Goal: Task Accomplishment & Management: Complete application form

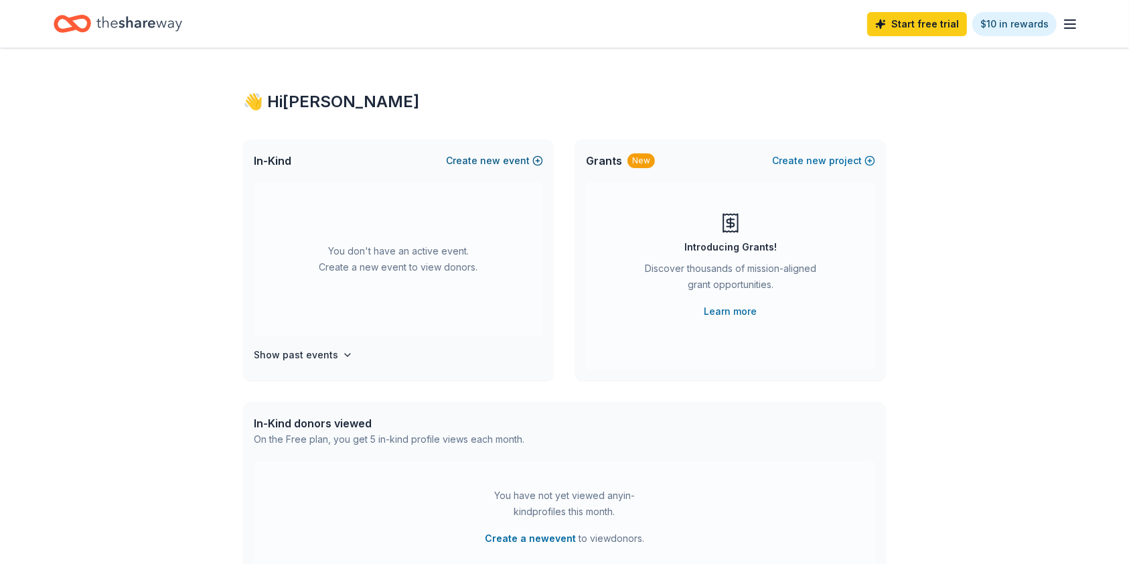
click at [534, 160] on button "Create new event" at bounding box center [494, 161] width 97 height 16
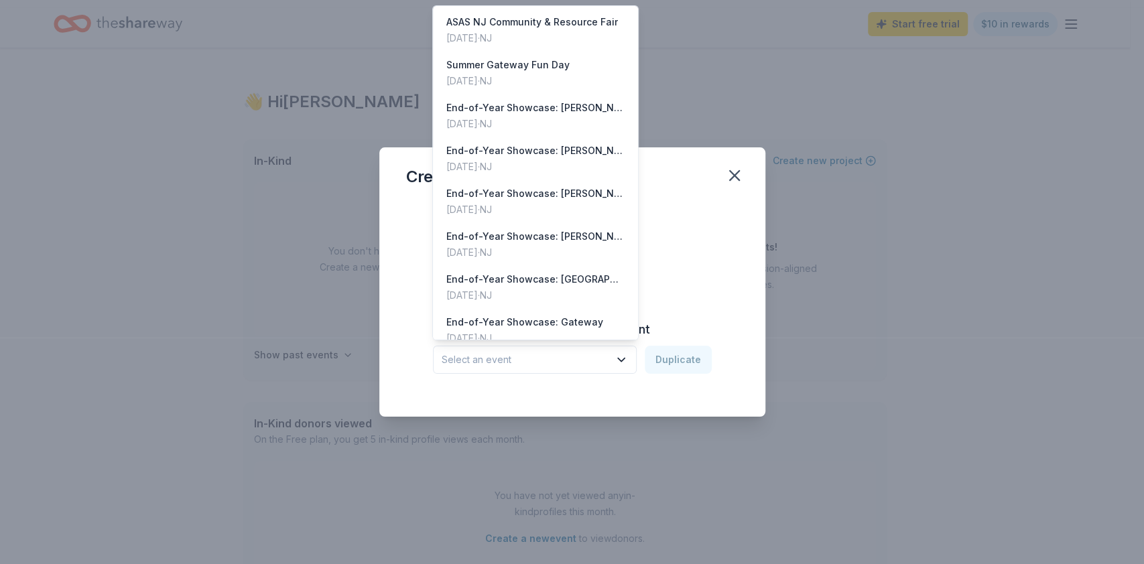
click at [621, 353] on icon "button" at bounding box center [620, 359] width 13 height 13
click at [552, 116] on div "Jun 06, 2025 · NJ" at bounding box center [535, 124] width 178 height 16
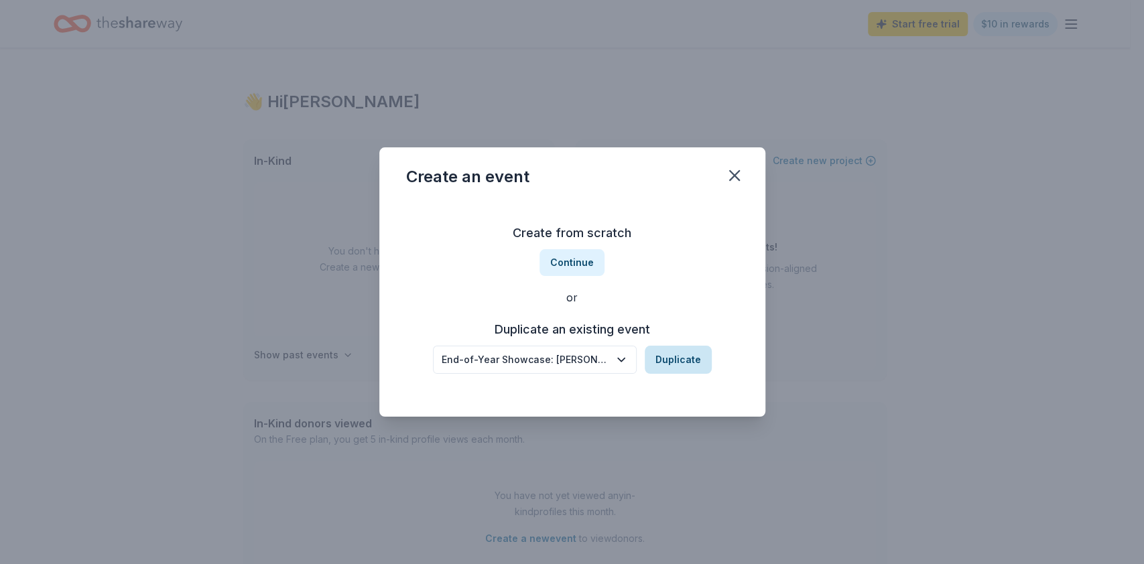
click at [681, 359] on button "Duplicate" at bounding box center [677, 360] width 67 height 28
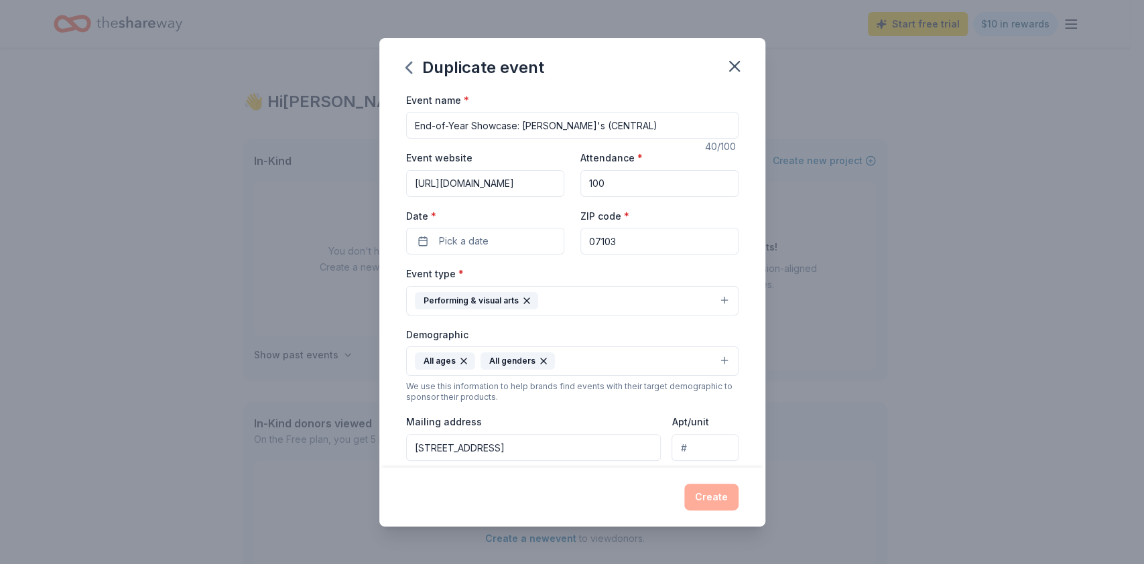
drag, startPoint x: 612, startPoint y: 126, endPoint x: 382, endPoint y: 124, distance: 230.5
click at [382, 124] on div "Event name * End-of-Year Showcase: Philip's (CENTRAL) 40 /100 Event website htt…" at bounding box center [572, 280] width 386 height 376
type input "Lights on Afterschool - GATEWAY"
click at [432, 447] on input "342 Central Avenue, Newark, NJ, 07103" at bounding box center [533, 447] width 255 height 27
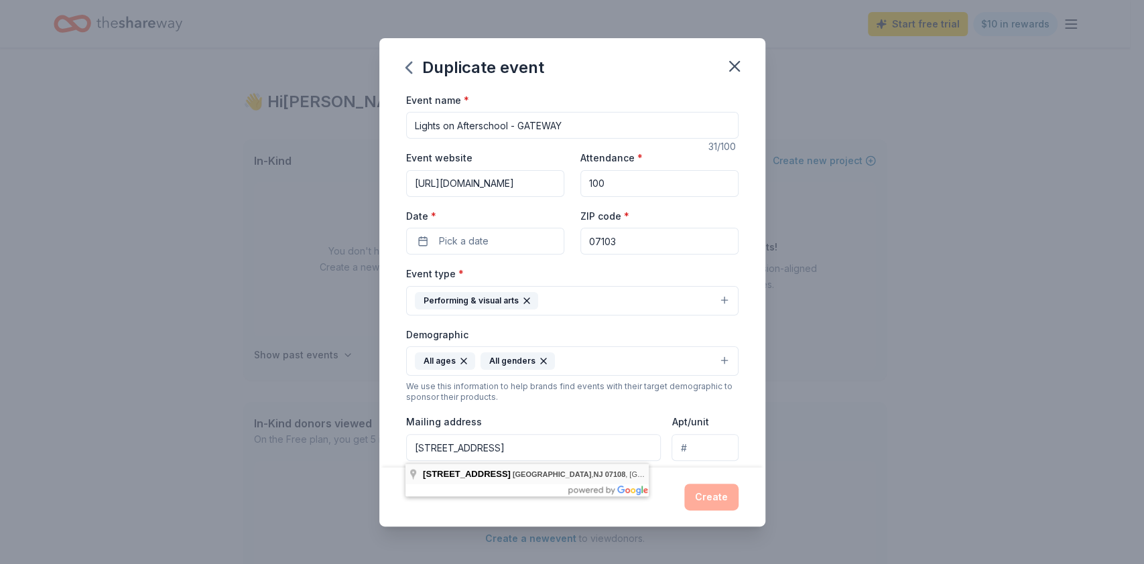
type input "534 Clinton Avenue, Newark, NJ, 07108"
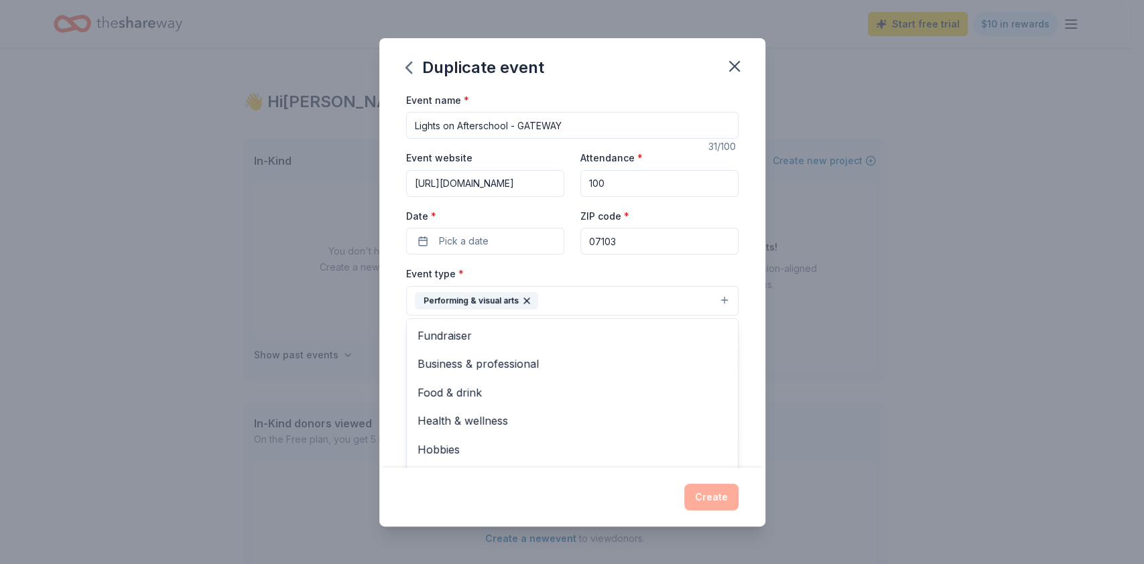
click at [707, 303] on button "Performing & visual arts" at bounding box center [572, 300] width 332 height 29
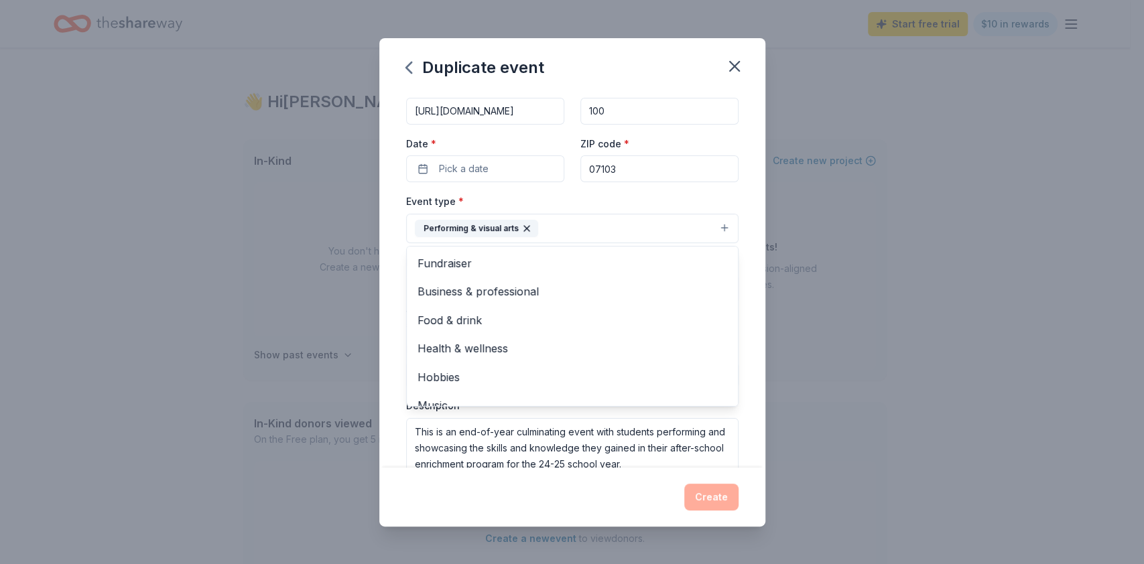
scroll to position [65, 0]
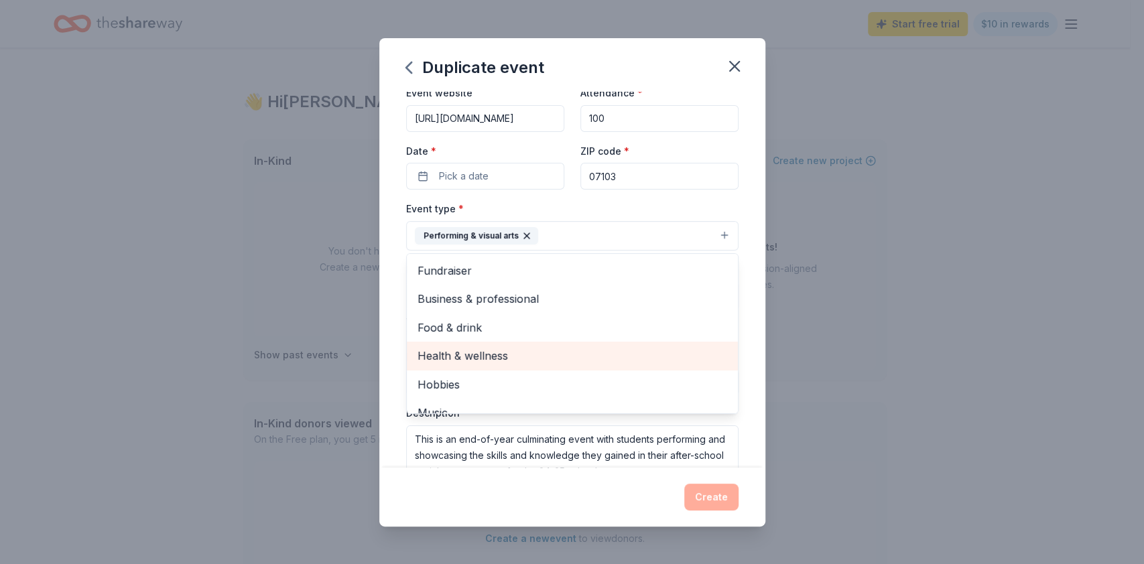
click at [486, 355] on span "Health & wellness" at bounding box center [571, 355] width 309 height 17
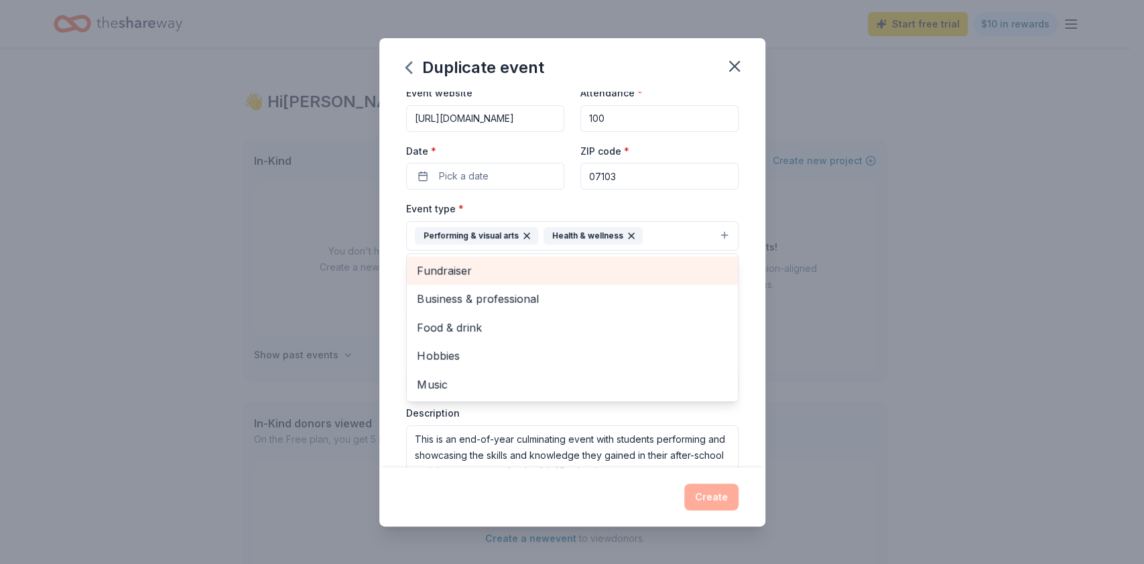
click at [500, 274] on span "Fundraiser" at bounding box center [571, 270] width 309 height 17
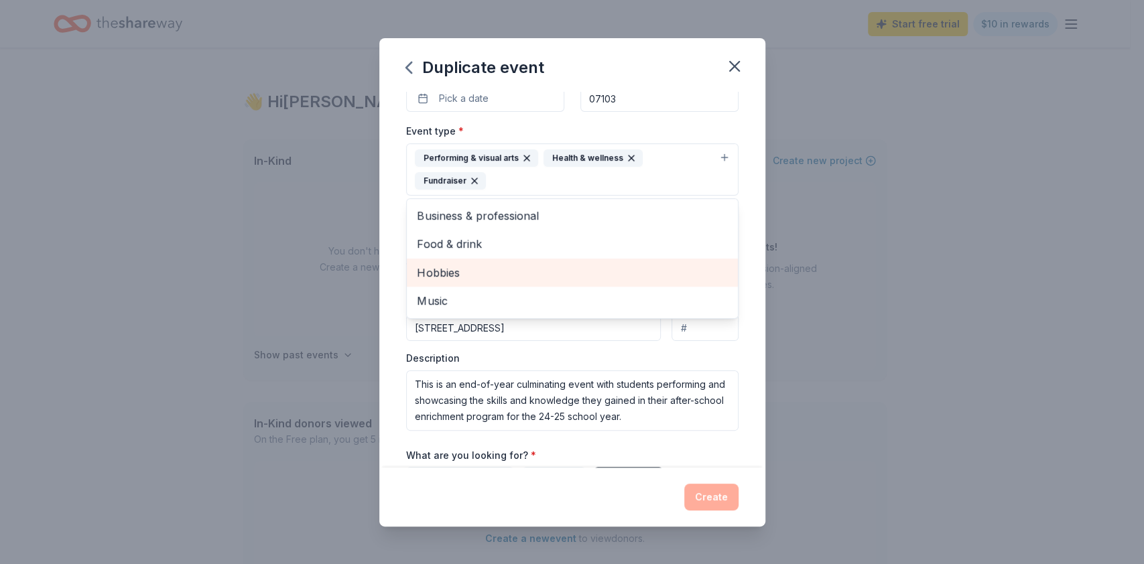
scroll to position [201, 0]
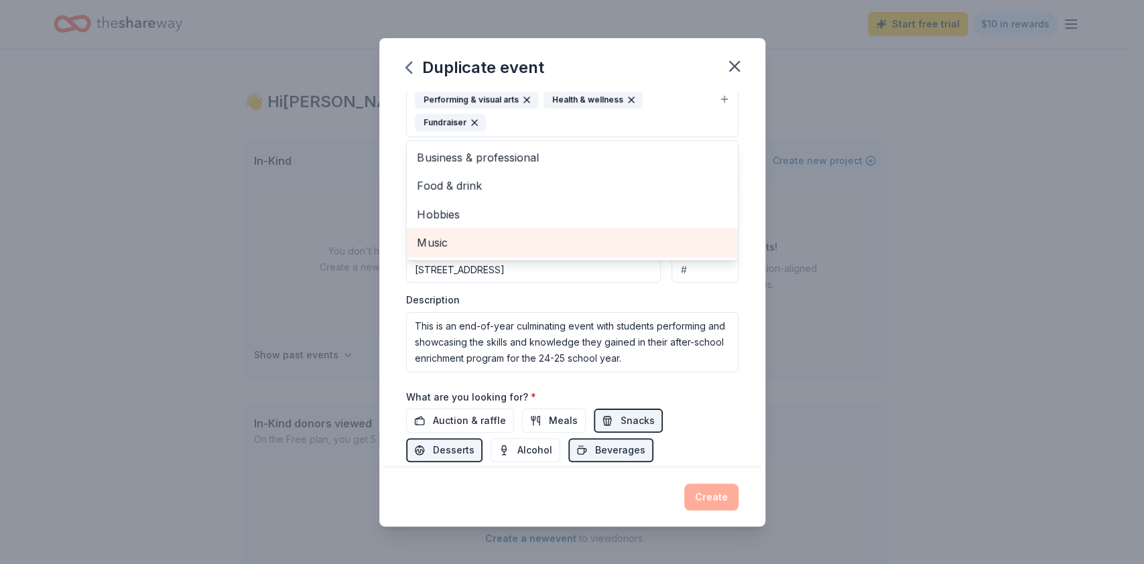
click at [498, 238] on span "Music" at bounding box center [571, 242] width 309 height 17
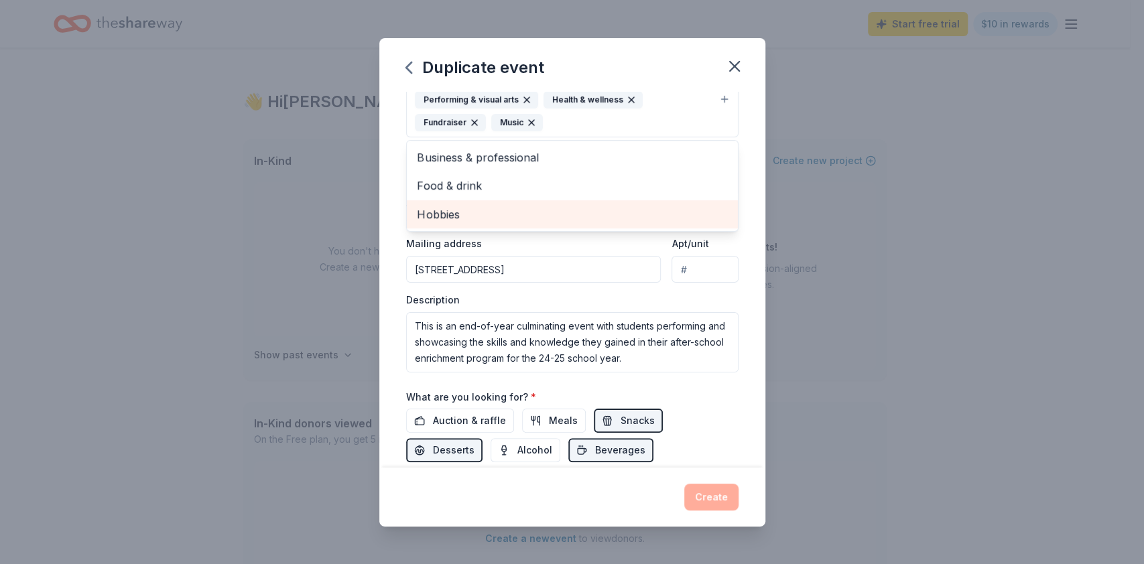
click at [484, 218] on span "Hobbies" at bounding box center [571, 214] width 309 height 17
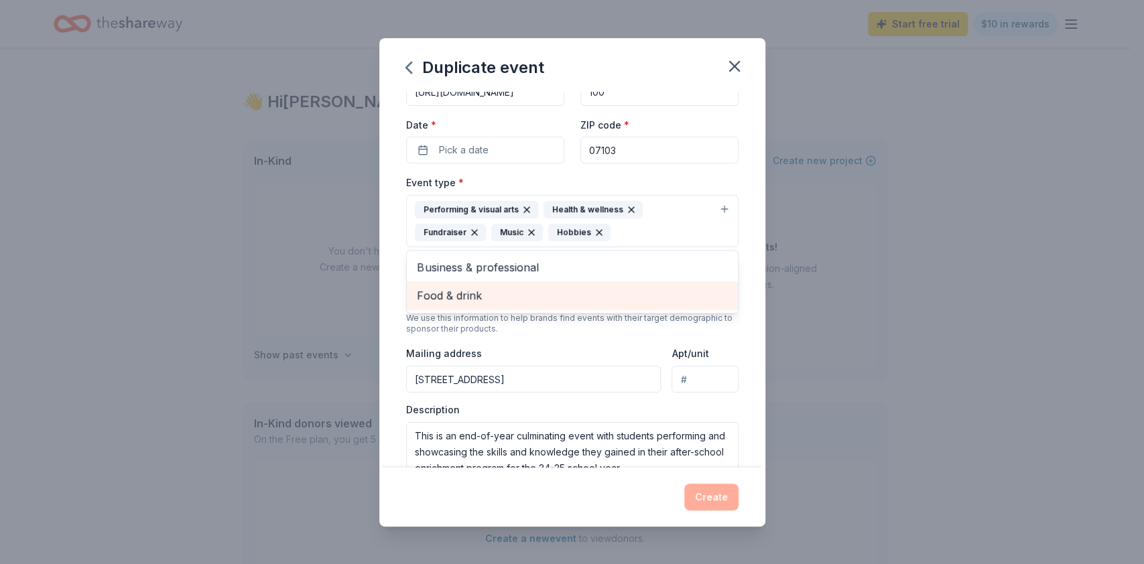
scroll to position [80, 0]
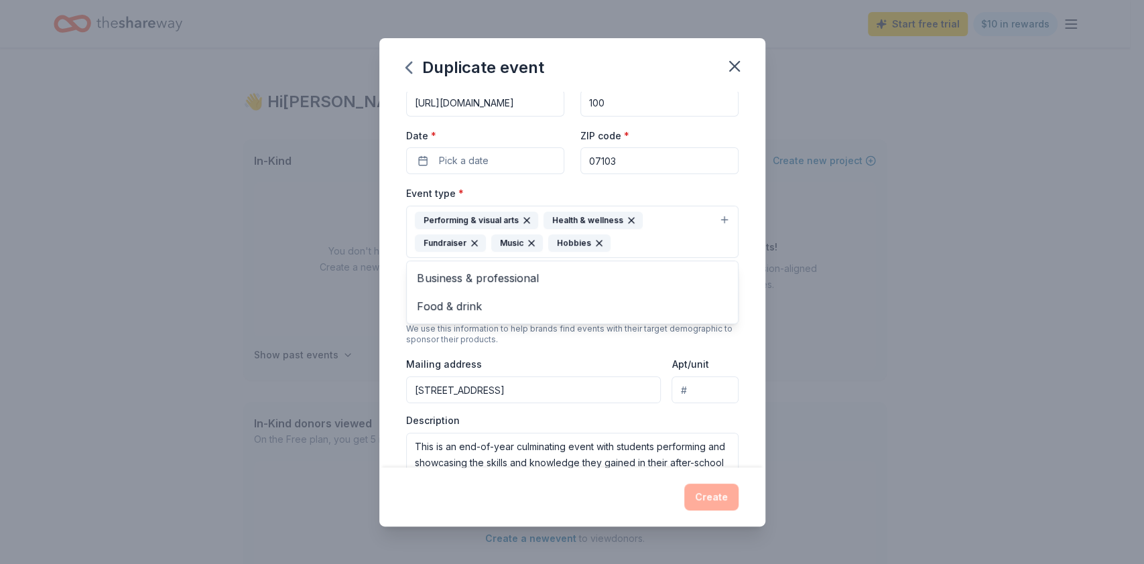
click at [729, 265] on div "Event name * Lights on Afterschool - GATEWAY 31 /100 Event website https://www.…" at bounding box center [572, 280] width 386 height 376
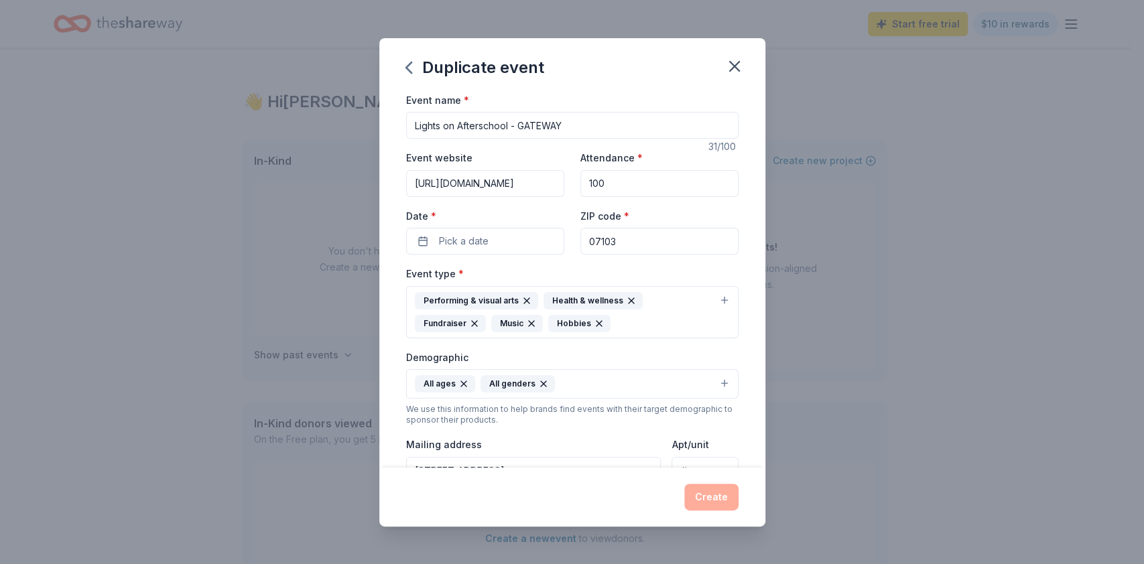
click at [663, 186] on input "100" at bounding box center [659, 183] width 158 height 27
type input "1"
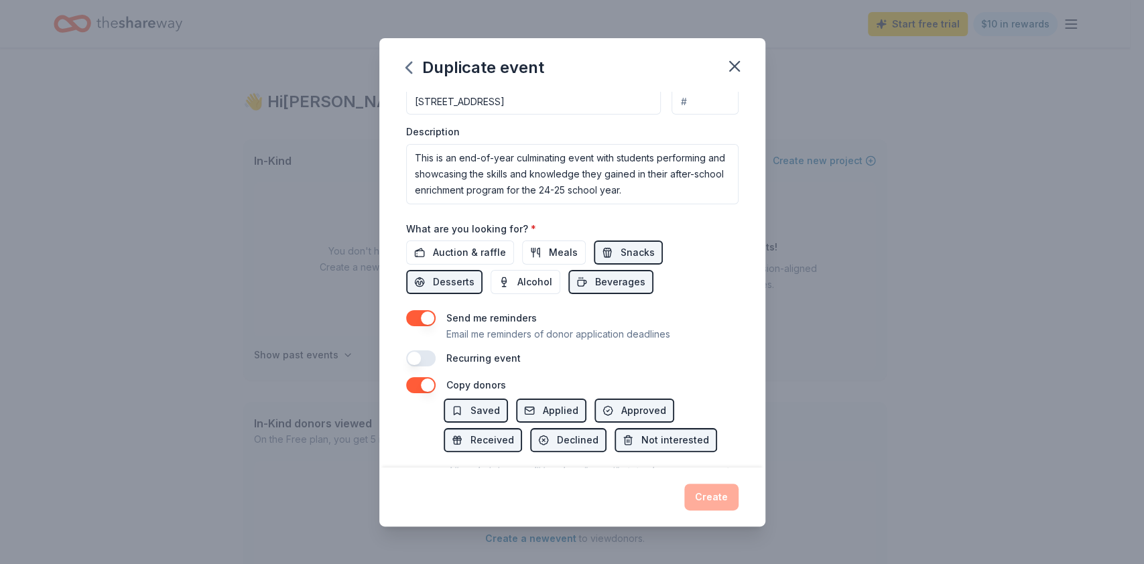
scroll to position [306, 0]
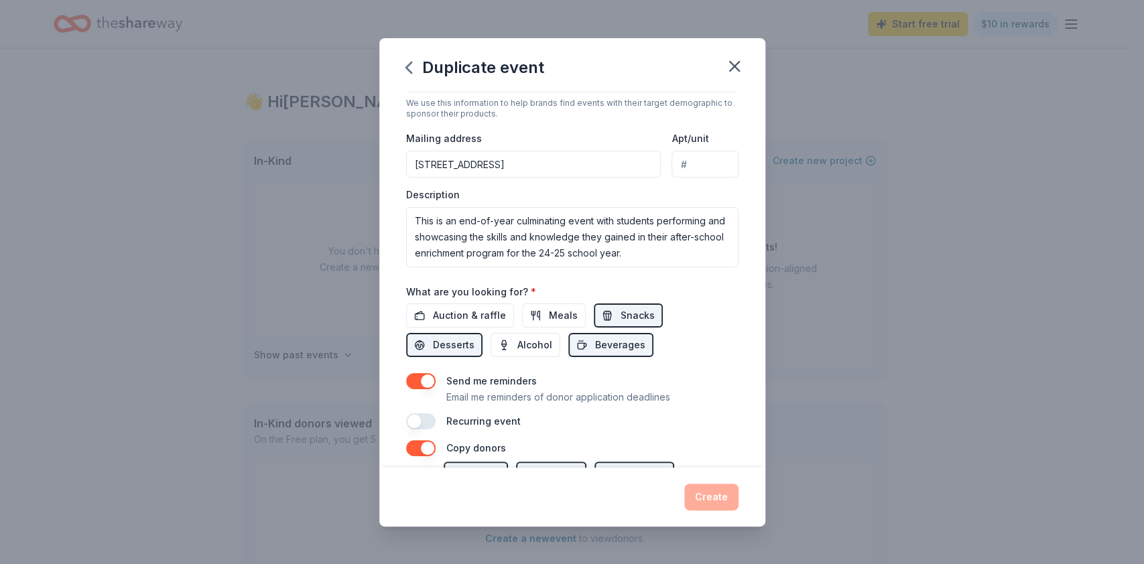
type input "200"
click at [462, 222] on textarea "This is an end-of-year culminating event with students performing and showcasin…" at bounding box center [572, 237] width 332 height 60
click at [461, 244] on textarea "This is an end-of-year culminating event with students performing and showcasin…" at bounding box center [572, 237] width 332 height 60
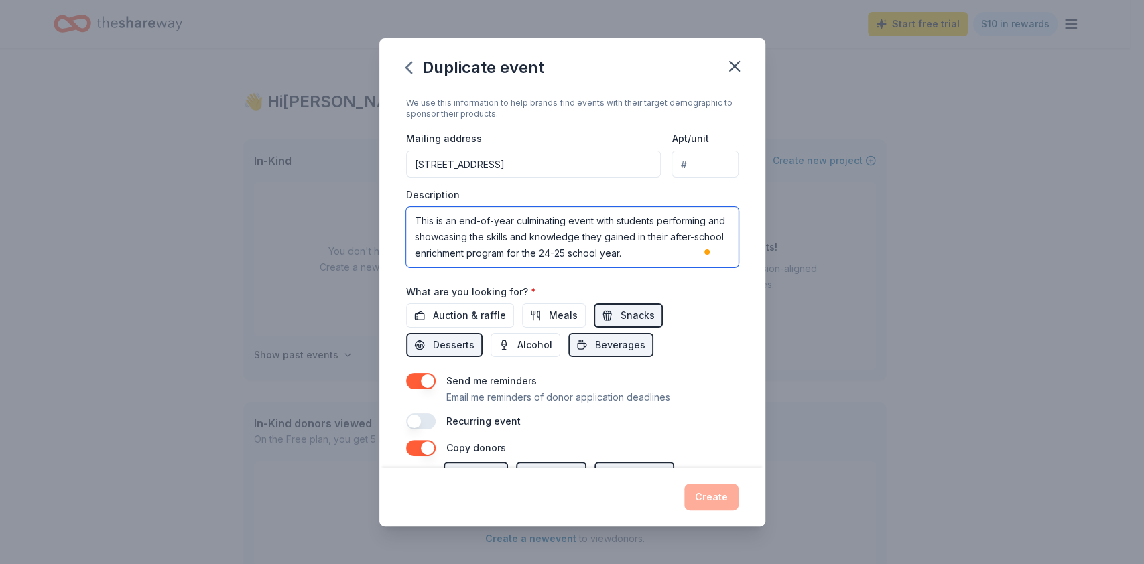
paste textarea "Lights On Afterschool celebrates the power of afterschool programs to uplift sc…"
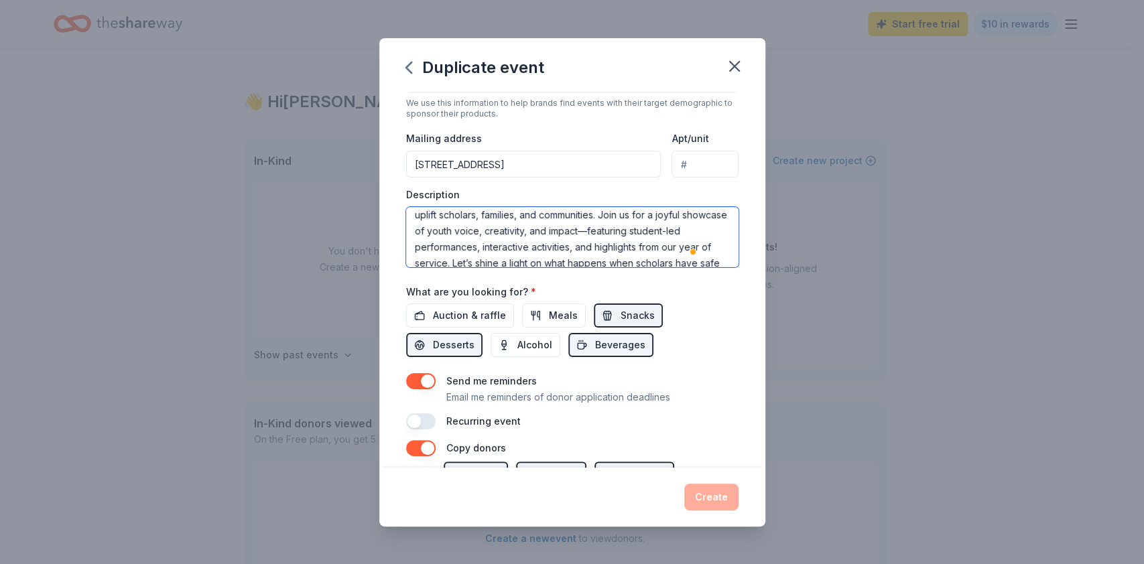
scroll to position [22, 0]
click at [689, 224] on textarea "Lights On Afterschool celebrates the power of afterschool programs to uplift sc…" at bounding box center [572, 237] width 332 height 60
click at [473, 249] on textarea "Lights On Afterschool celebrates the power of afterschool programs to uplift sc…" at bounding box center [572, 237] width 332 height 60
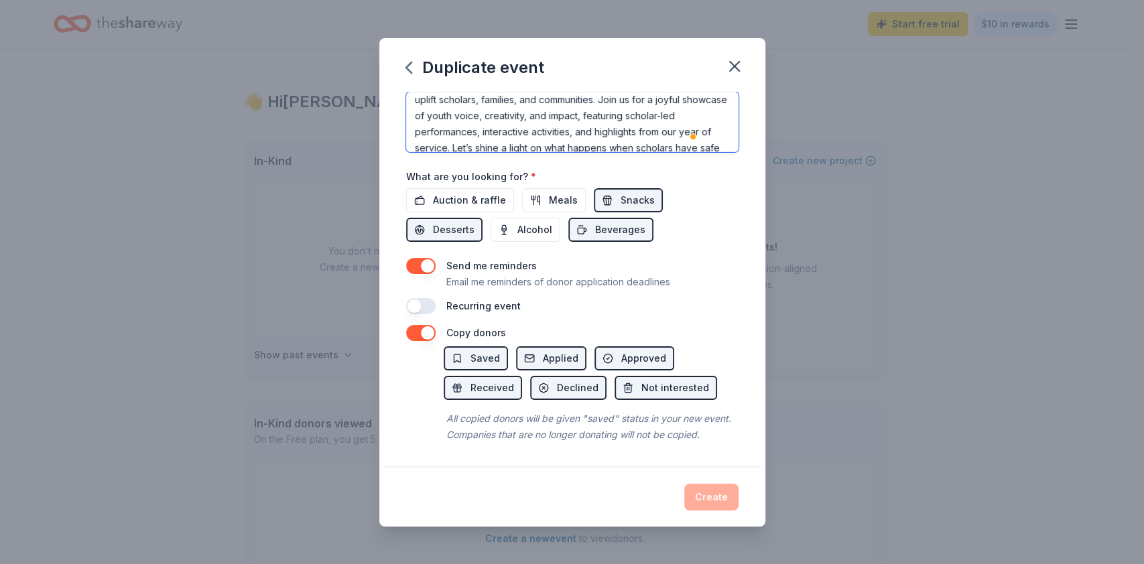
scroll to position [437, 0]
type textarea "Lights On Afterschool celebrates the power of afterschool programs to uplift sc…"
click at [461, 192] on span "Auction & raffle" at bounding box center [469, 200] width 73 height 16
click at [418, 298] on button "button" at bounding box center [420, 306] width 29 height 16
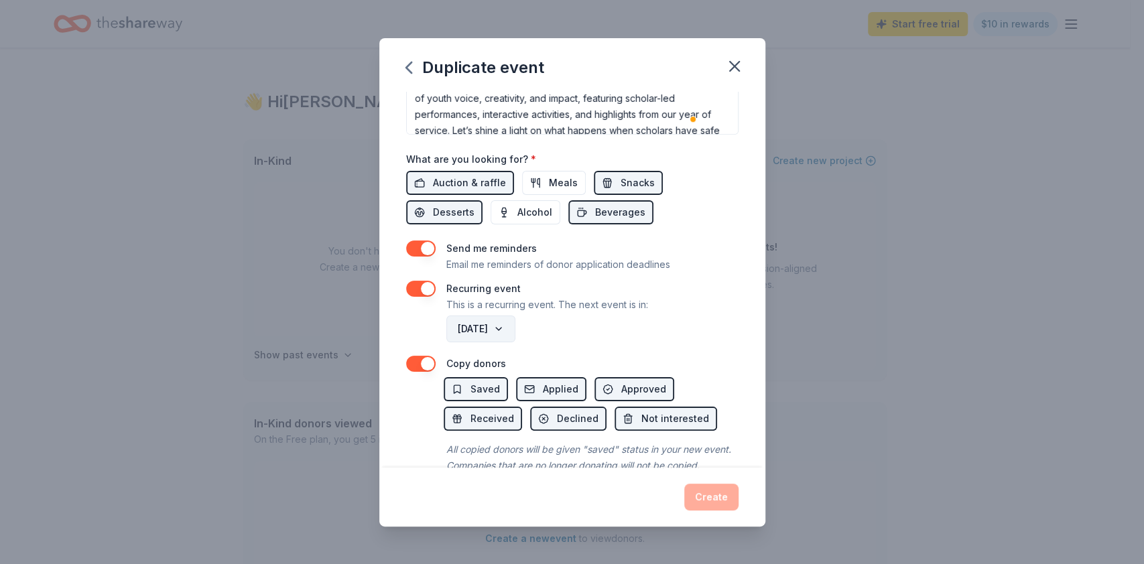
click at [515, 330] on button "October 2026" at bounding box center [480, 329] width 69 height 27
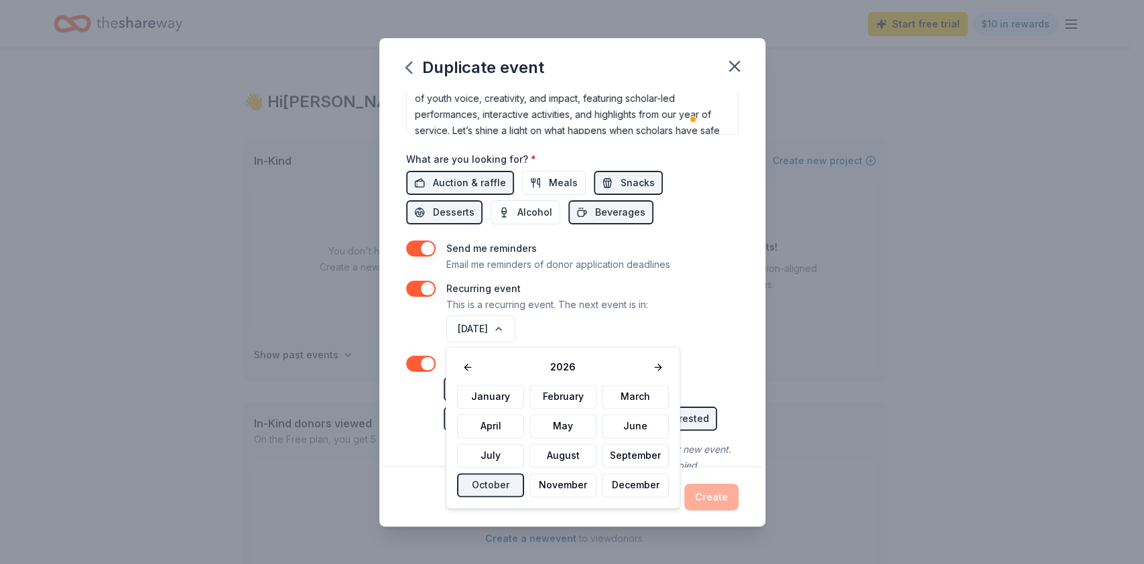
click at [666, 364] on div "2026 January February March April May June July August September October Novemb…" at bounding box center [562, 427] width 234 height 162
click at [650, 362] on button at bounding box center [657, 367] width 21 height 19
click at [486, 485] on button "October" at bounding box center [490, 485] width 67 height 24
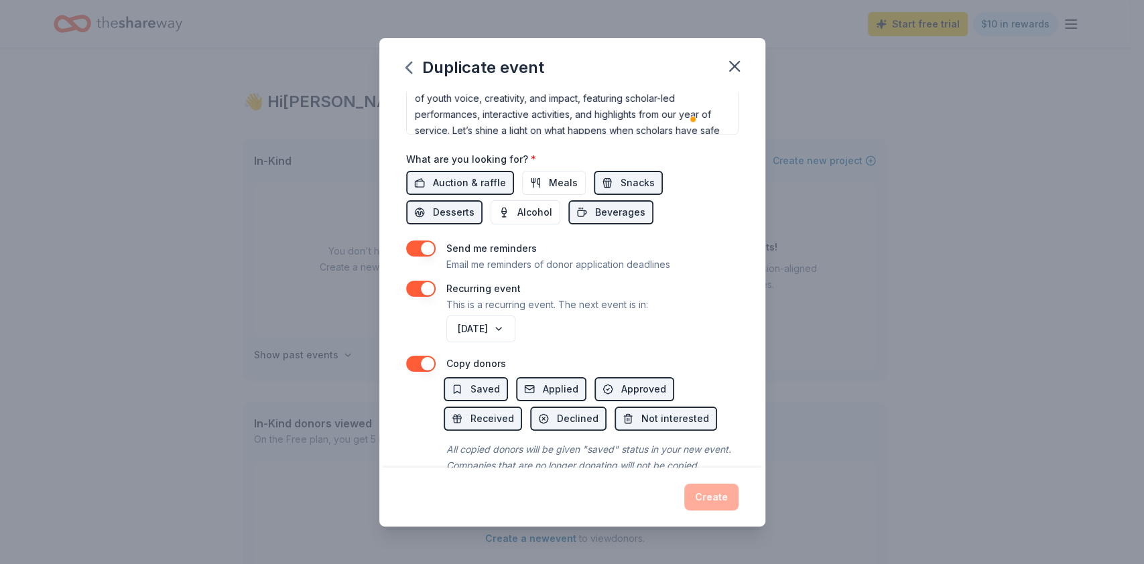
scroll to position [487, 0]
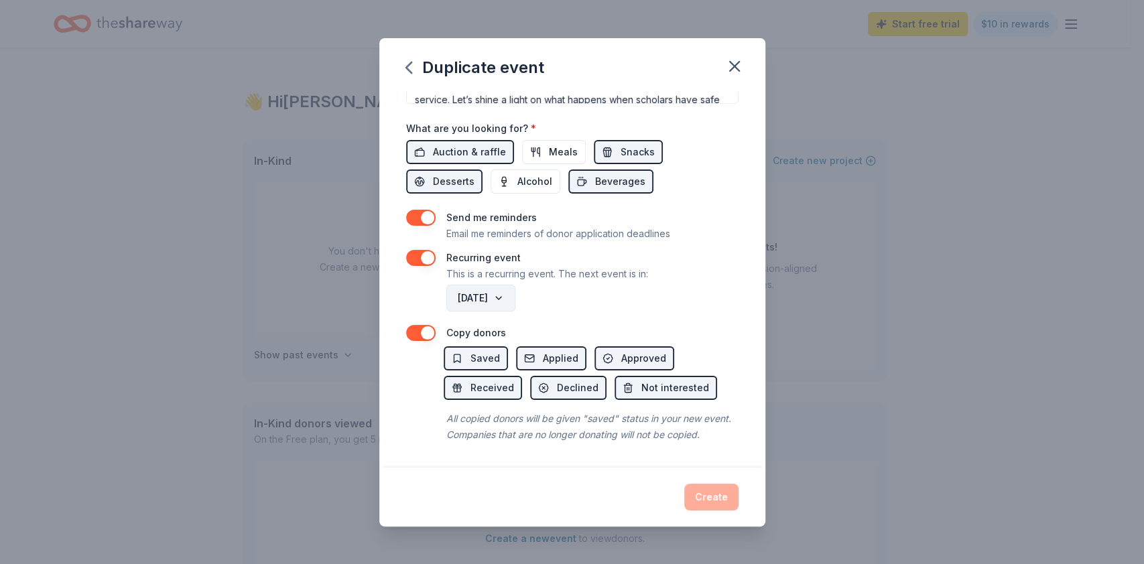
click at [515, 285] on button "October 2027" at bounding box center [480, 298] width 69 height 27
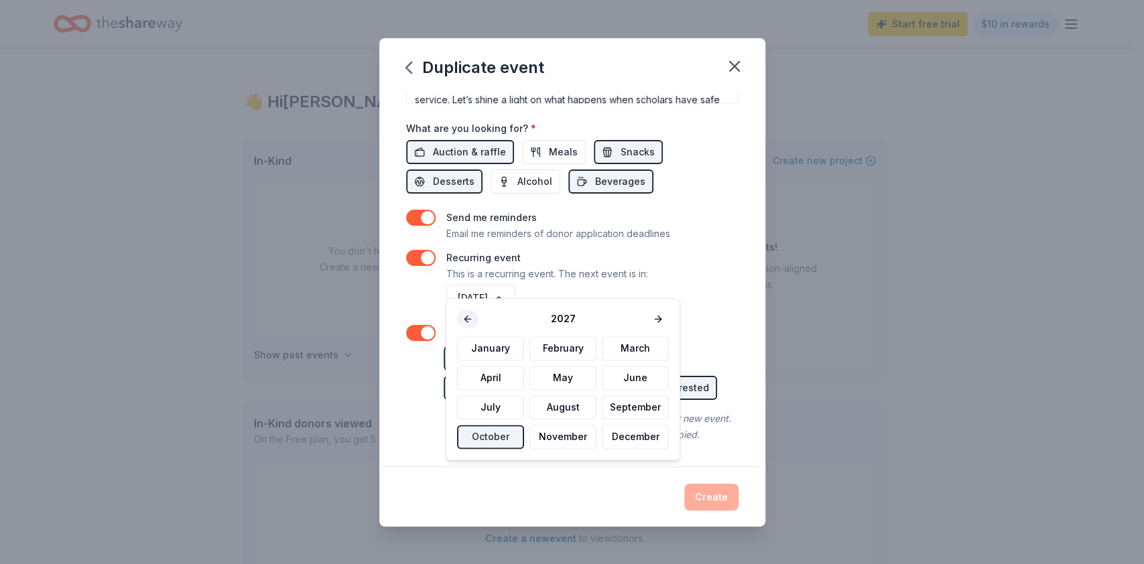
click at [464, 314] on button at bounding box center [467, 318] width 21 height 19
click at [494, 436] on button "October" at bounding box center [490, 437] width 67 height 24
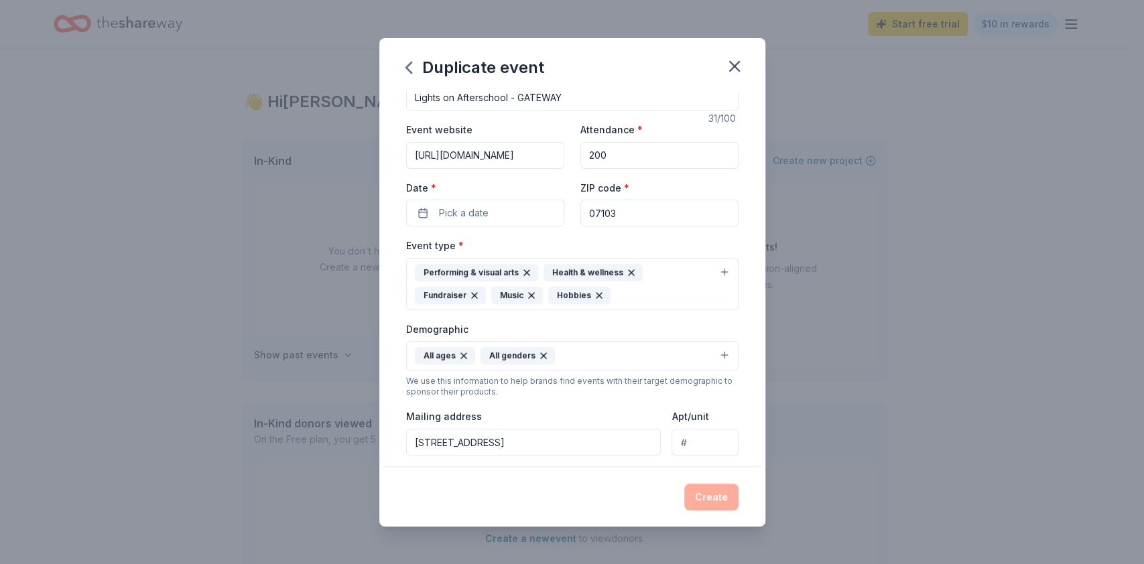
scroll to position [29, 0]
click at [461, 206] on span "Pick a date" at bounding box center [464, 212] width 50 height 16
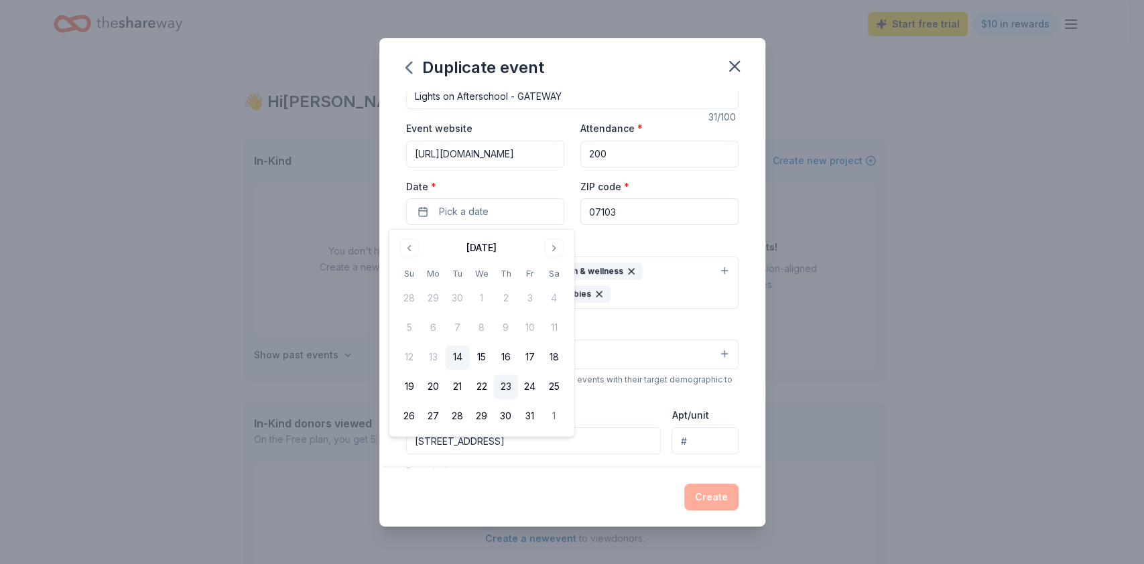
click at [511, 387] on button "23" at bounding box center [506, 387] width 24 height 24
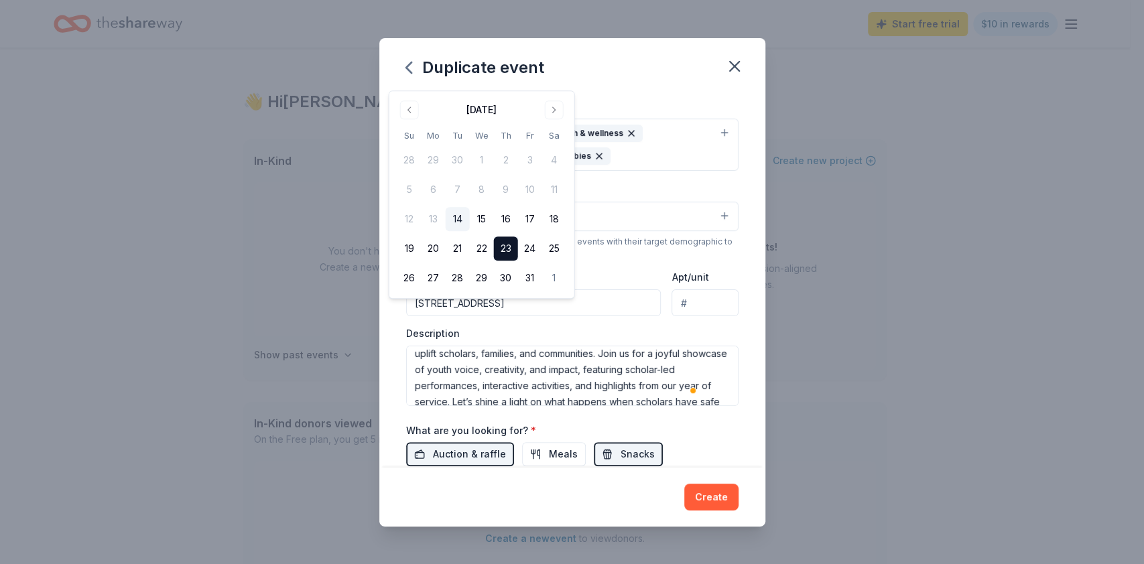
scroll to position [169, 0]
click at [732, 333] on div "Event name * Lights on Afterschool - GATEWAY 31 /100 Event website https://www.…" at bounding box center [572, 280] width 386 height 376
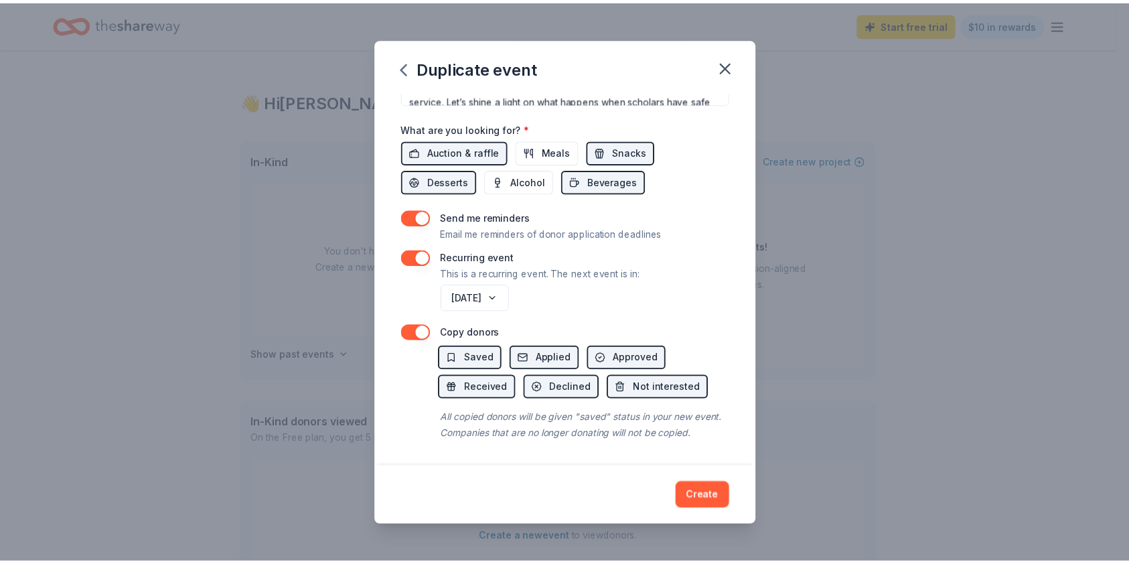
scroll to position [487, 0]
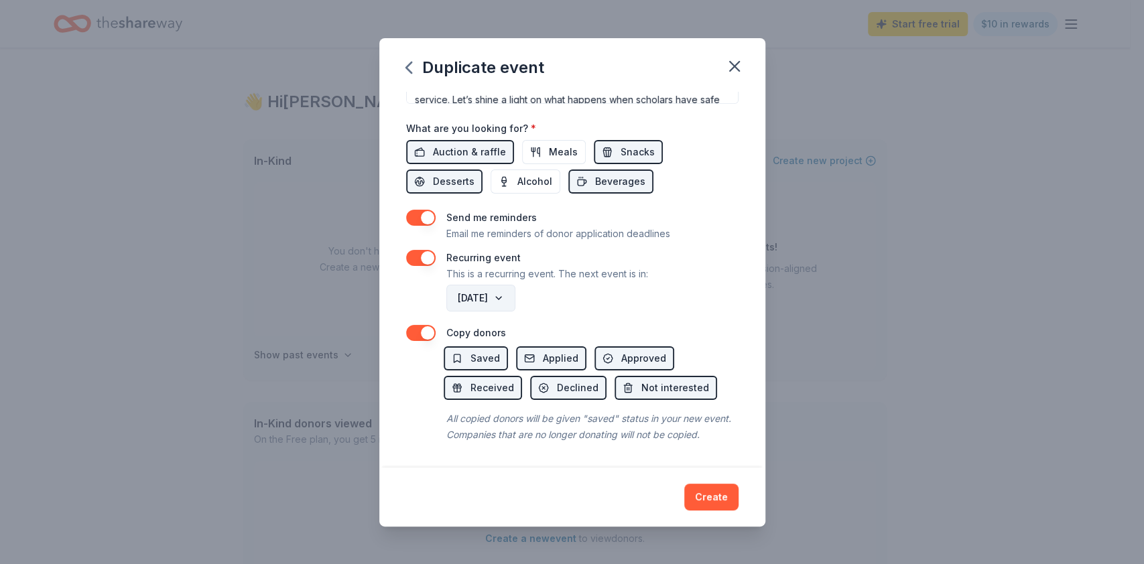
click at [515, 285] on button "October 2026" at bounding box center [480, 298] width 69 height 27
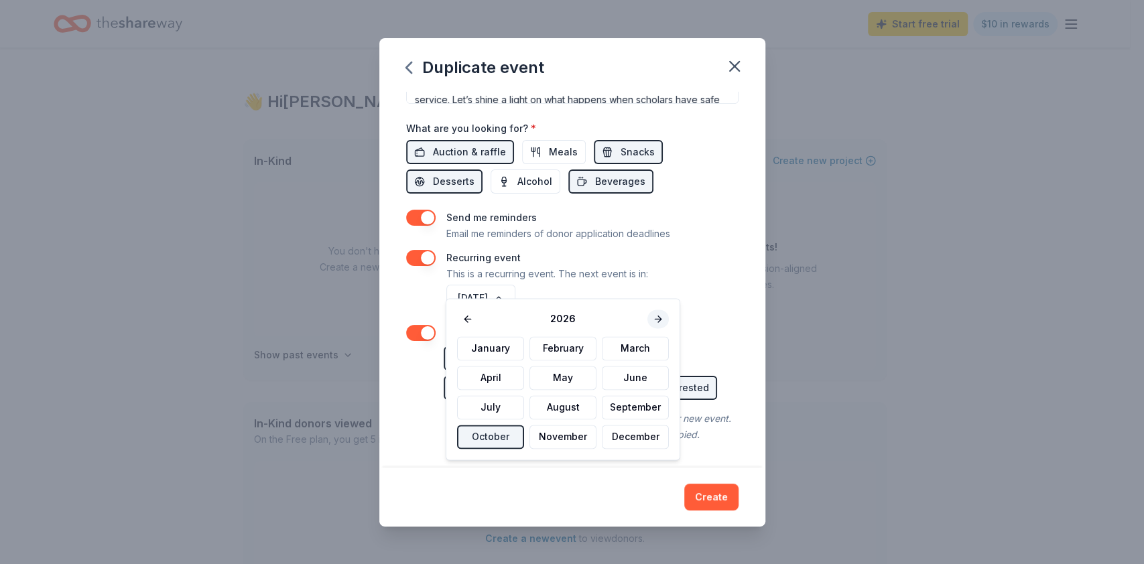
click at [654, 316] on button at bounding box center [657, 318] width 21 height 19
click at [496, 433] on button "October" at bounding box center [490, 437] width 67 height 24
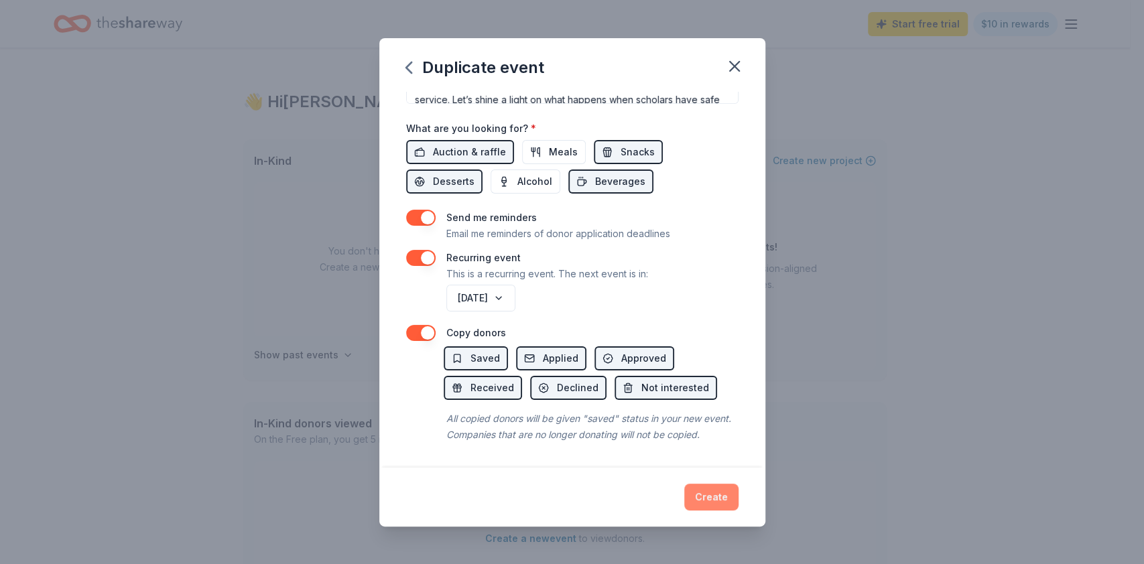
click at [713, 496] on button "Create" at bounding box center [711, 497] width 54 height 27
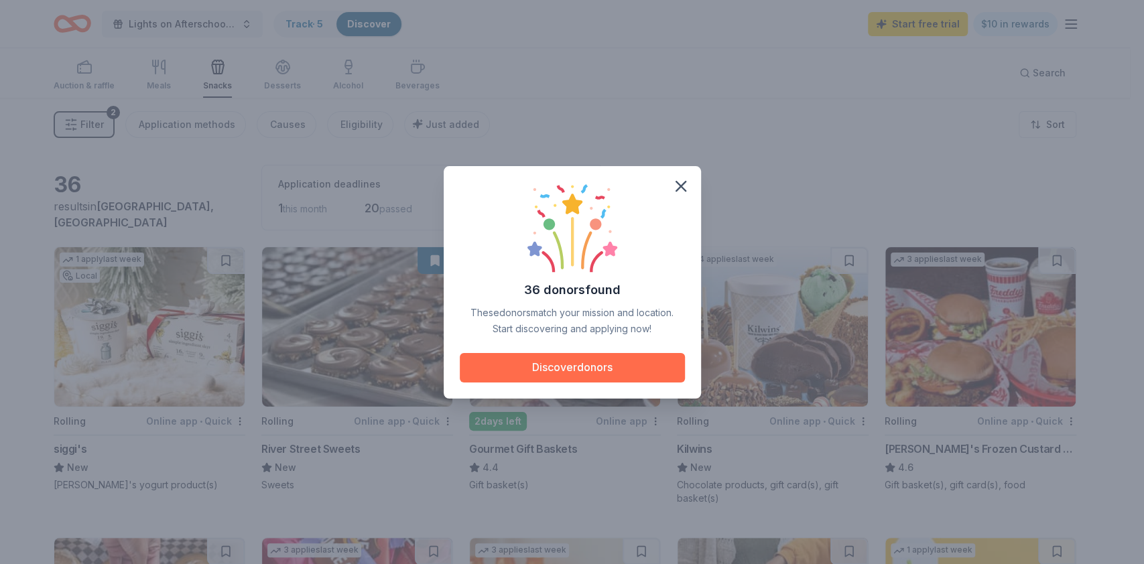
click at [585, 360] on button "Discover donors" at bounding box center [572, 367] width 225 height 29
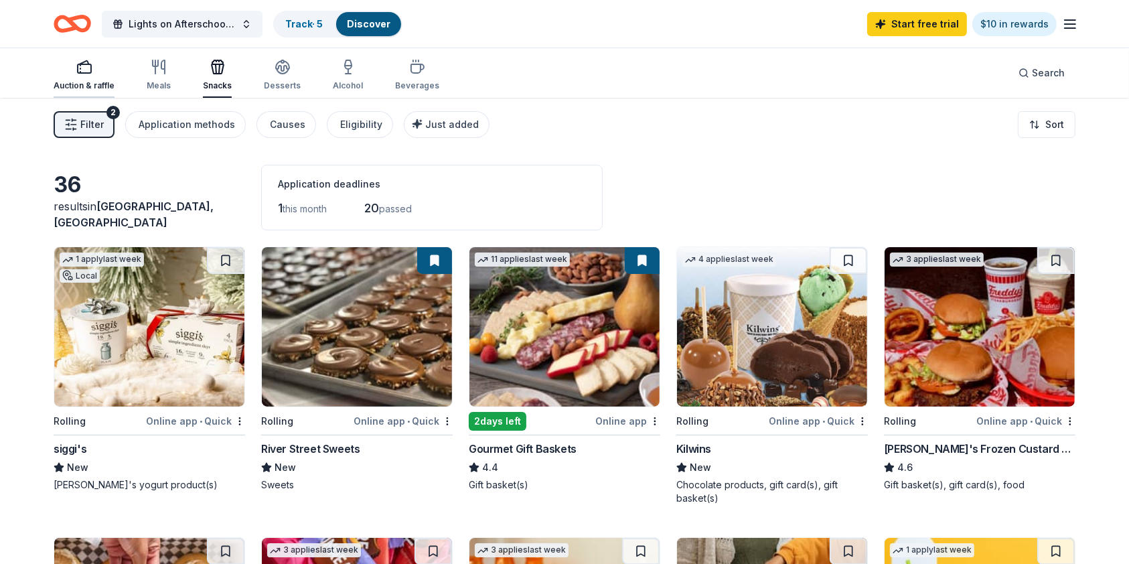
click at [76, 81] on div "Auction & raffle" at bounding box center [84, 85] width 61 height 11
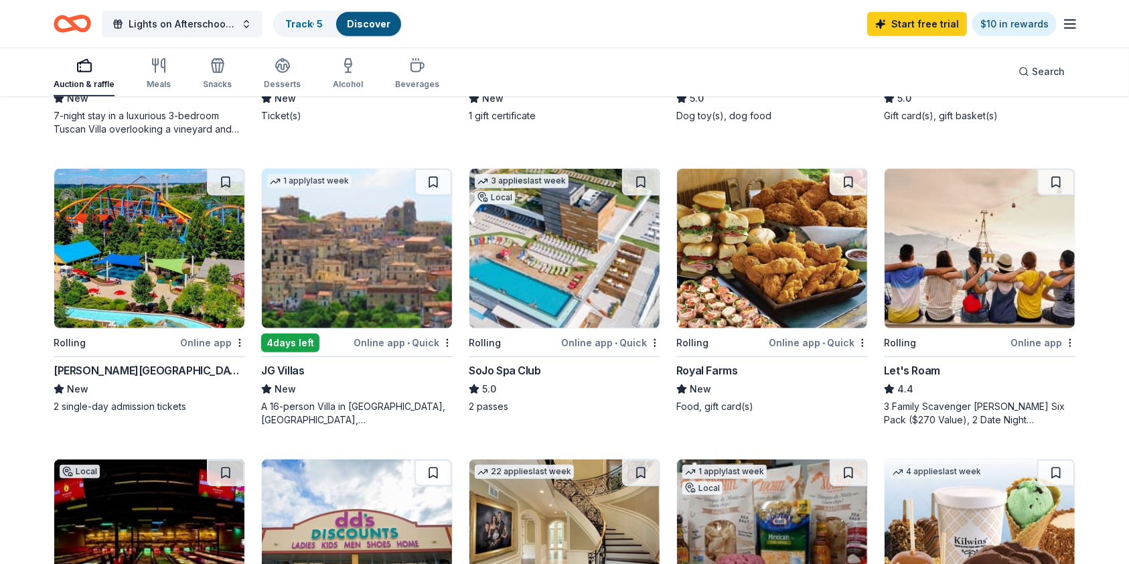
scroll to position [659, 0]
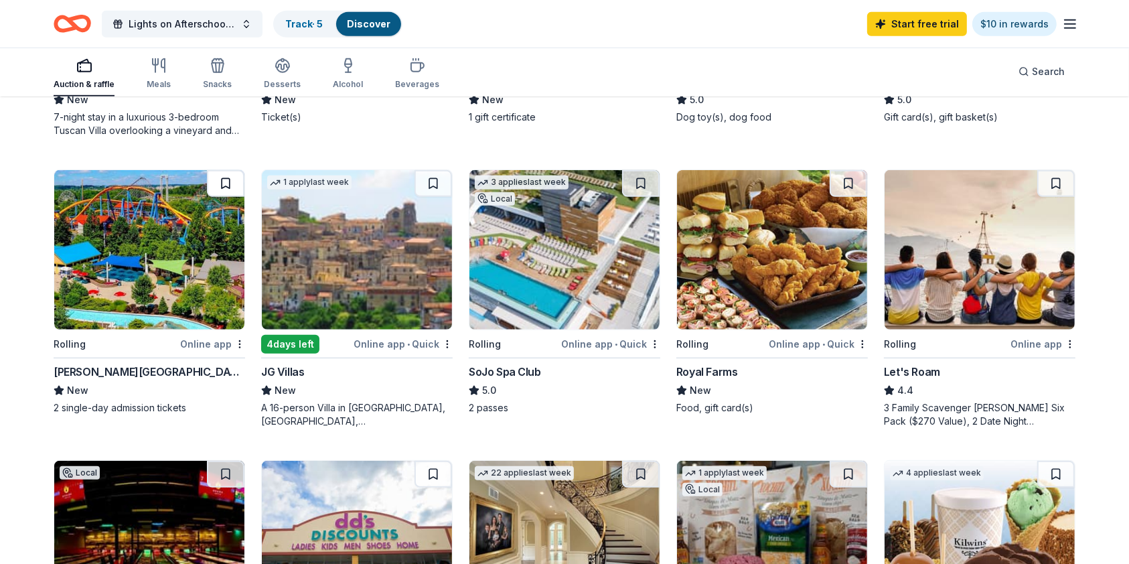
click at [225, 182] on button at bounding box center [226, 183] width 38 height 27
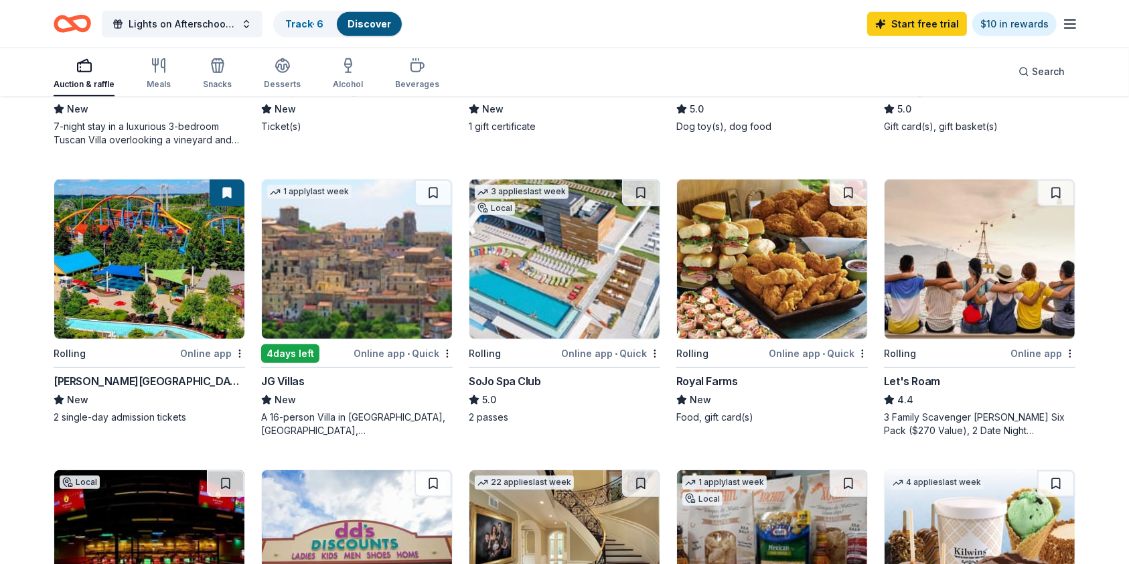
scroll to position [648, 0]
click at [56, 235] on img at bounding box center [149, 259] width 190 height 159
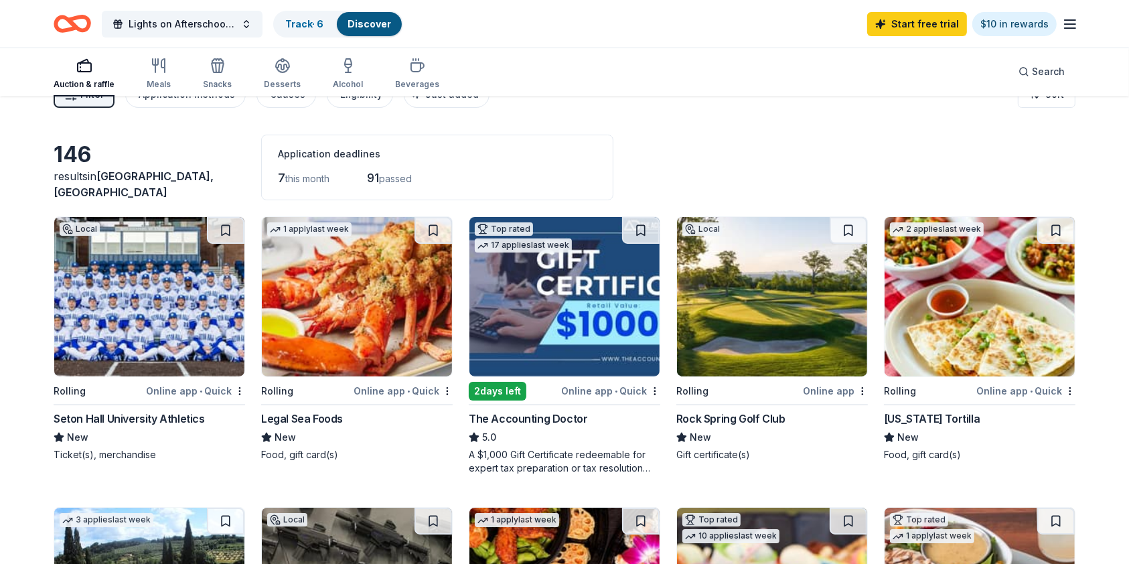
scroll to position [0, 0]
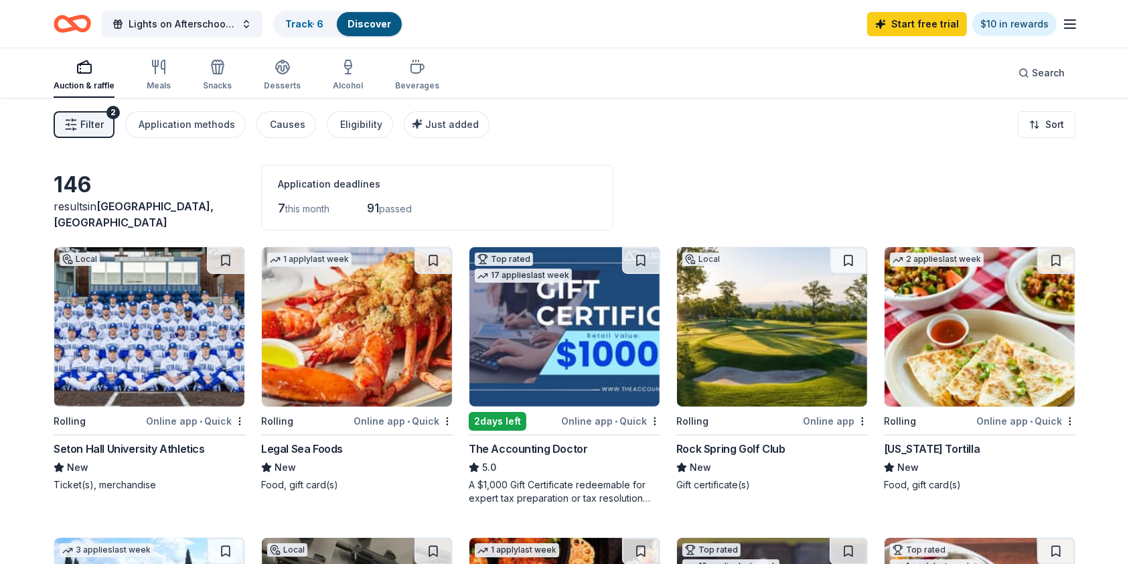
click at [69, 78] on div "Auction & raffle" at bounding box center [84, 75] width 61 height 32
click at [155, 79] on div "Meals" at bounding box center [159, 75] width 24 height 32
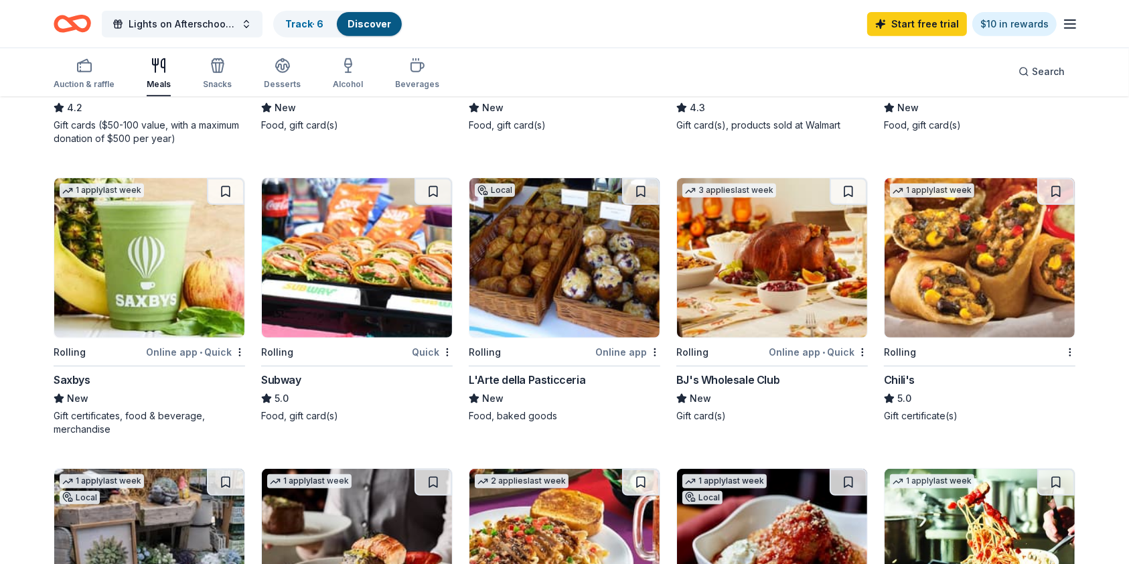
scroll to position [612, 0]
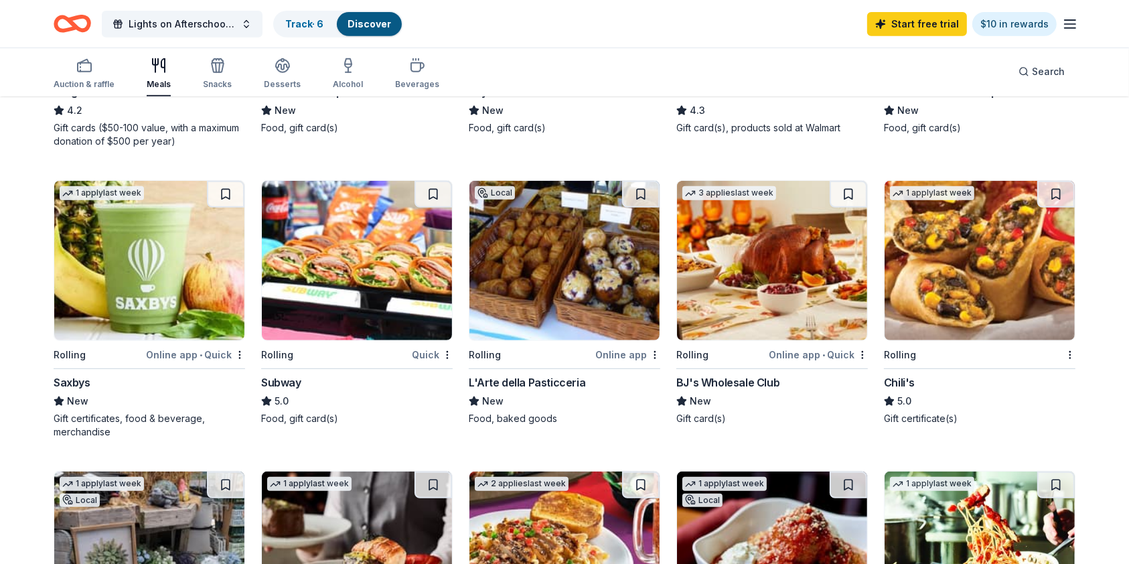
click at [346, 250] on img at bounding box center [357, 260] width 190 height 159
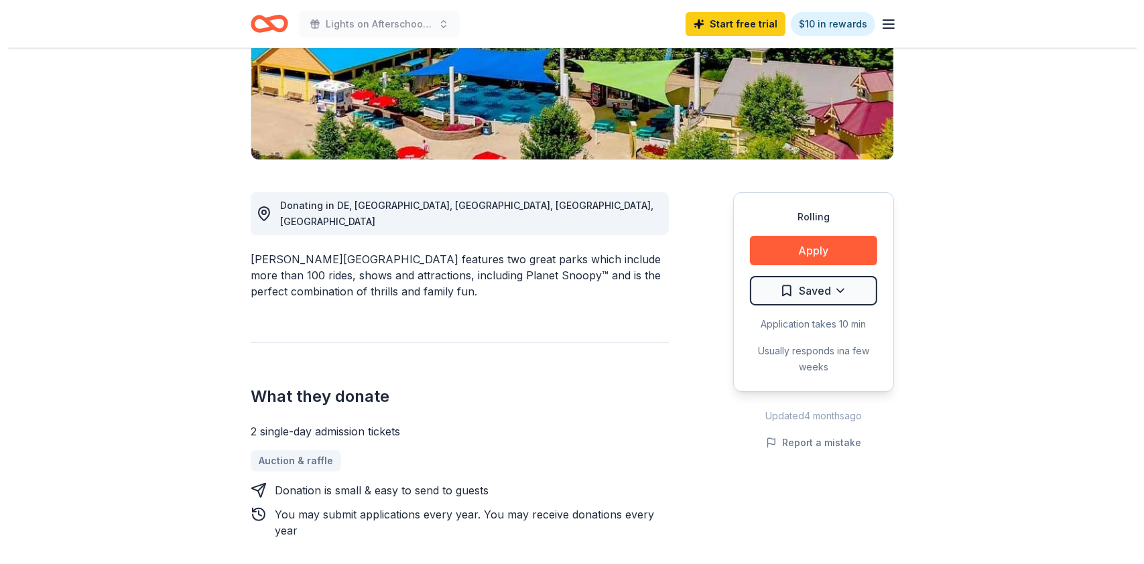
scroll to position [251, 0]
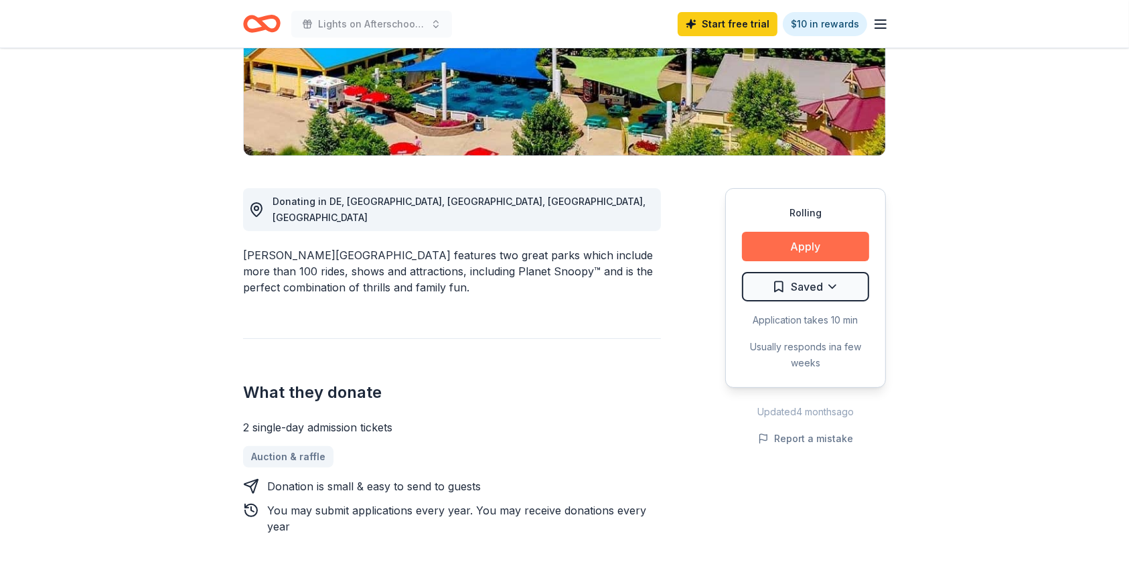
click at [799, 249] on button "Apply" at bounding box center [805, 246] width 127 height 29
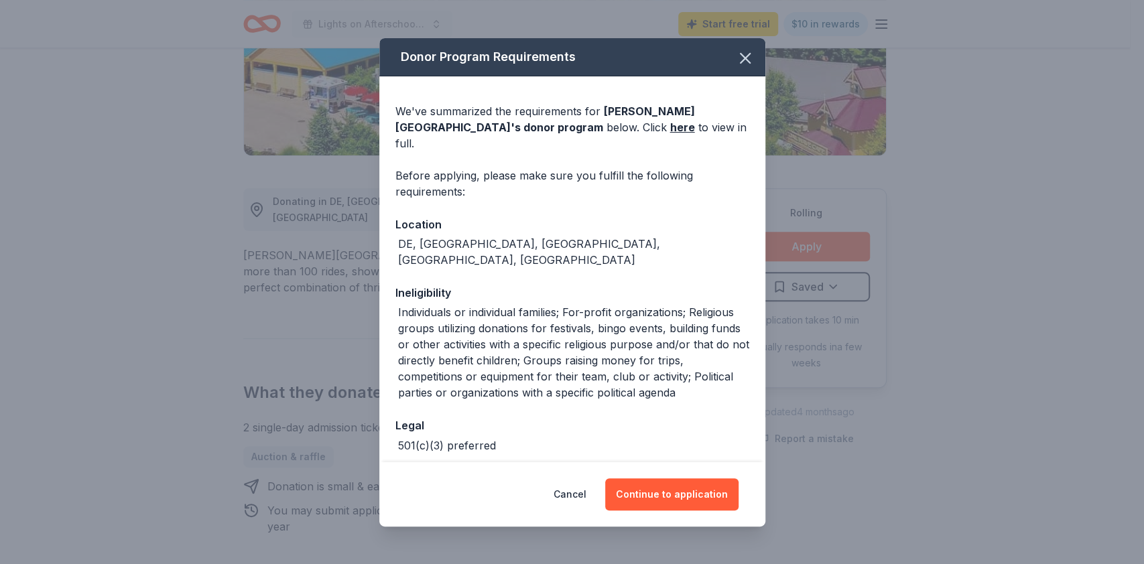
scroll to position [135, 0]
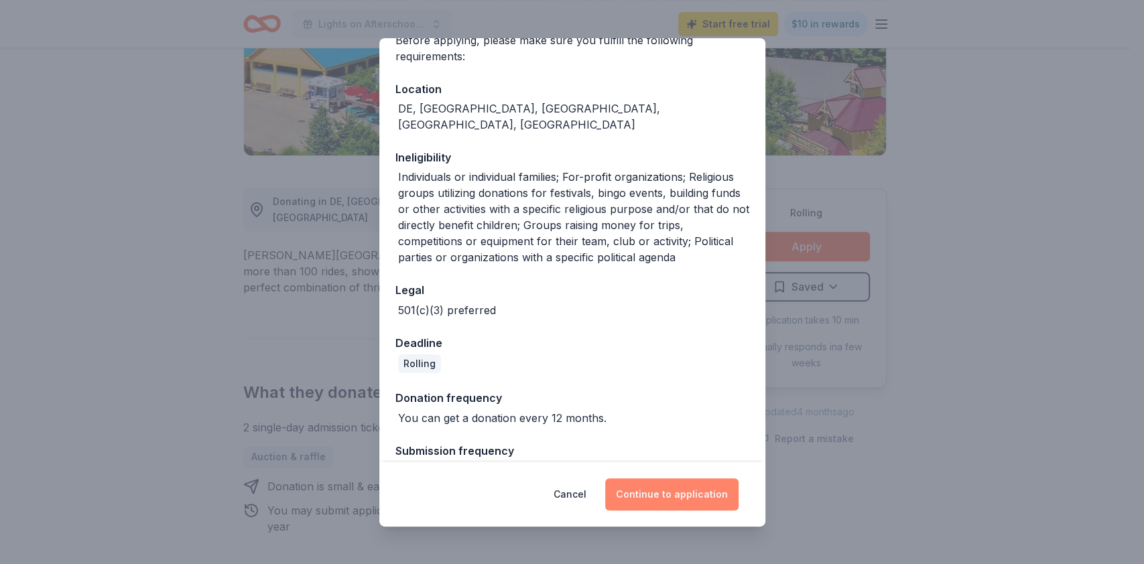
click at [681, 502] on button "Continue to application" at bounding box center [671, 494] width 133 height 32
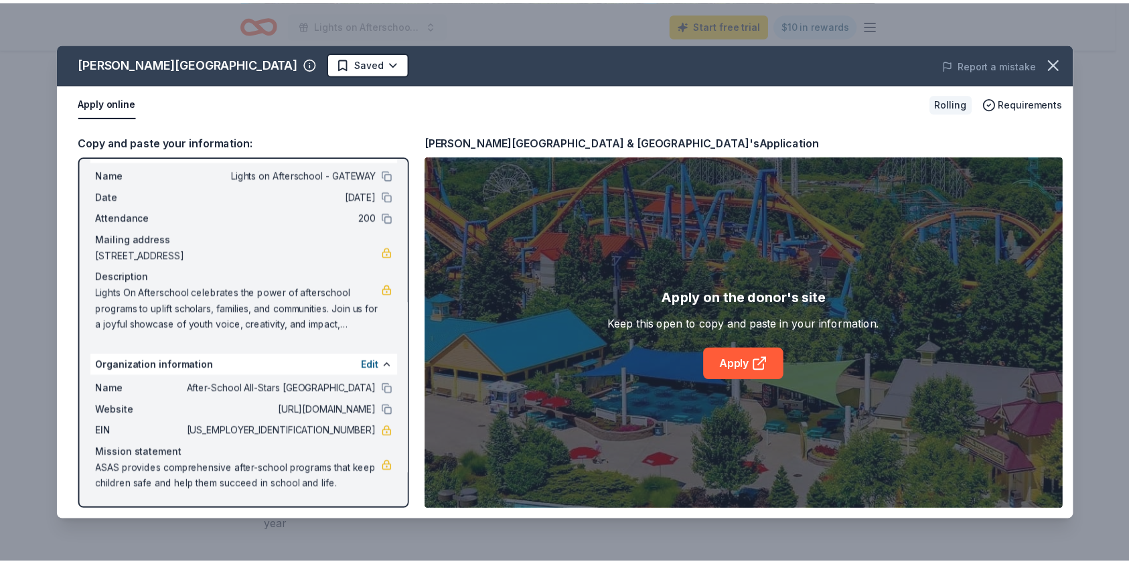
scroll to position [0, 0]
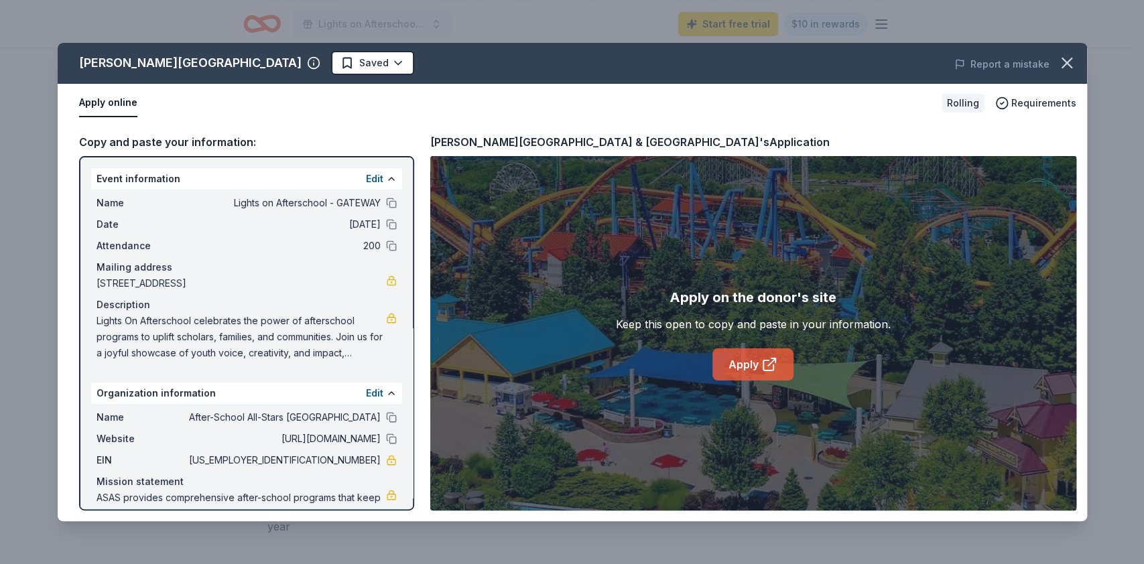
click at [750, 358] on link "Apply" at bounding box center [752, 364] width 81 height 32
drag, startPoint x: 311, startPoint y: 458, endPoint x: 371, endPoint y: 459, distance: 60.3
click at [371, 459] on div "EIN 95-4441208" at bounding box center [246, 460] width 300 height 16
click at [1065, 66] on icon "button" at bounding box center [1066, 63] width 19 height 19
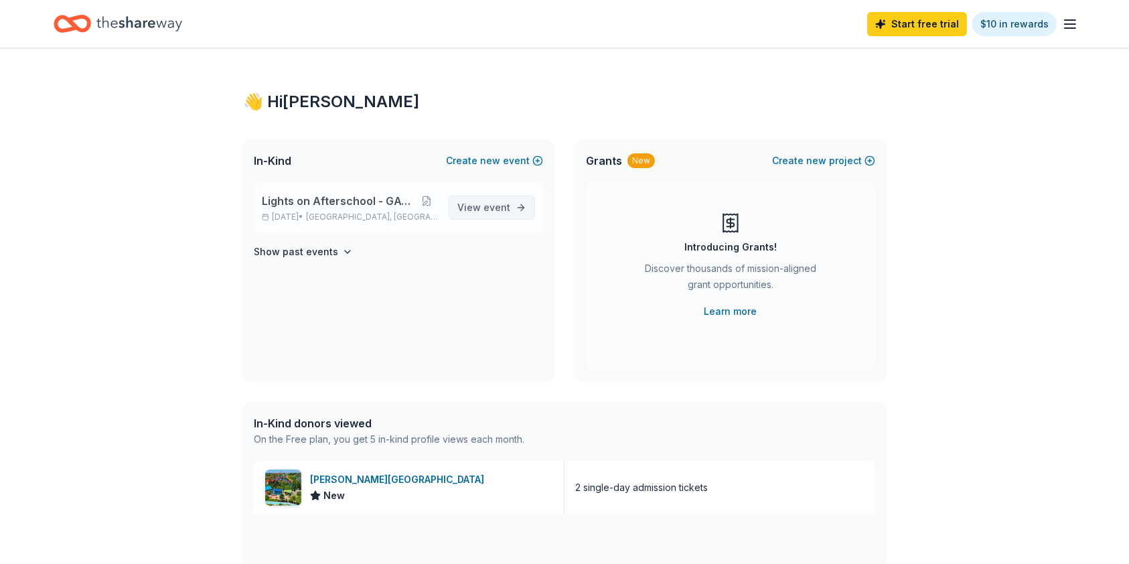
click at [484, 205] on span "View event" at bounding box center [484, 208] width 53 height 16
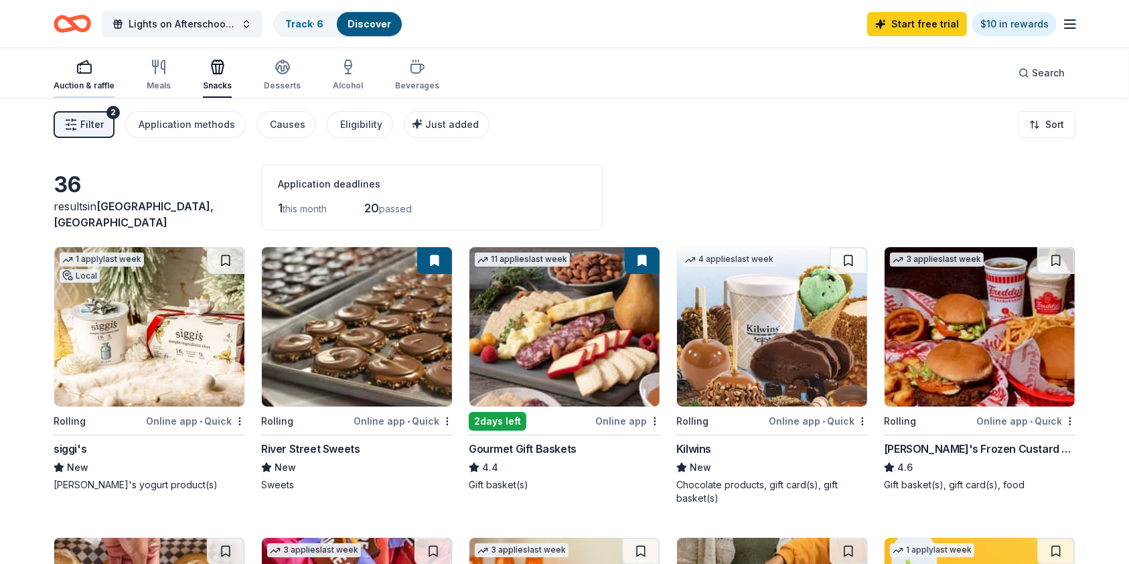
click at [99, 80] on div "Auction & raffle" at bounding box center [84, 85] width 61 height 11
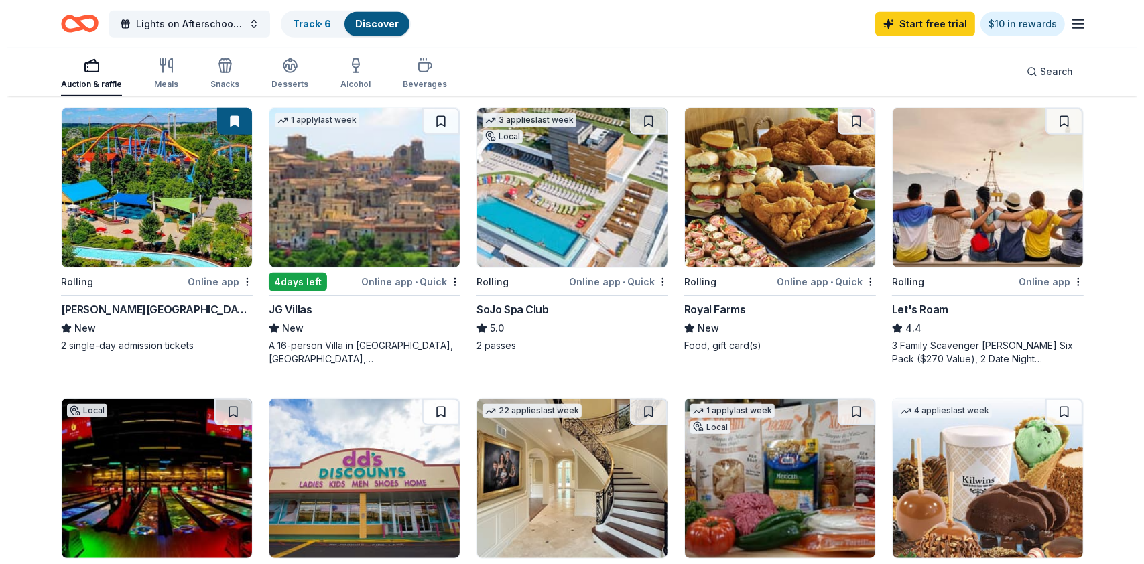
scroll to position [729, 0]
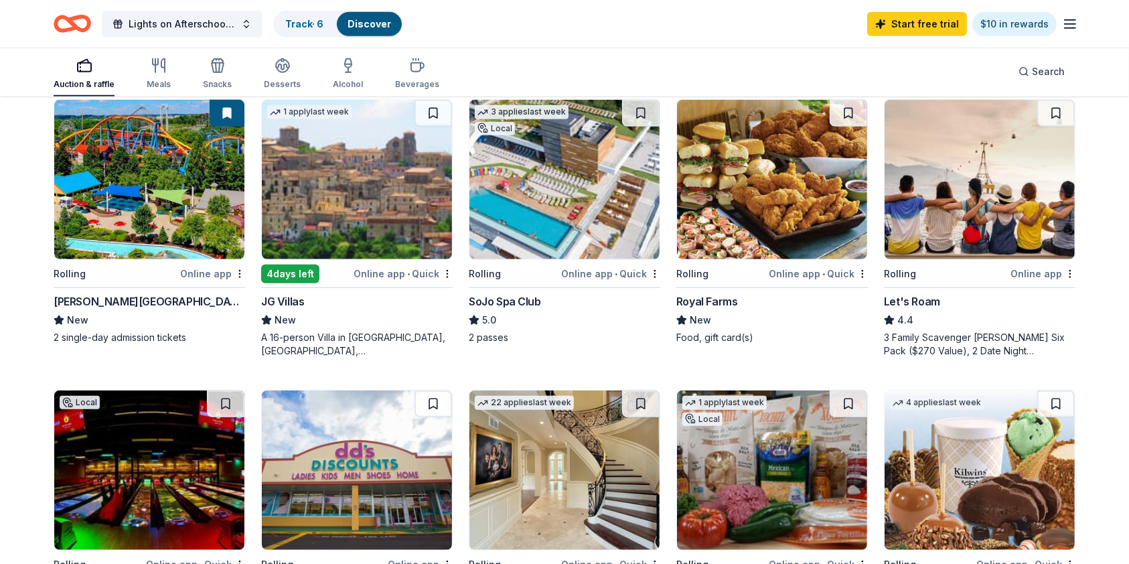
click at [565, 169] on img at bounding box center [565, 179] width 190 height 159
click at [180, 27] on span "Lights on Afterschool - GATEWAY" at bounding box center [182, 24] width 107 height 16
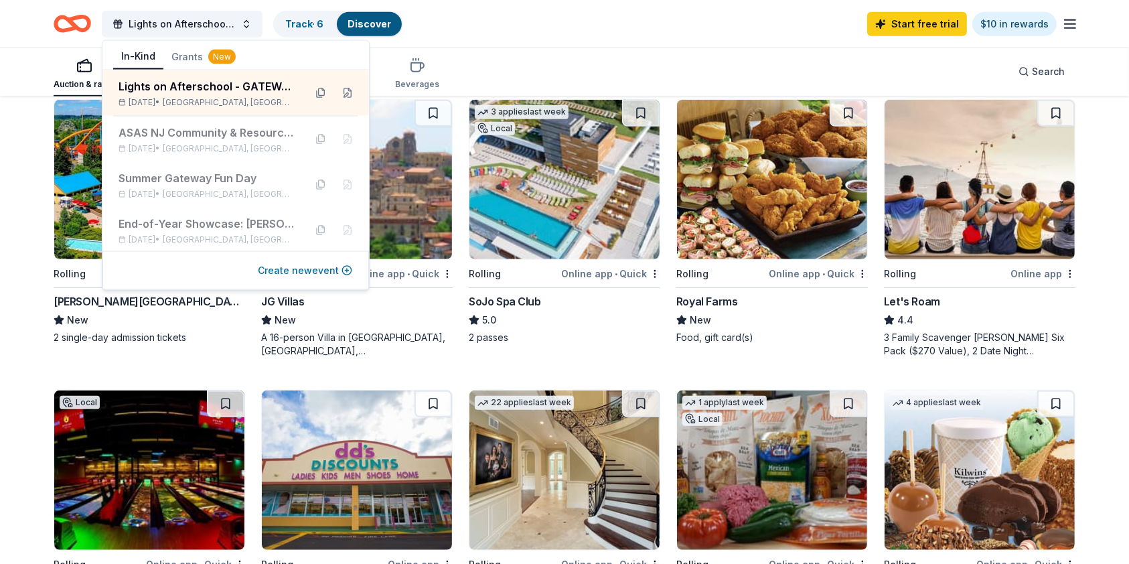
click at [326, 274] on button "Create new event" at bounding box center [305, 271] width 94 height 16
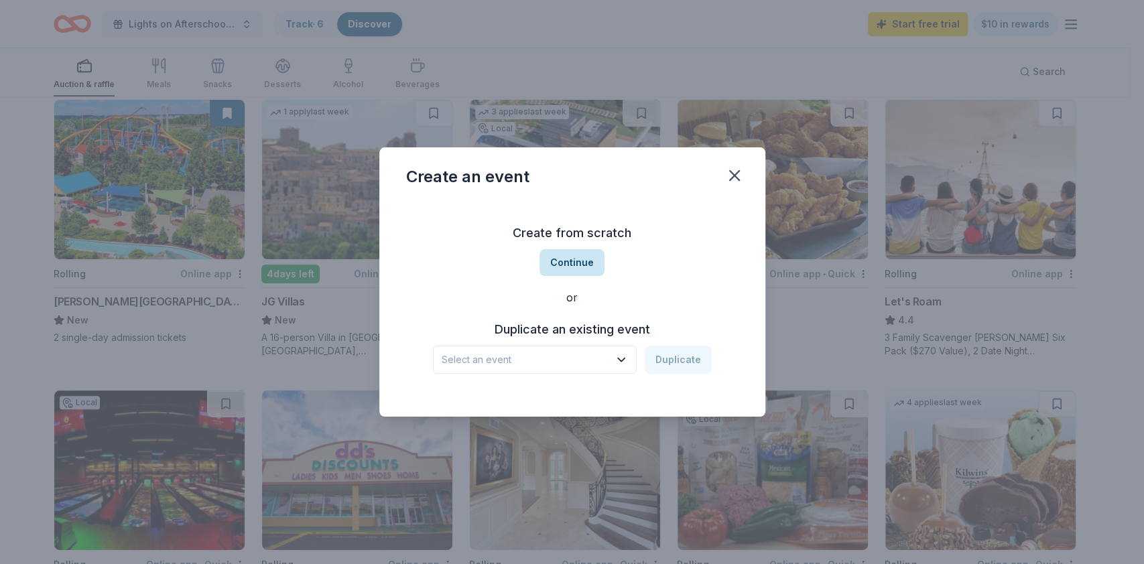
click at [576, 255] on button "Continue" at bounding box center [571, 262] width 65 height 27
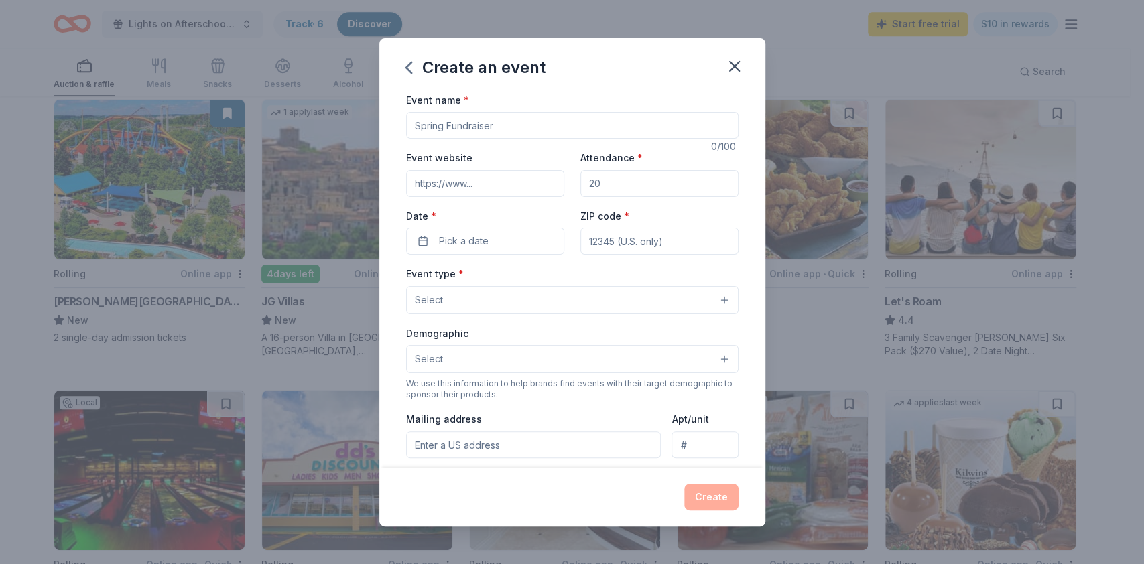
click at [475, 126] on input "Event name *" at bounding box center [572, 125] width 332 height 27
click at [478, 123] on input "ASAS NJ StaffAppreciation" at bounding box center [572, 125] width 332 height 27
click at [583, 121] on input "ASAS NJ Staff Appreciation" at bounding box center [572, 125] width 332 height 27
type input "ASAS NJ Staff Appreciation Week"
click at [559, 81] on div "Create an event" at bounding box center [572, 65] width 386 height 54
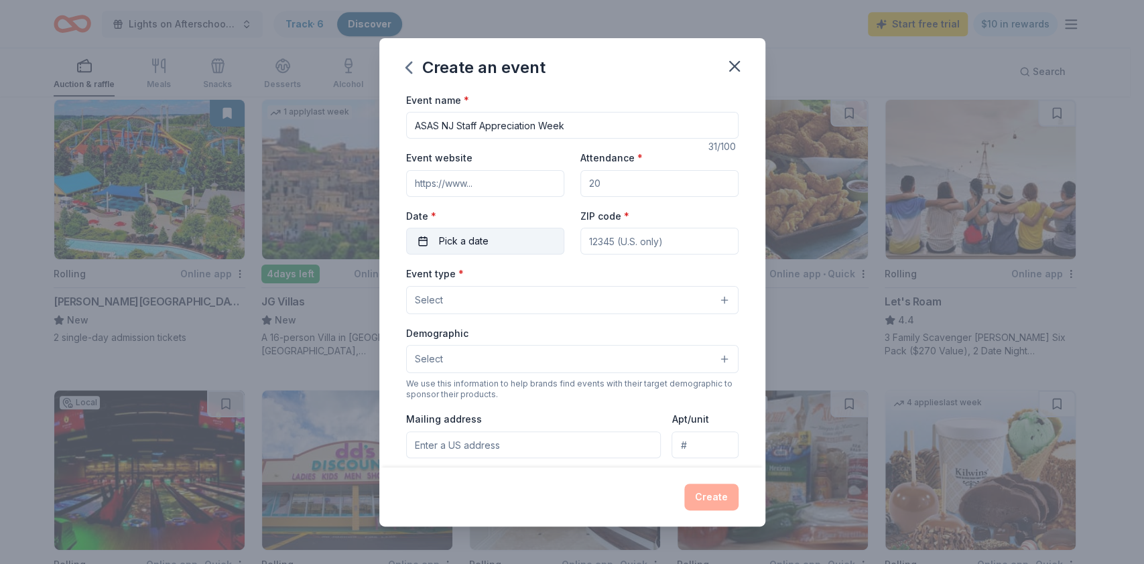
click at [476, 249] on span "Pick a date" at bounding box center [464, 241] width 50 height 16
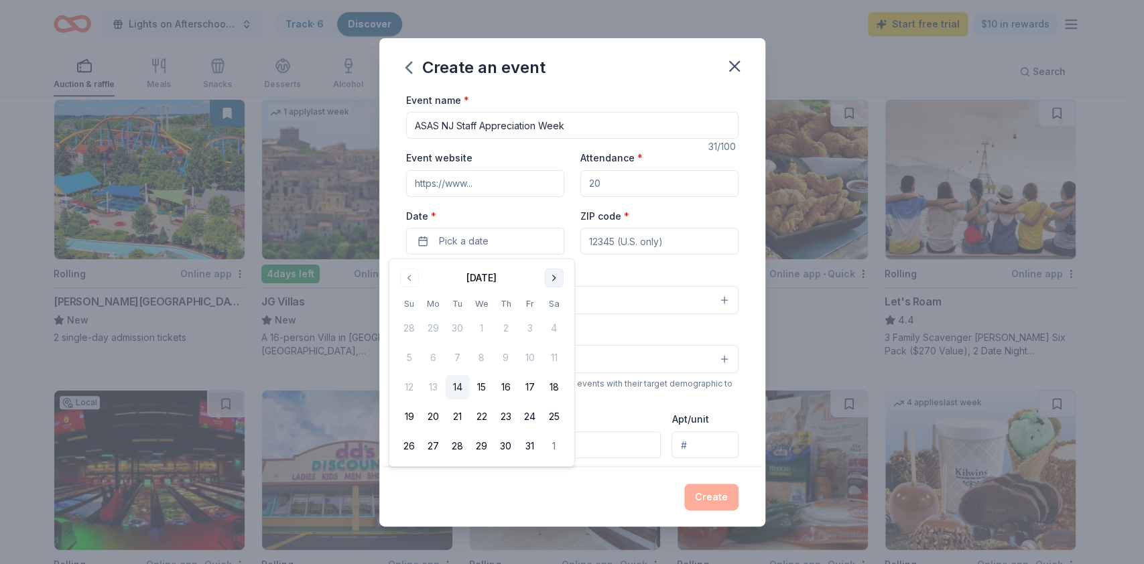
click at [552, 277] on button "Go to next month" at bounding box center [554, 278] width 19 height 19
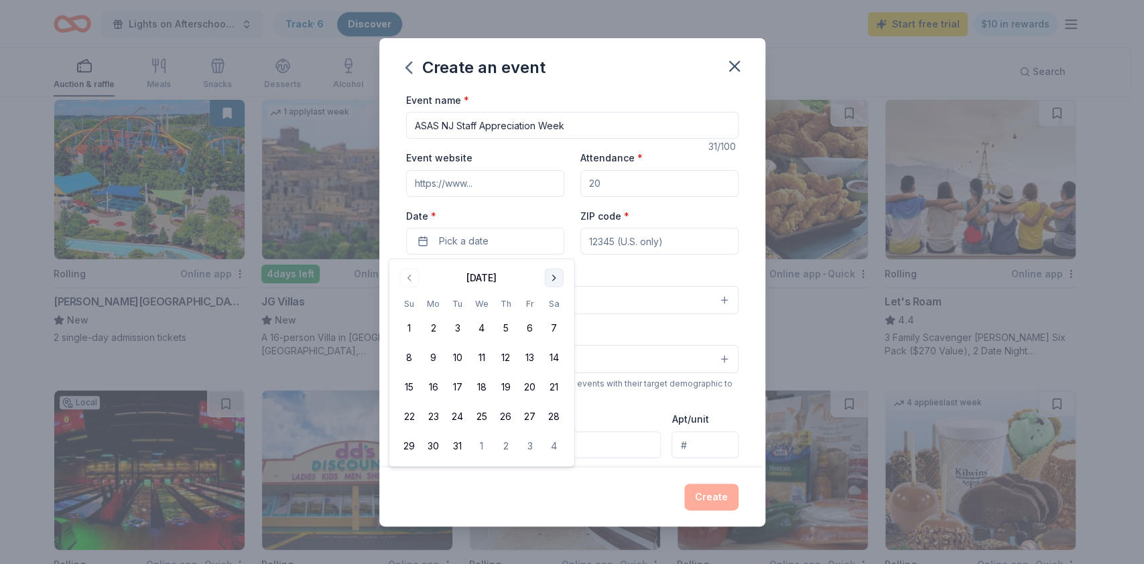
click at [552, 277] on button "Go to next month" at bounding box center [554, 278] width 19 height 19
click at [434, 417] on button "20" at bounding box center [433, 417] width 24 height 24
click at [592, 262] on div "Event name * ASAS NJ Staff Appreciation Week 31 /100 Event website Attendance *…" at bounding box center [572, 401] width 332 height 619
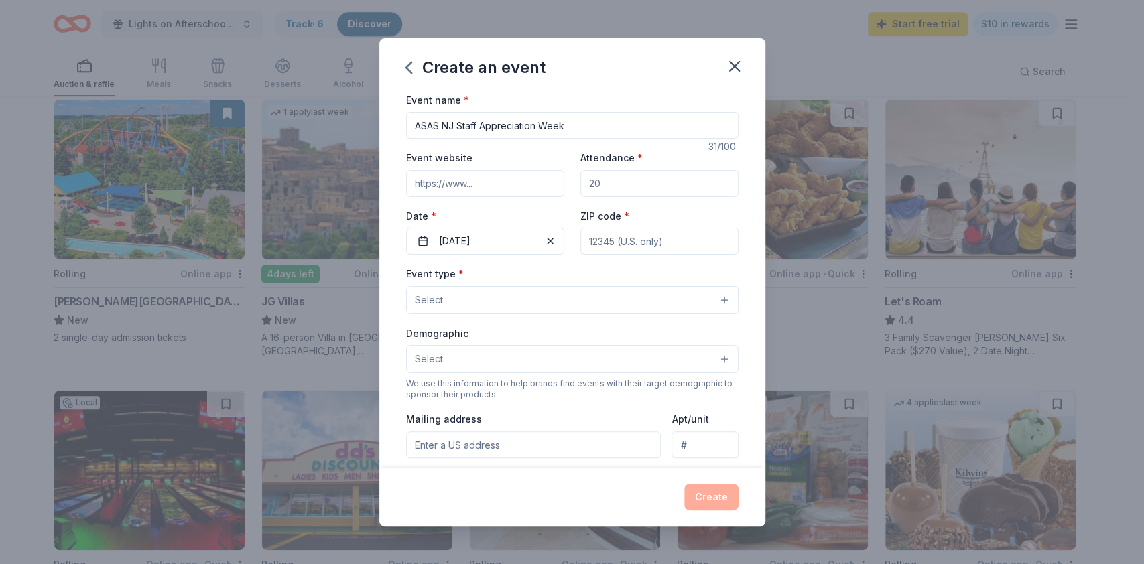
click at [592, 301] on button "Select" at bounding box center [572, 300] width 332 height 28
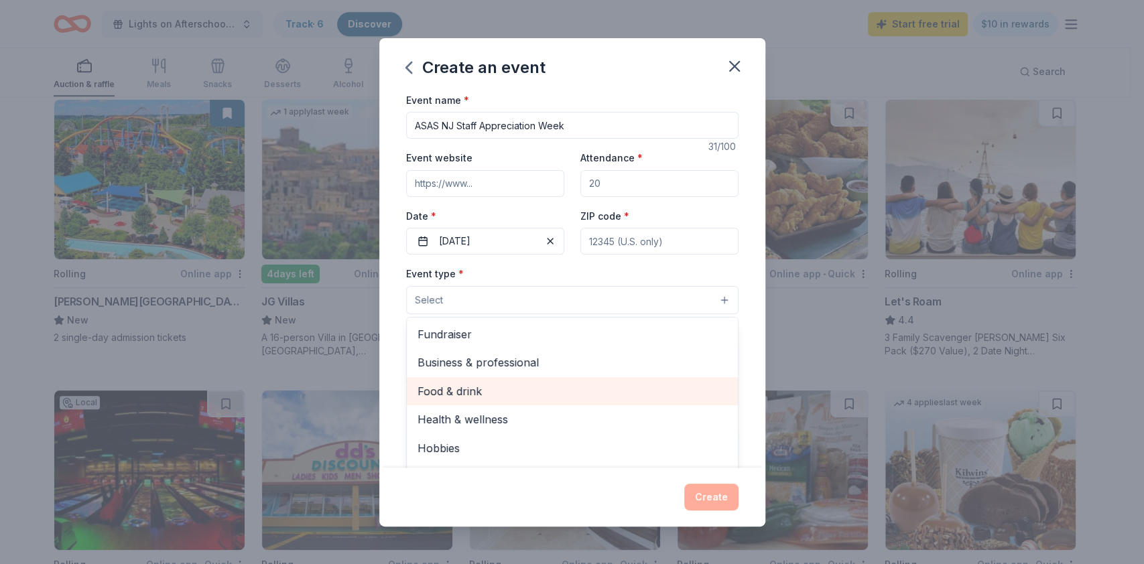
scroll to position [1, 0]
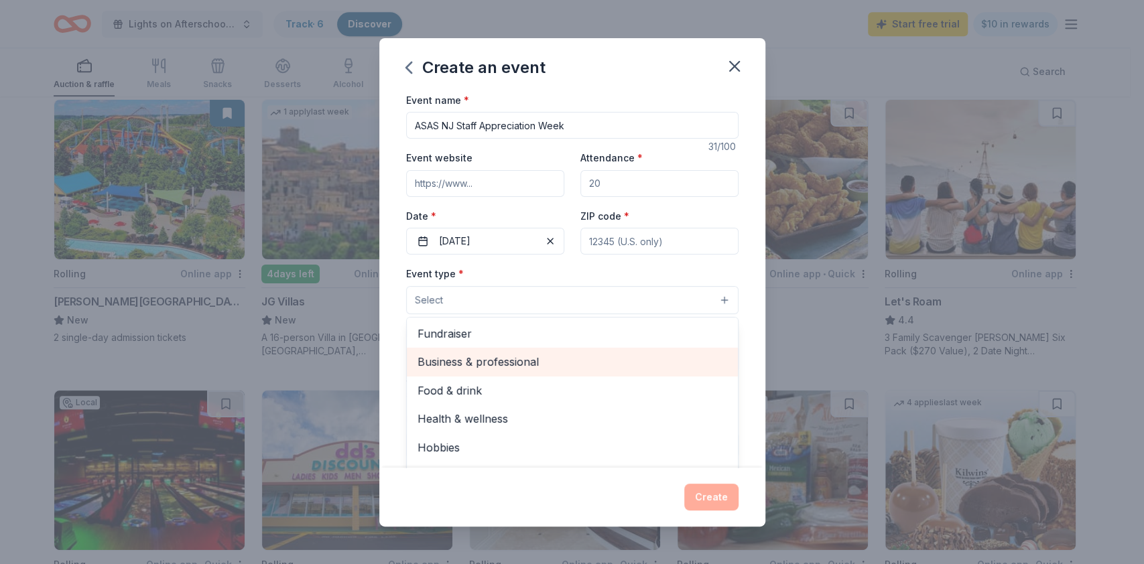
click at [525, 357] on span "Business & professional" at bounding box center [571, 361] width 309 height 17
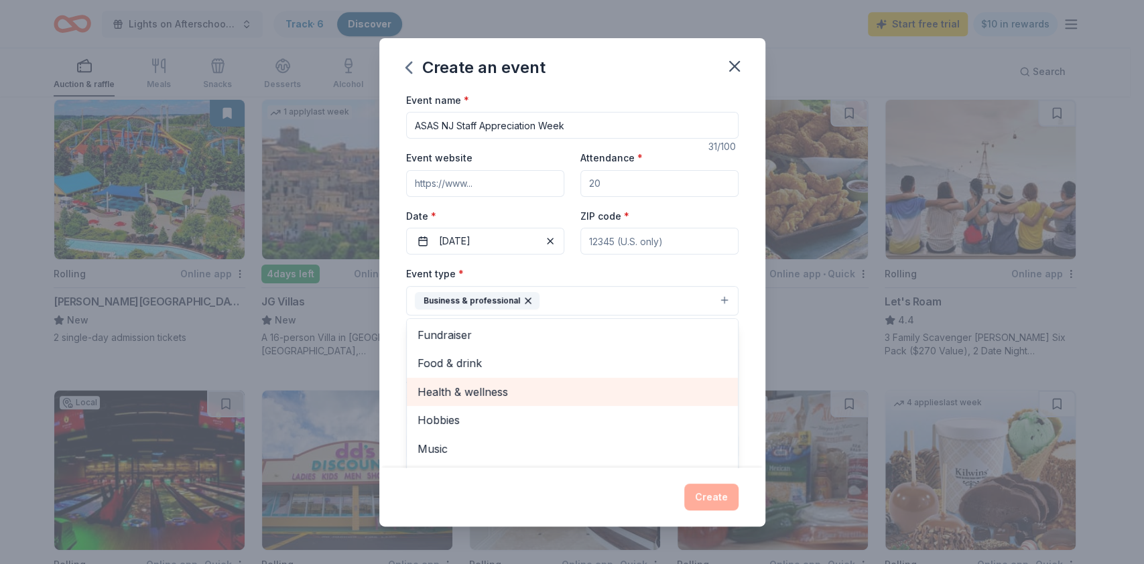
click at [495, 393] on span "Health & wellness" at bounding box center [571, 391] width 309 height 17
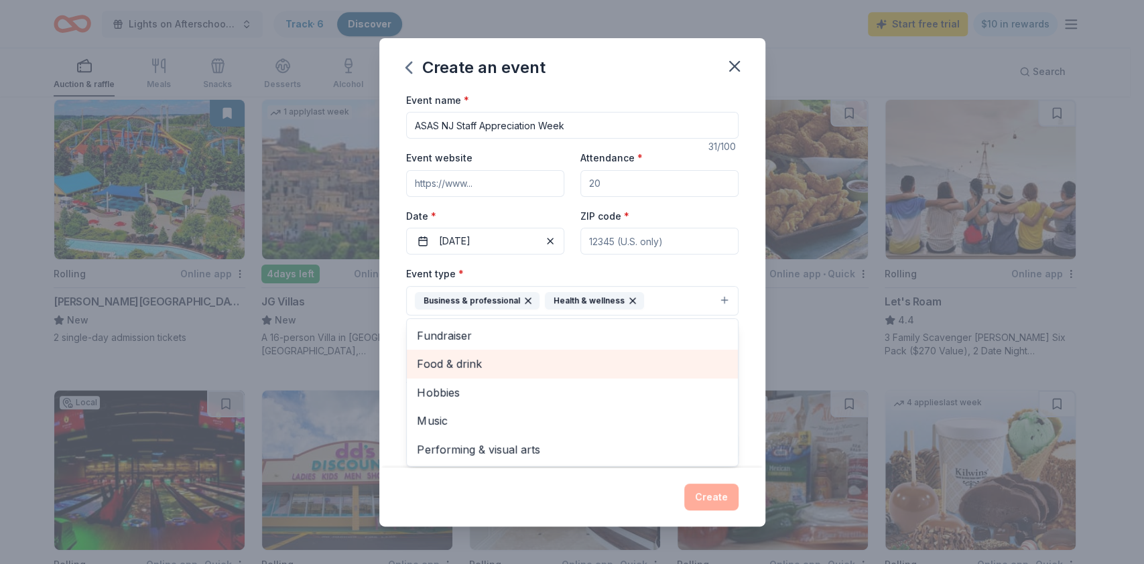
scroll to position [141, 0]
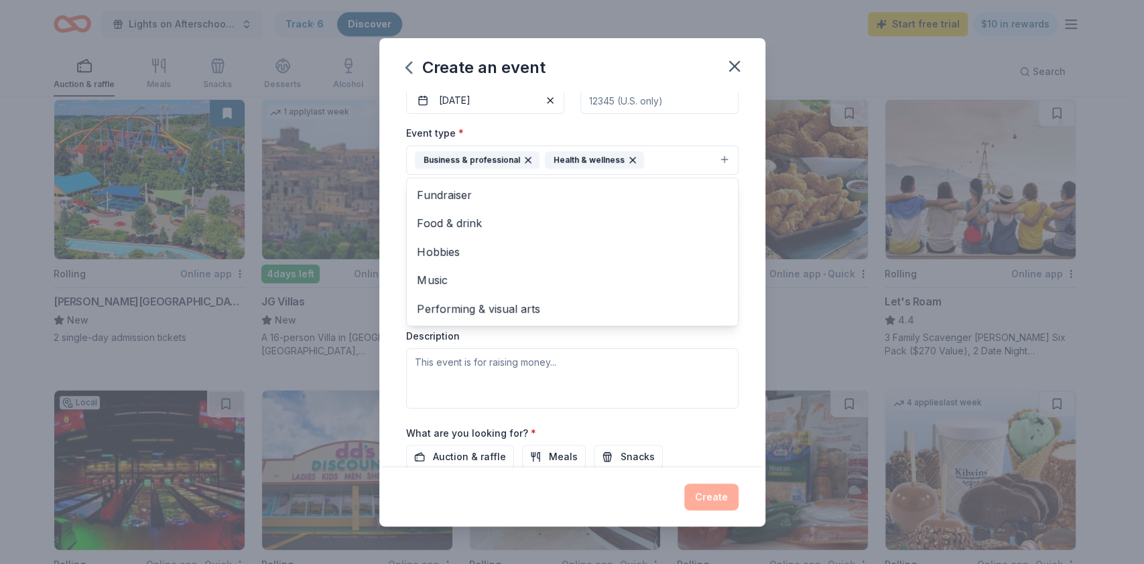
click at [736, 259] on div "Event name * ASAS NJ Staff Appreciation Week 31 /100 Event website Attendance *…" at bounding box center [572, 280] width 386 height 376
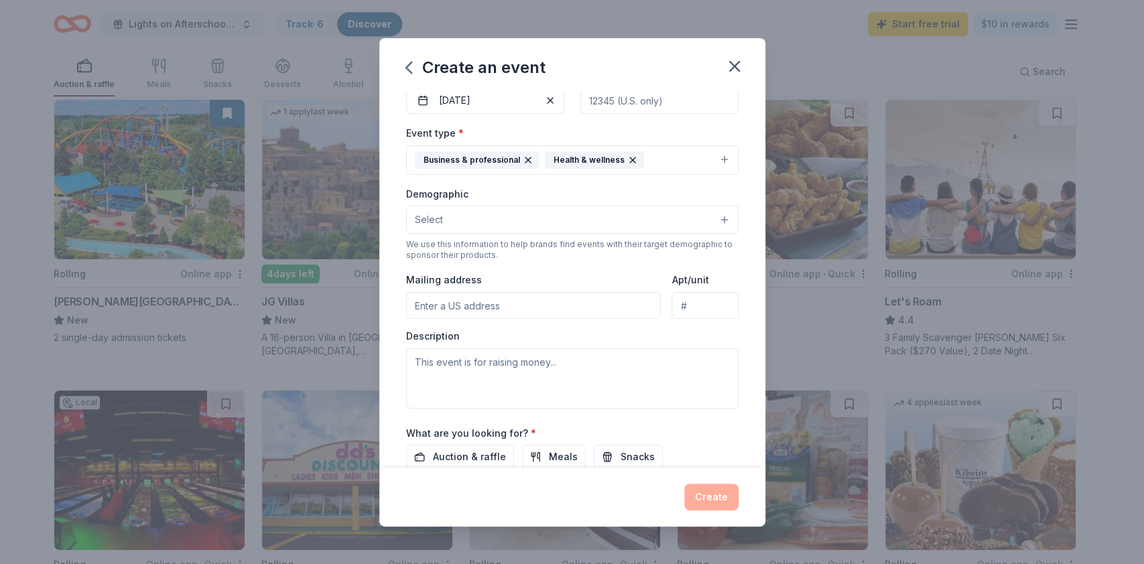
scroll to position [143, 0]
click at [699, 211] on button "Select" at bounding box center [572, 218] width 332 height 28
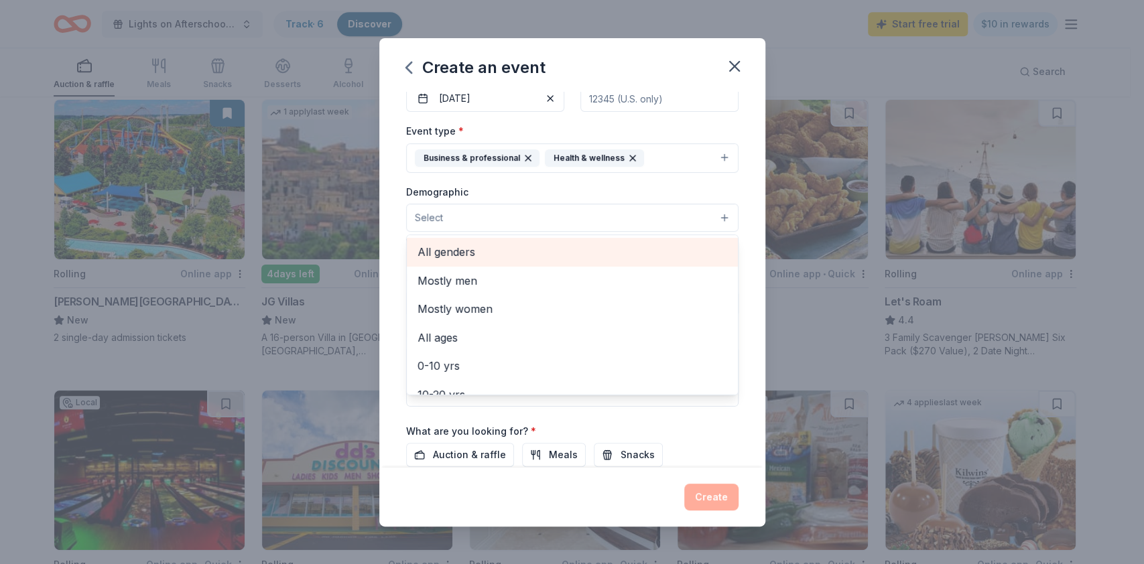
click at [512, 257] on span "All genders" at bounding box center [571, 251] width 309 height 17
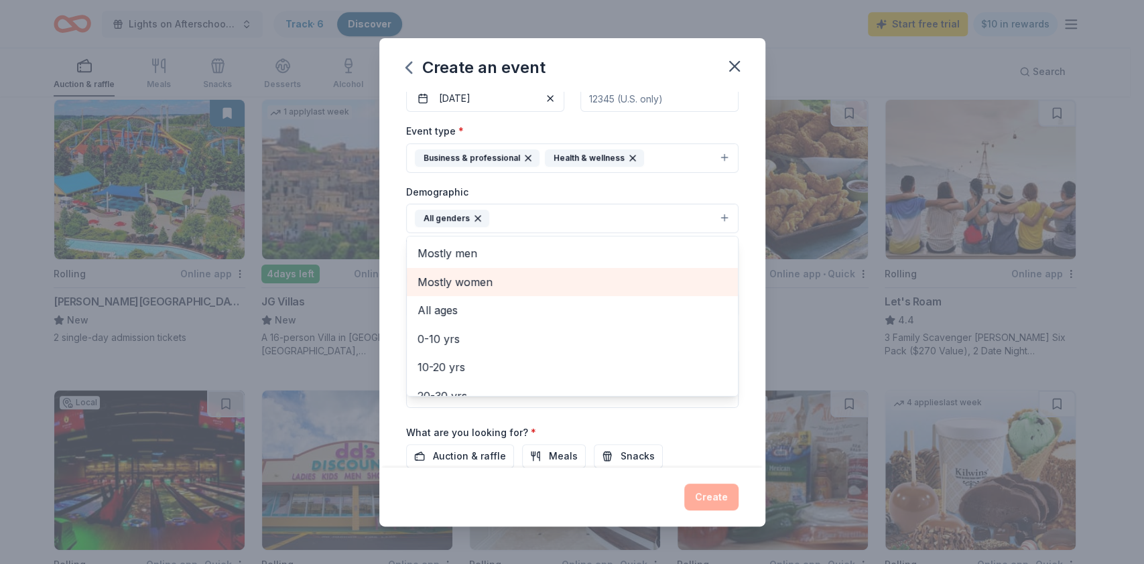
click at [618, 287] on span "Mostly women" at bounding box center [571, 281] width 309 height 17
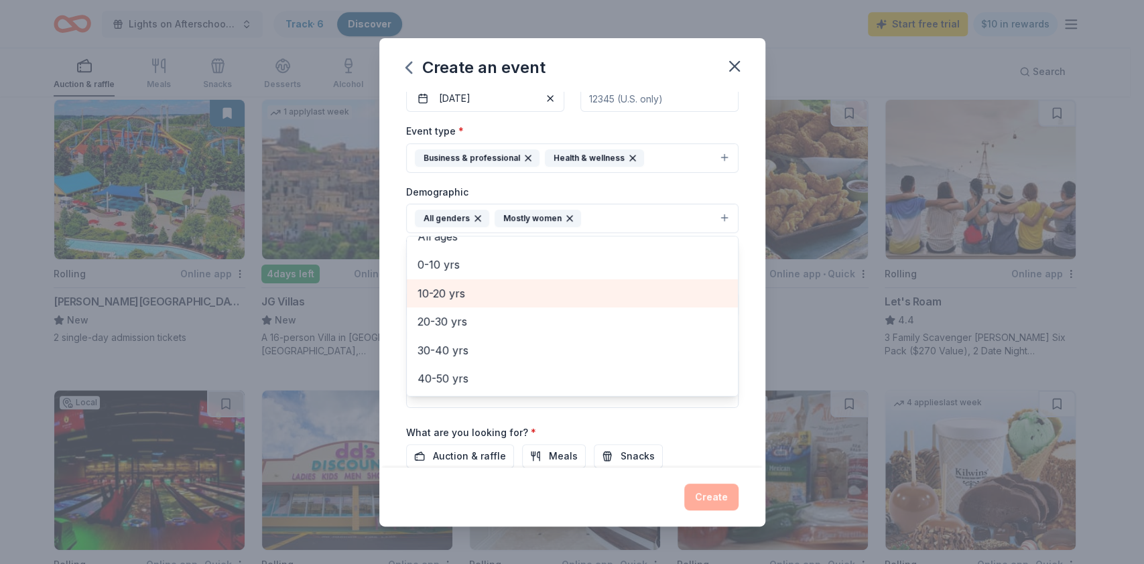
scroll to position [45, 0]
click at [486, 297] on span "10-20 yrs" at bounding box center [571, 293] width 309 height 17
click at [482, 300] on span "20-30 yrs" at bounding box center [571, 293] width 309 height 17
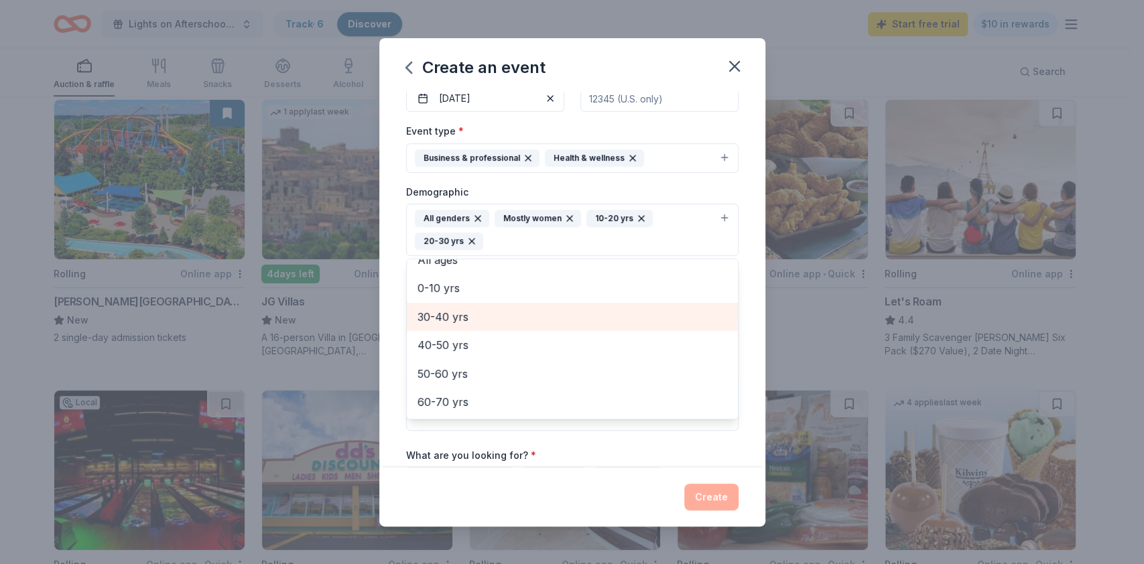
click at [488, 319] on span "30-40 yrs" at bounding box center [571, 316] width 309 height 17
click at [488, 323] on span "40-50 yrs" at bounding box center [571, 316] width 309 height 17
click at [488, 323] on span "50-60 yrs" at bounding box center [571, 317] width 309 height 17
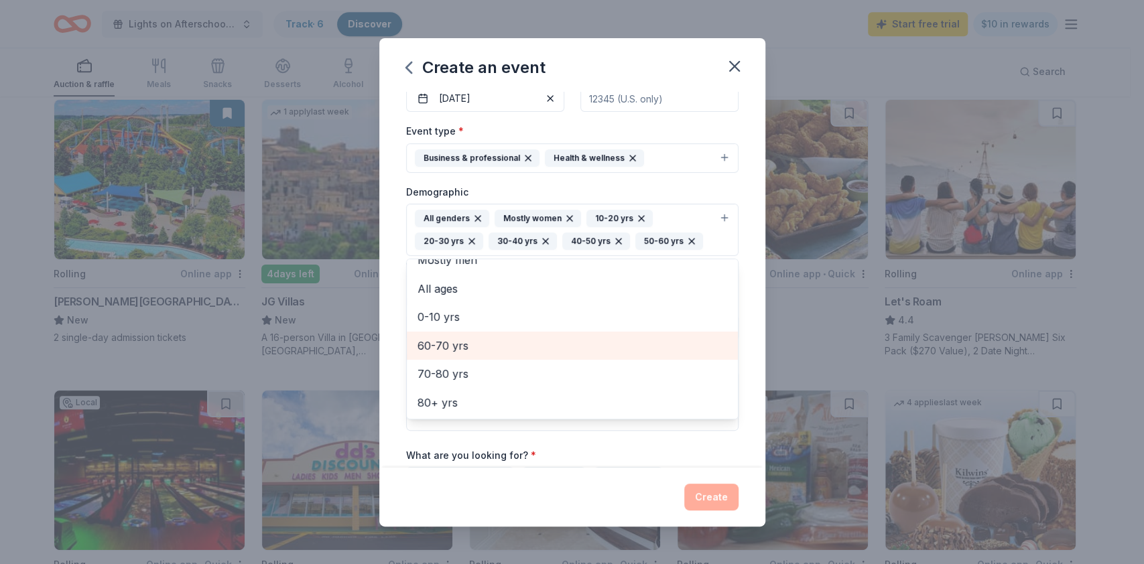
click at [502, 348] on span "60-70 yrs" at bounding box center [571, 345] width 309 height 17
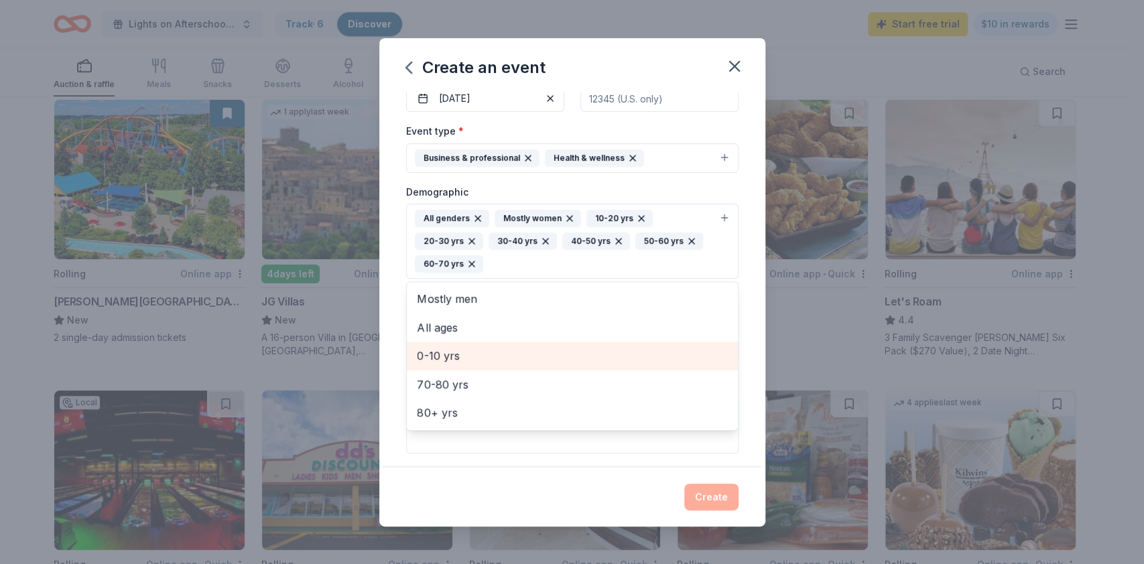
scroll to position [0, 0]
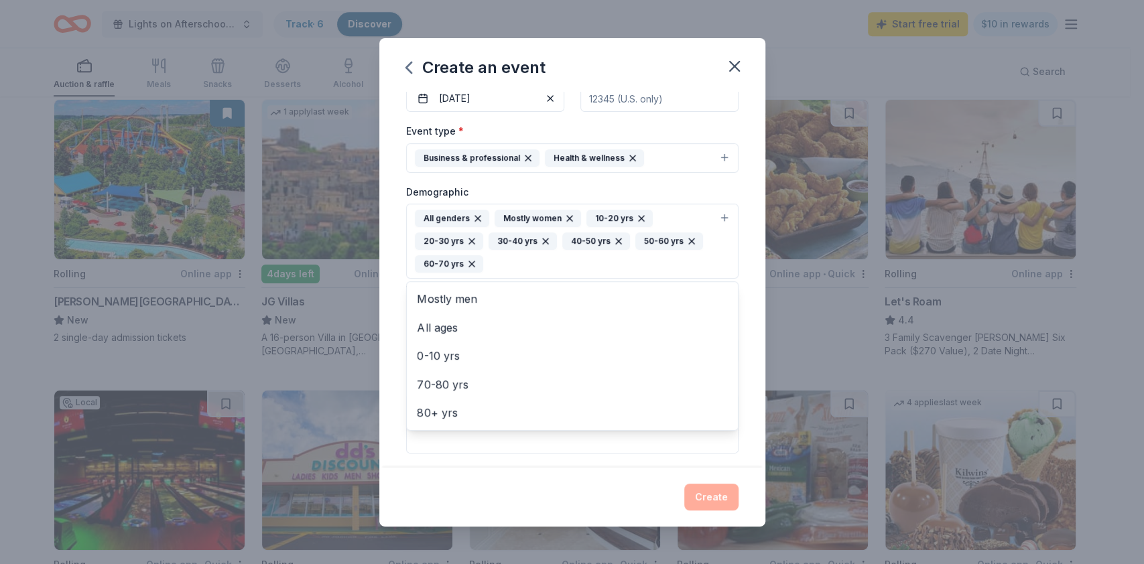
click at [736, 287] on div "Event name * ASAS NJ Staff Appreciation Week 31 /100 Event website Attendance *…" at bounding box center [572, 280] width 386 height 376
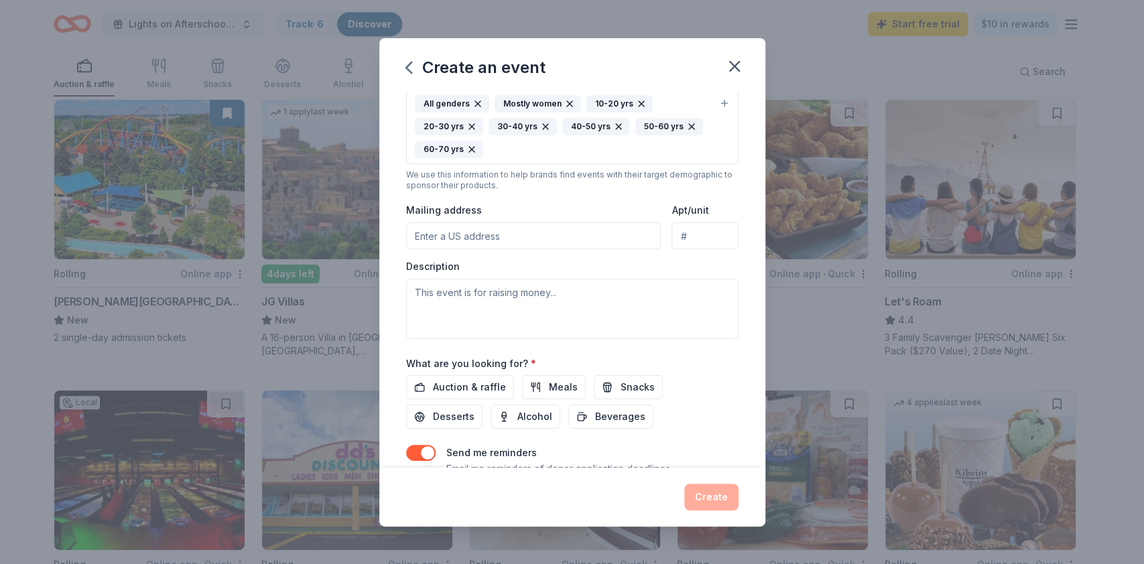
scroll to position [259, 0]
click at [541, 237] on input "Mailing address" at bounding box center [533, 234] width 255 height 27
type input "50 Park Place, Suite 701"
type input "07103"
click at [568, 299] on textarea at bounding box center [572, 307] width 332 height 60
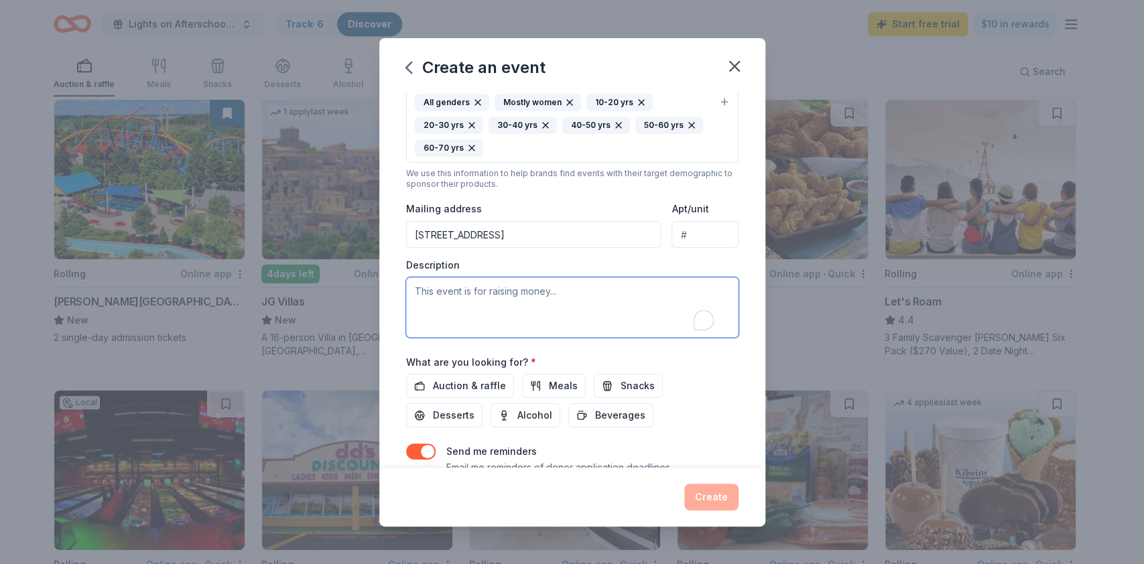
click at [452, 294] on textarea "To enrich screen reader interactions, please activate Accessibility in Grammarl…" at bounding box center [572, 307] width 332 height 60
paste textarea "Afterschool Professionals Appreciation Week is a nationwide celebration of the …"
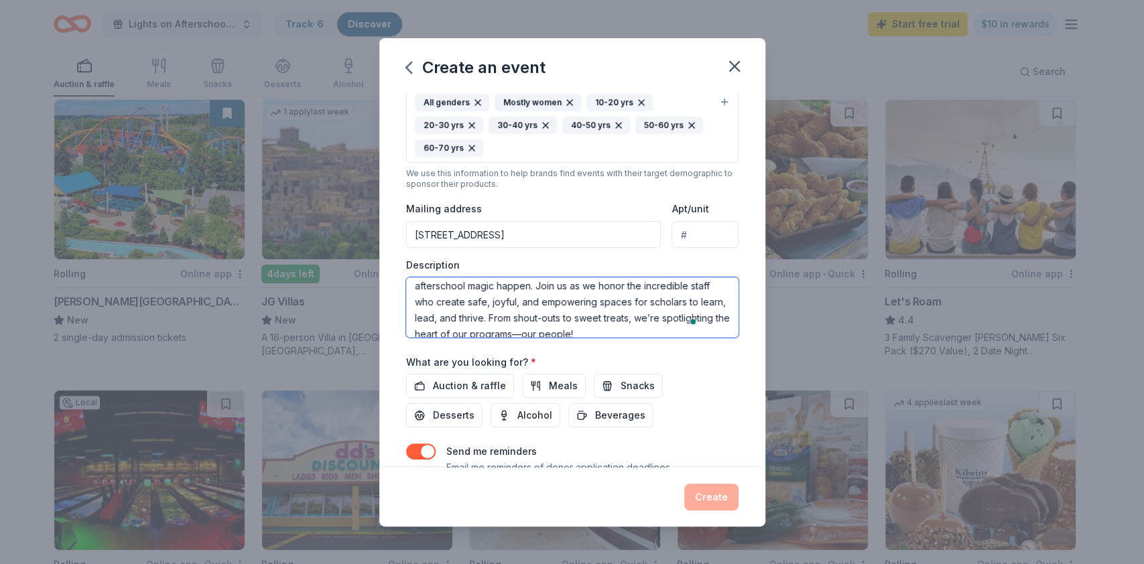
scroll to position [48, 0]
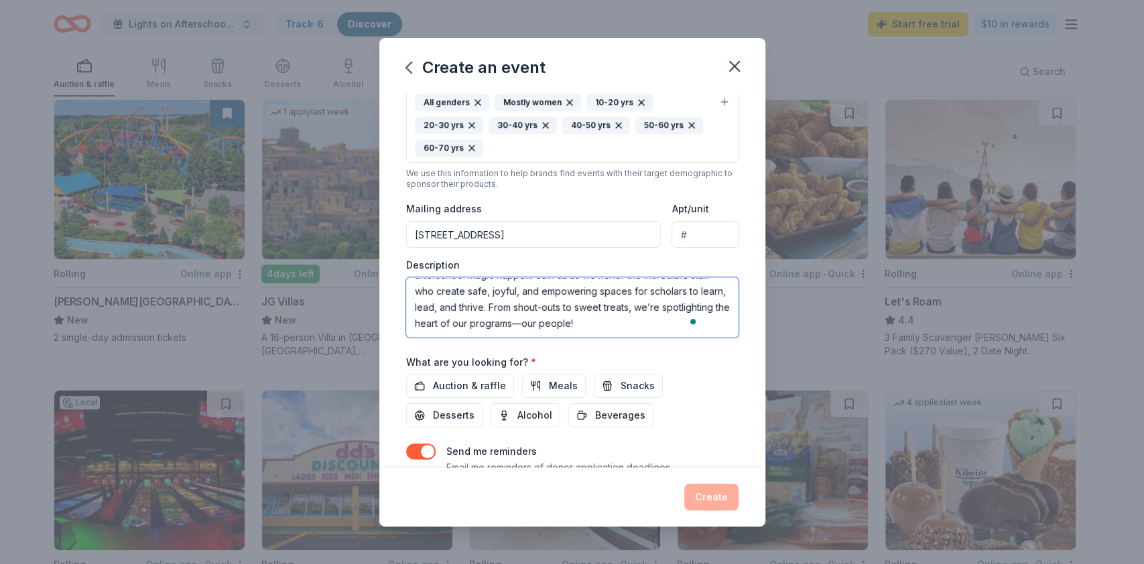
click at [648, 323] on textarea "Afterschool Professionals Appreciation Week is a nationwide celebration of the …" at bounding box center [572, 307] width 332 height 60
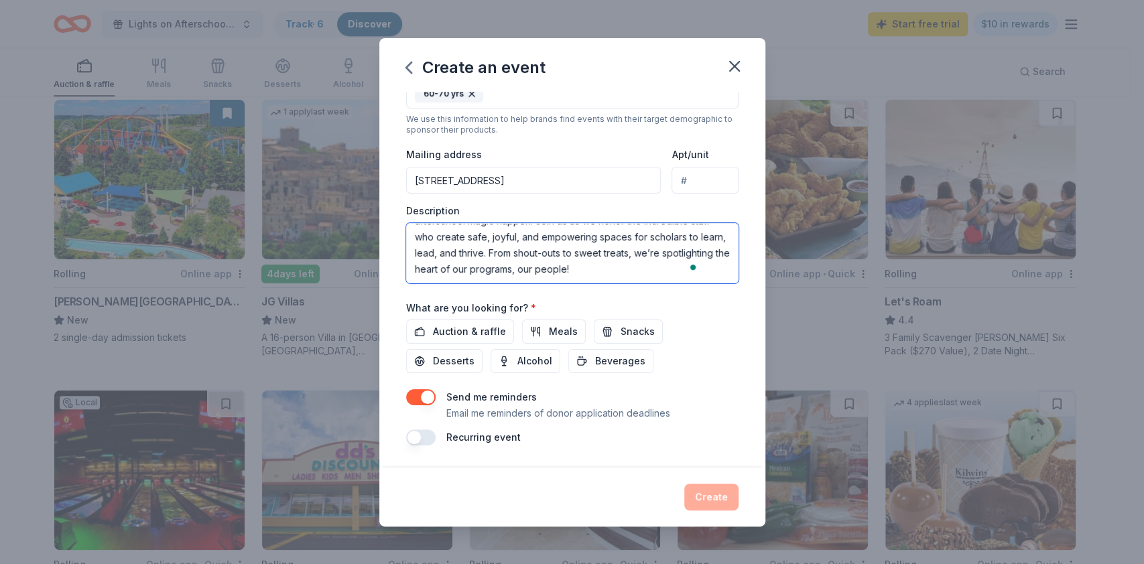
scroll to position [314, 0]
type textarea "Afterschool Professionals Appreciation Week is a nationwide celebration of the …"
click at [460, 322] on button "Auction & raffle" at bounding box center [460, 332] width 108 height 24
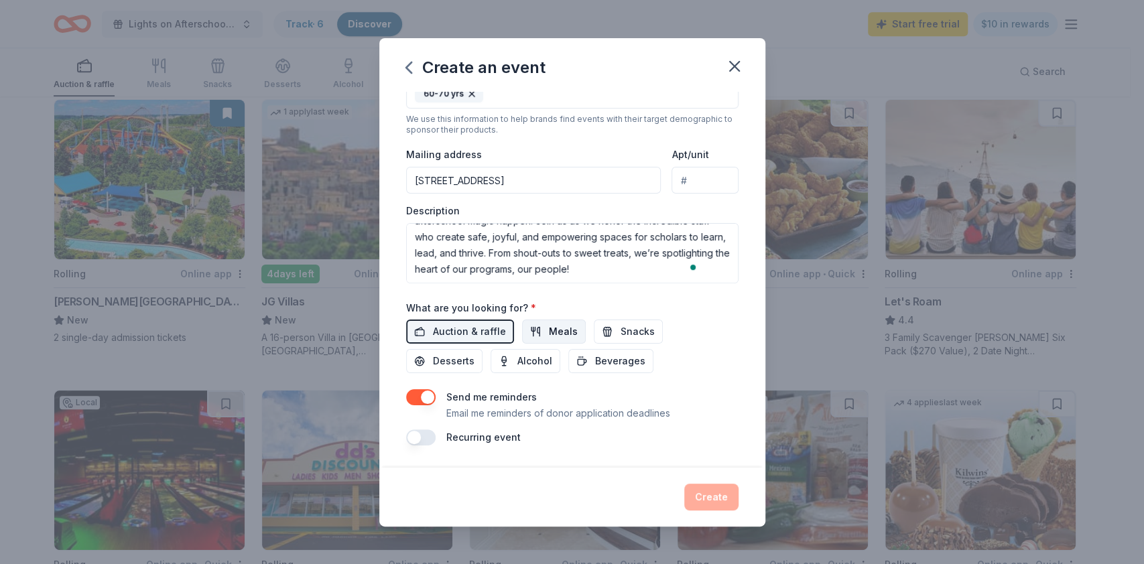
click at [541, 324] on button "Meals" at bounding box center [554, 332] width 64 height 24
click at [448, 360] on span "Desserts" at bounding box center [454, 361] width 42 height 16
click at [642, 324] on span "Snacks" at bounding box center [637, 332] width 34 height 16
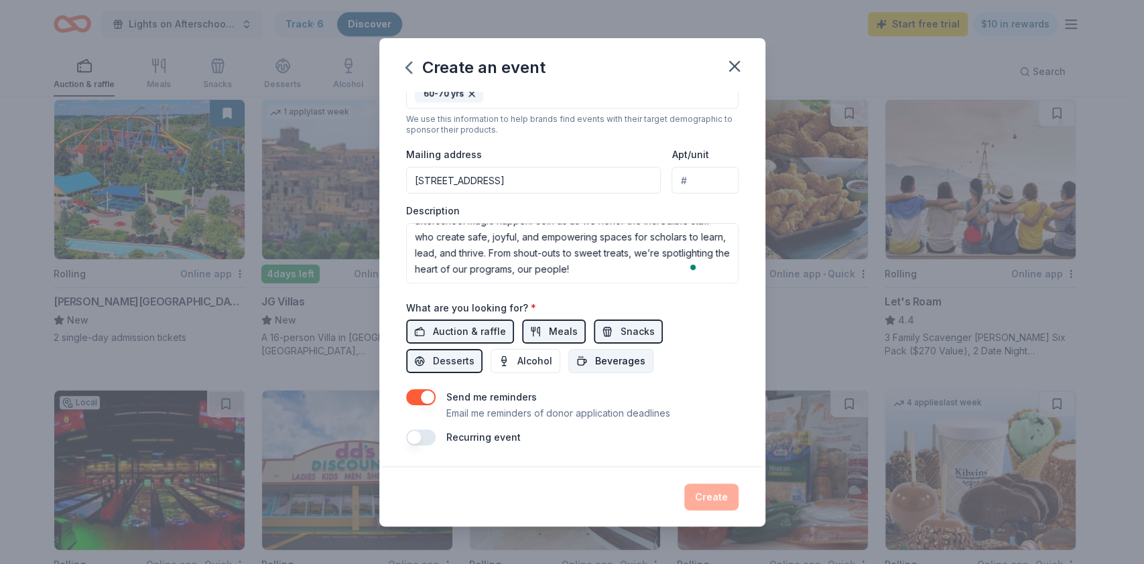
click at [625, 360] on span "Beverages" at bounding box center [620, 361] width 50 height 16
click at [419, 437] on button "button" at bounding box center [420, 437] width 29 height 16
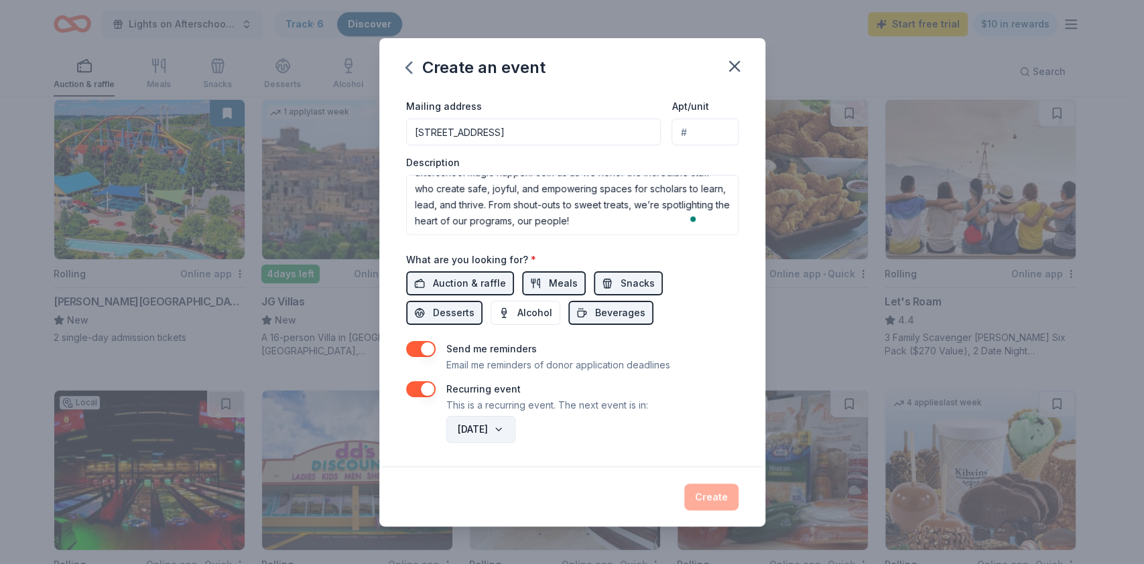
click at [515, 427] on button "April 2027" at bounding box center [480, 429] width 69 height 27
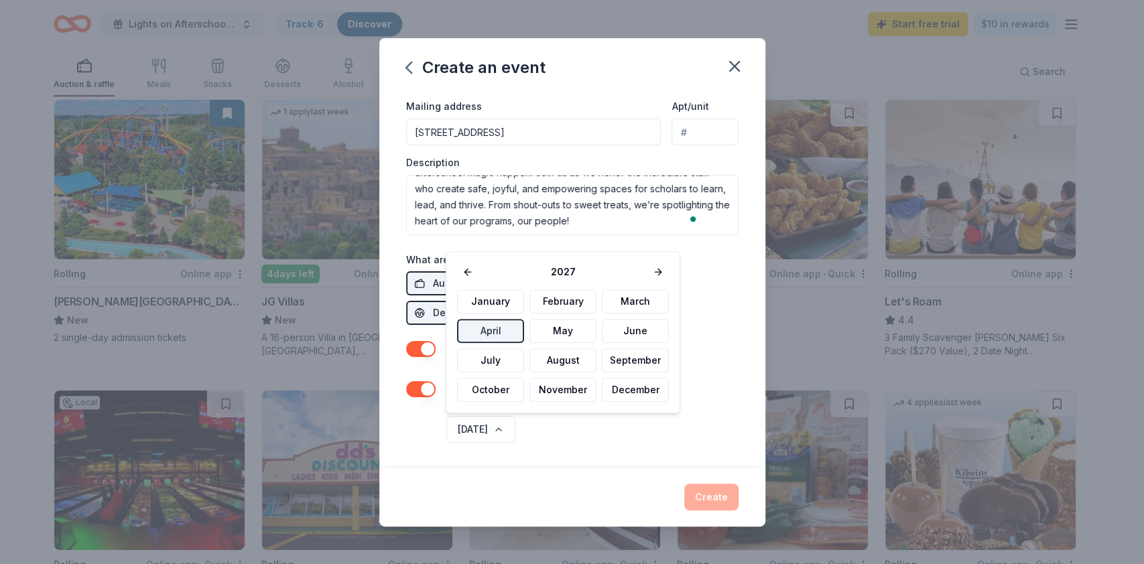
click at [708, 429] on div "April 2027" at bounding box center [590, 429] width 295 height 32
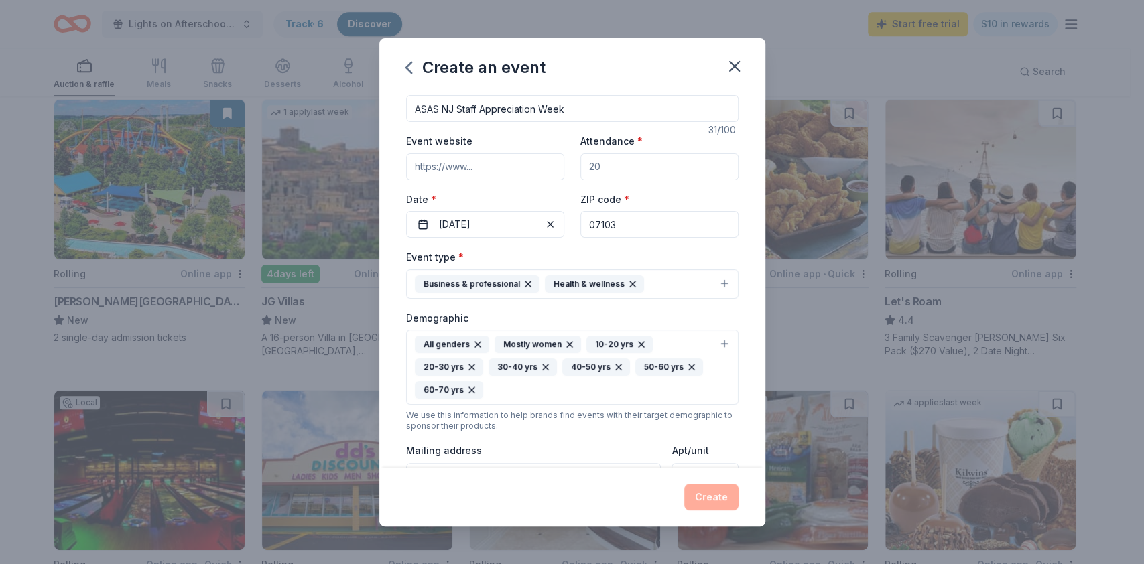
scroll to position [0, 0]
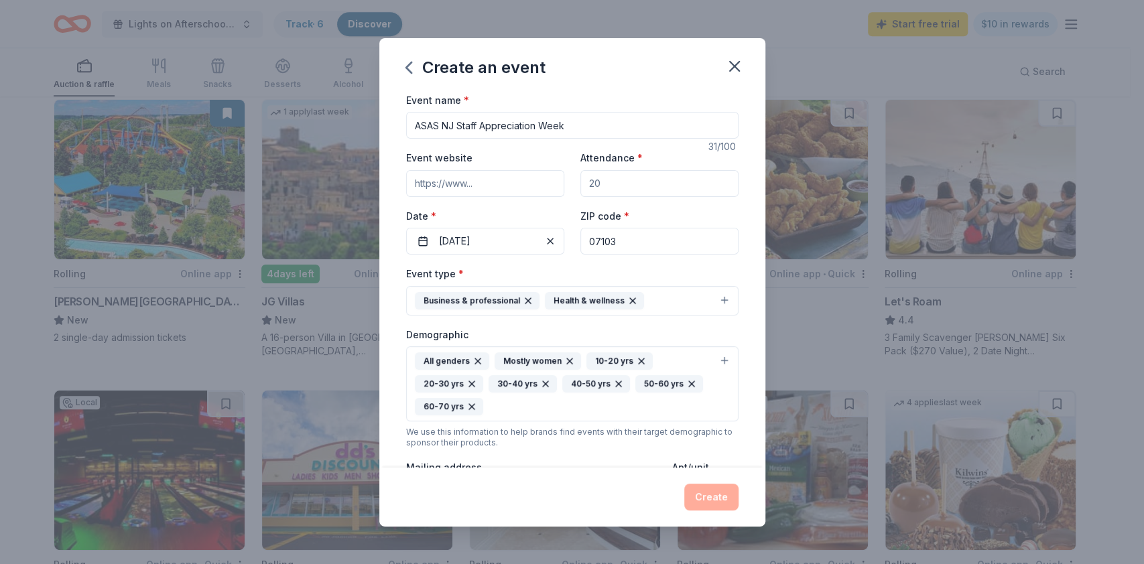
click at [498, 174] on input "Event website" at bounding box center [485, 183] width 158 height 27
type input "https://www.asasnj.family/"
click at [653, 186] on input "Attendance *" at bounding box center [659, 183] width 158 height 27
type input "45"
click at [740, 253] on div "Event name * ASAS NJ Staff Appreciation Week 31 /100 Event website https://www.…" at bounding box center [572, 280] width 386 height 376
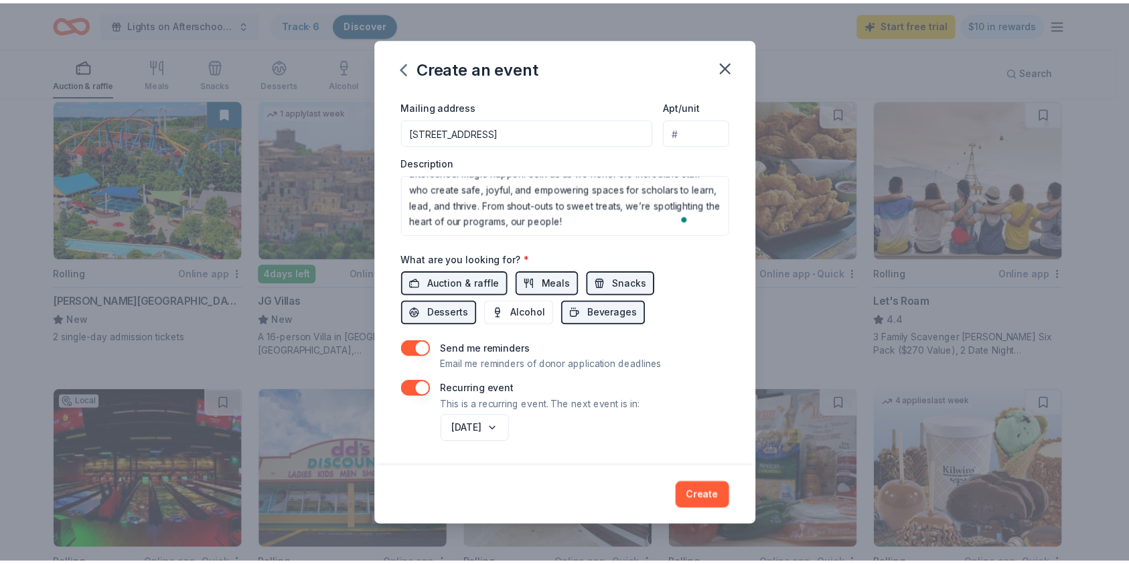
scroll to position [362, 0]
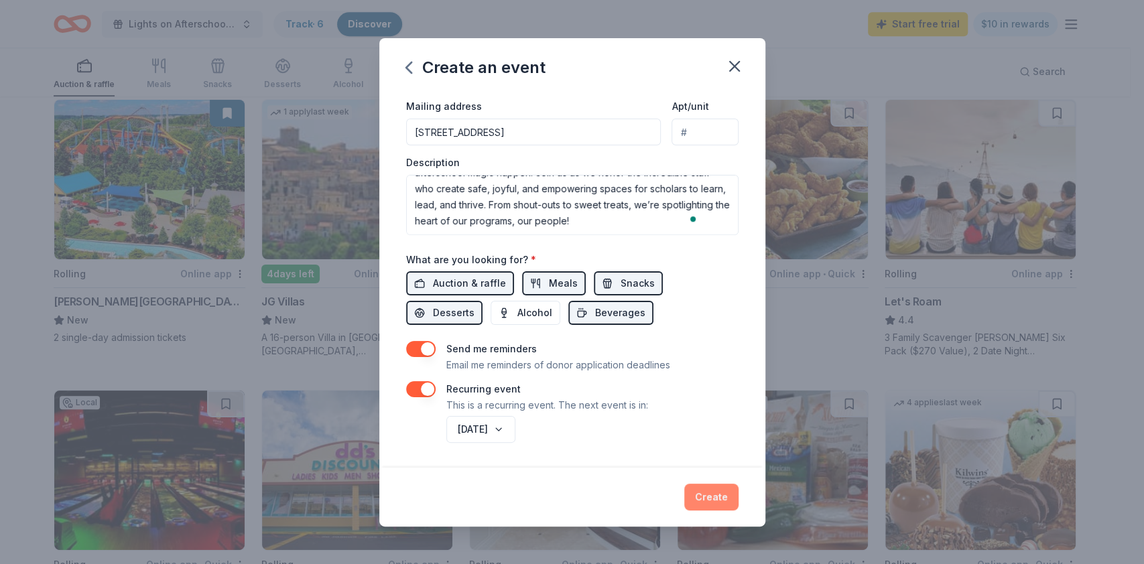
click at [714, 502] on button "Create" at bounding box center [711, 497] width 54 height 27
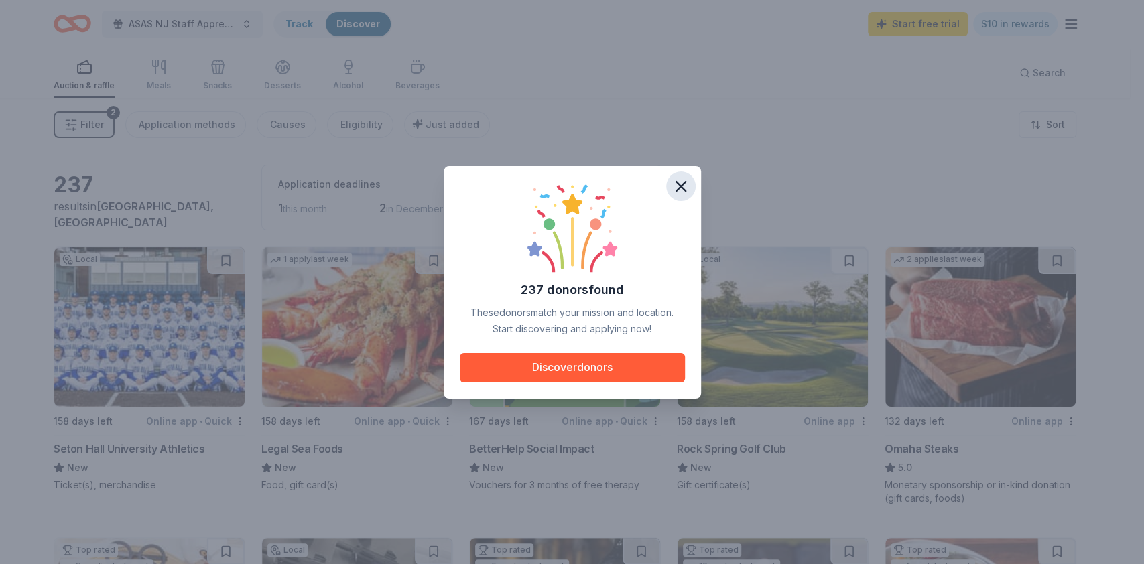
click at [679, 191] on icon "button" at bounding box center [680, 186] width 19 height 19
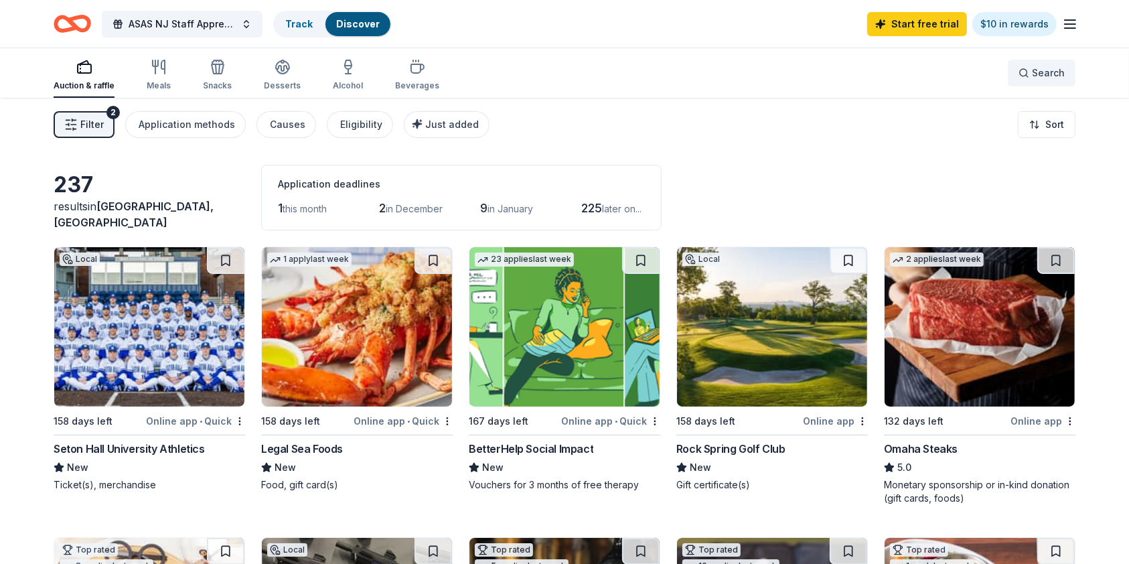
click at [1035, 62] on button "Search" at bounding box center [1042, 73] width 68 height 27
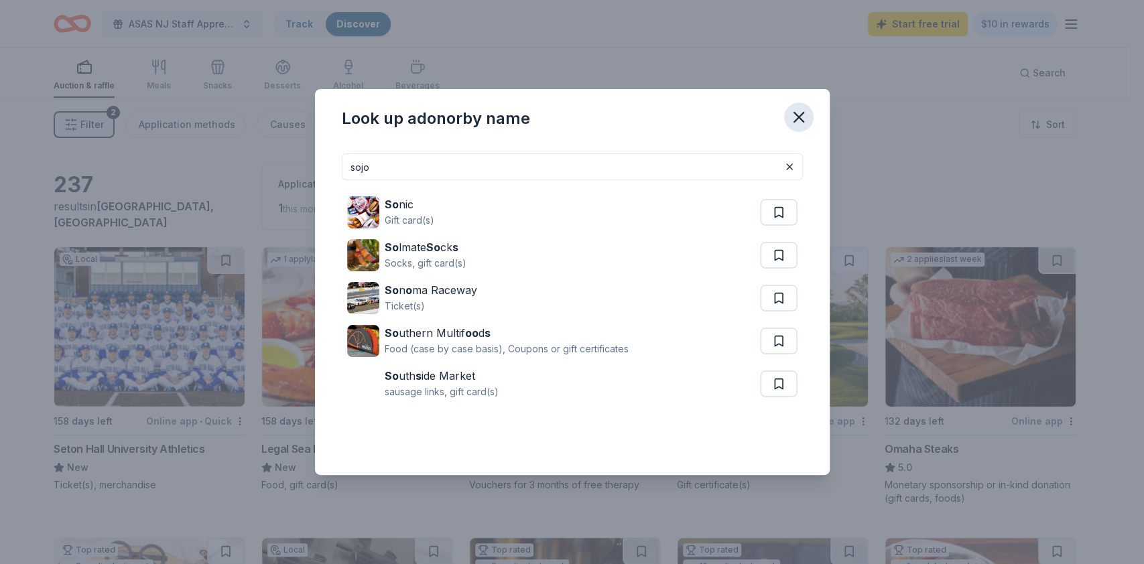
type input "sojo"
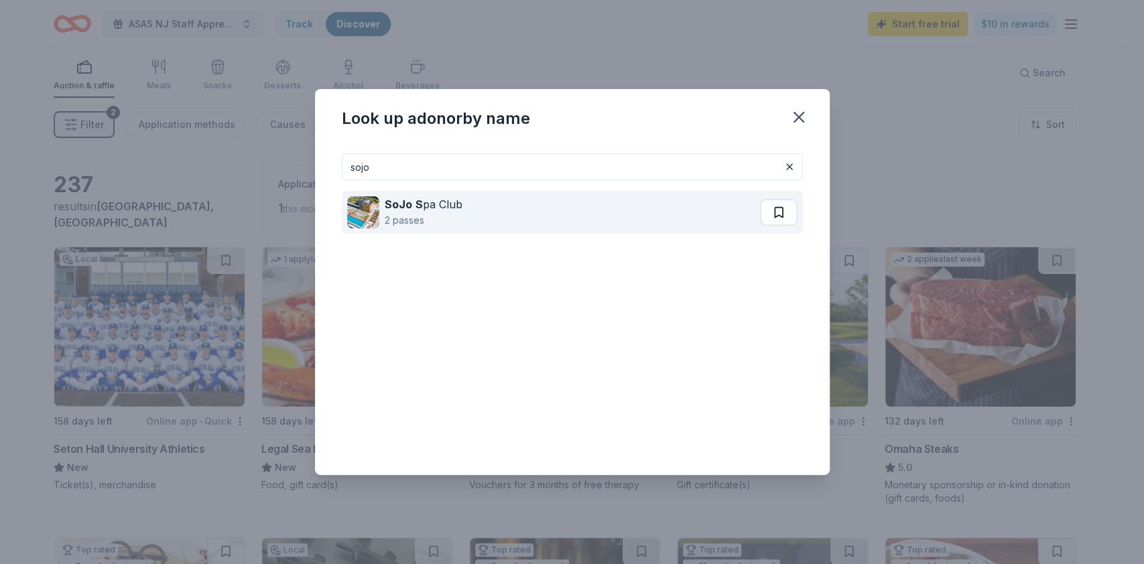
click at [772, 217] on button at bounding box center [779, 212] width 38 height 27
click at [404, 213] on div "2 passes" at bounding box center [424, 220] width 78 height 16
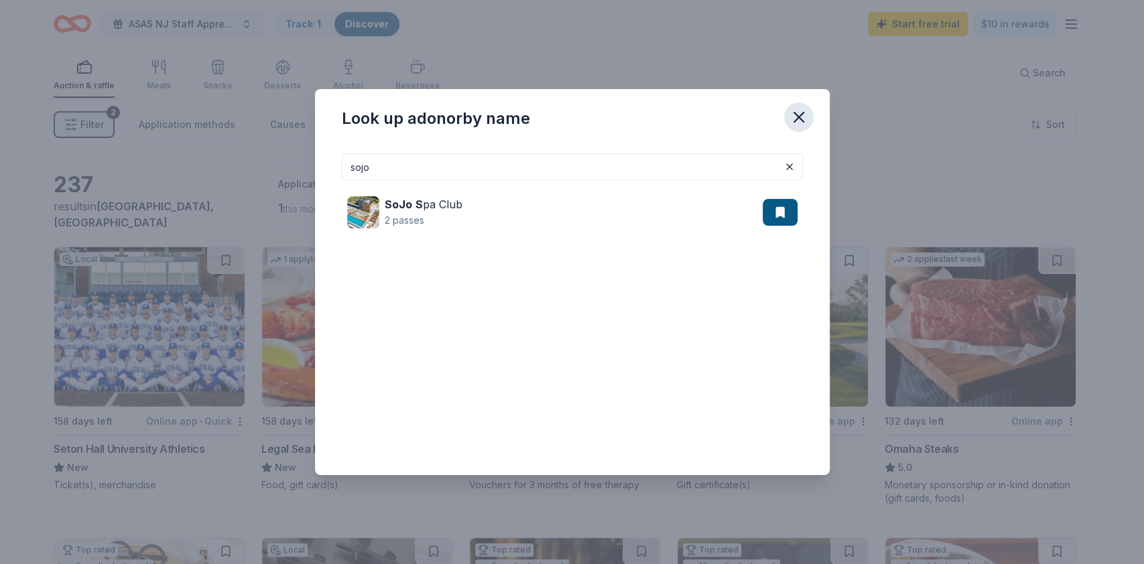
click at [796, 121] on icon "button" at bounding box center [798, 117] width 19 height 19
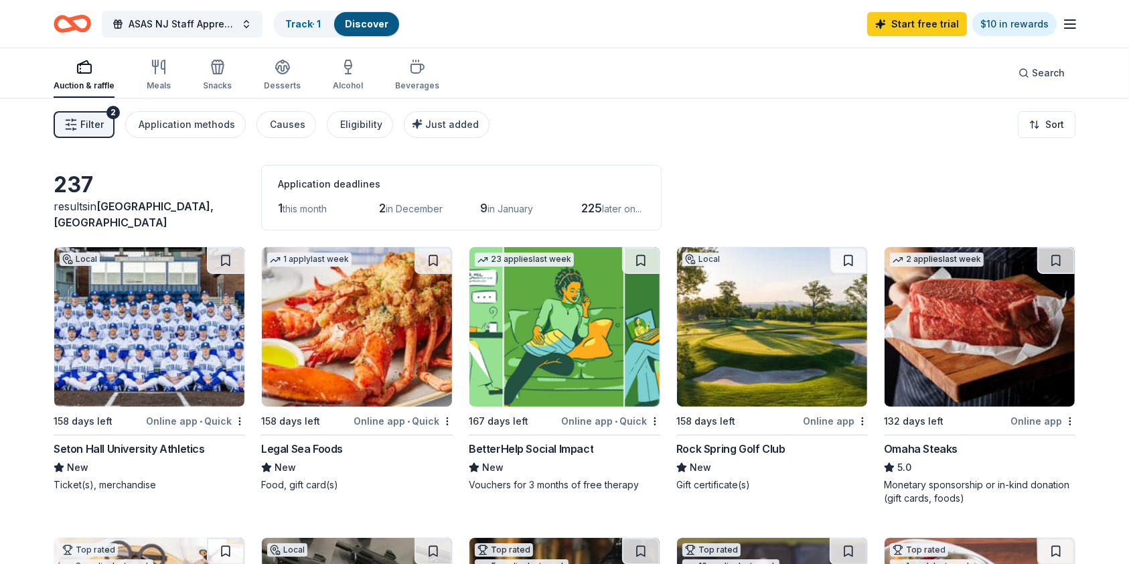
click at [171, 78] on div "Auction & raffle Meals Snacks Desserts Alcohol Beverages" at bounding box center [247, 76] width 386 height 44
click at [147, 74] on div "button" at bounding box center [159, 67] width 24 height 16
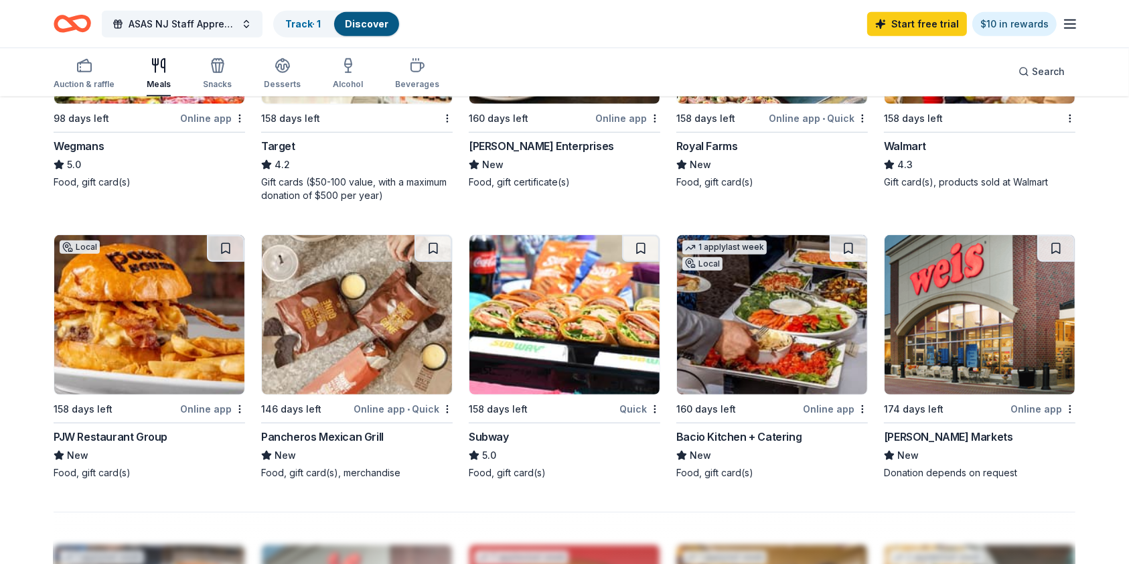
scroll to position [861, 0]
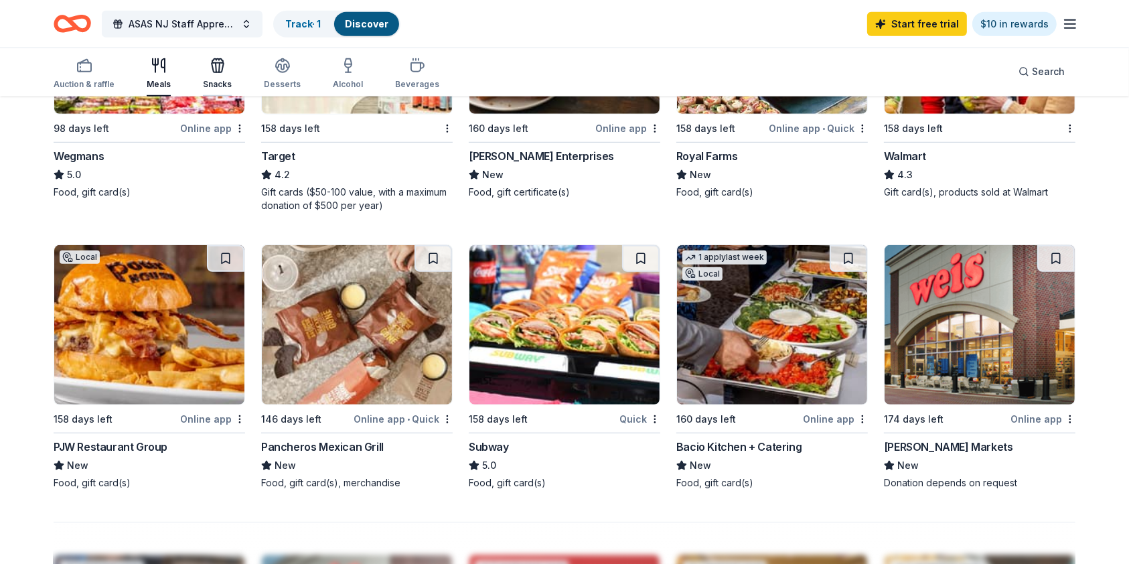
click at [212, 70] on icon "button" at bounding box center [218, 66] width 16 height 16
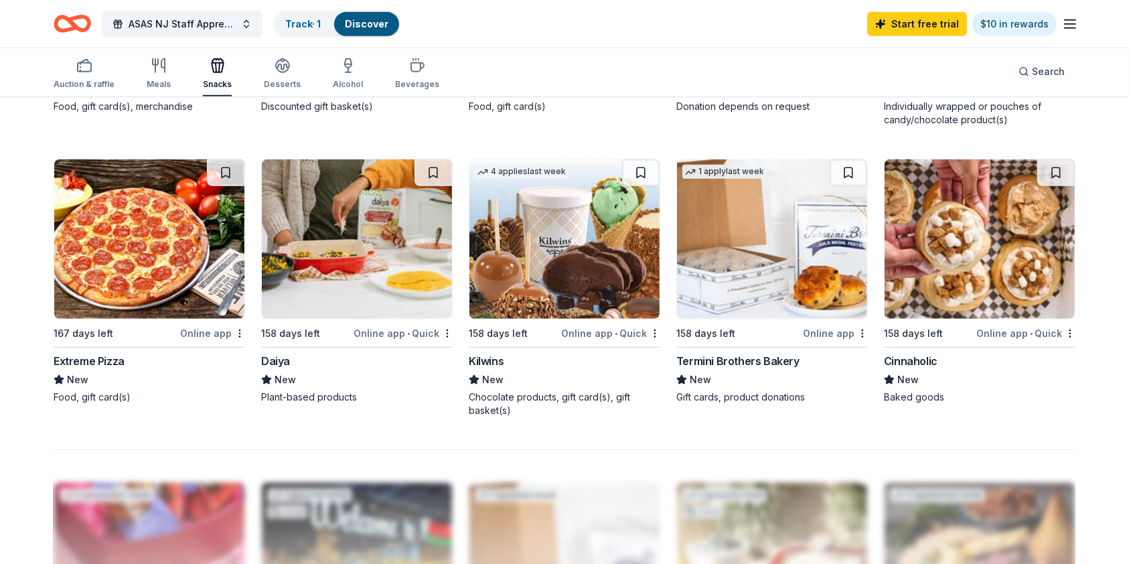
scroll to position [976, 0]
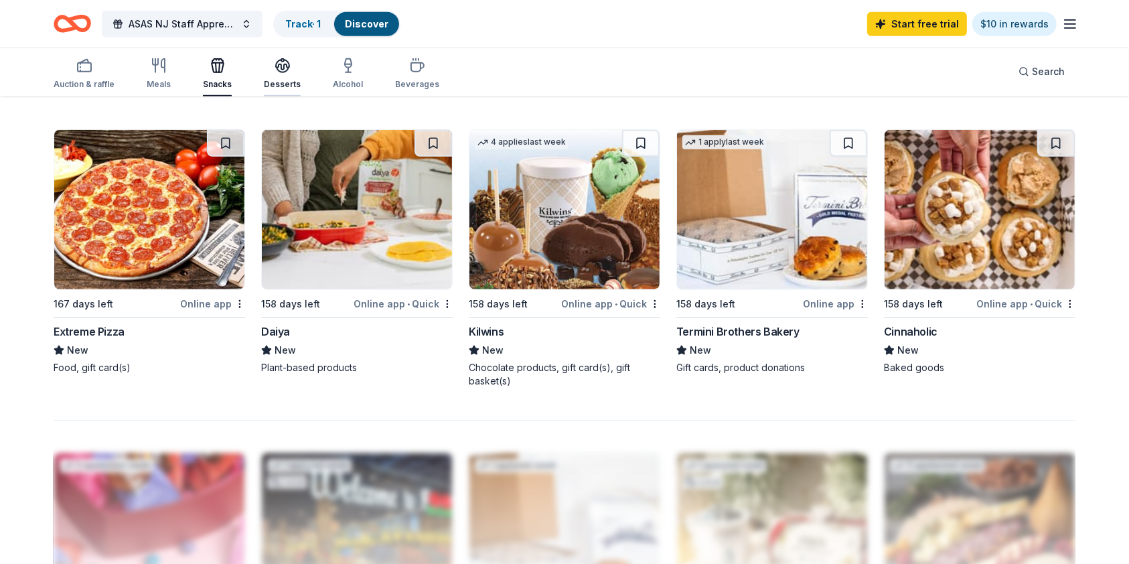
click at [284, 83] on div "Desserts" at bounding box center [282, 84] width 37 height 11
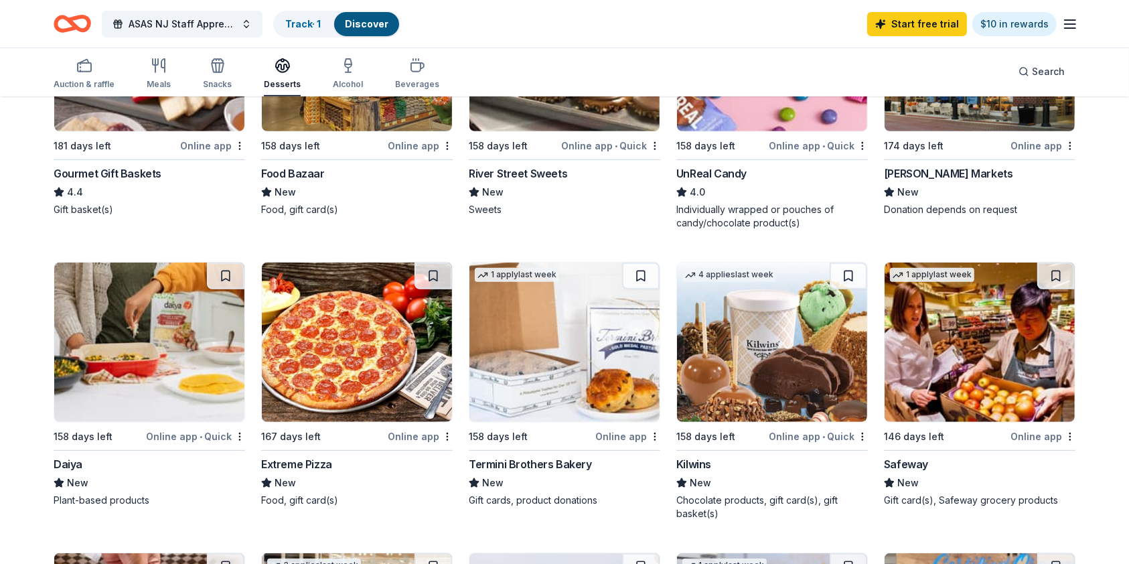
scroll to position [563, 0]
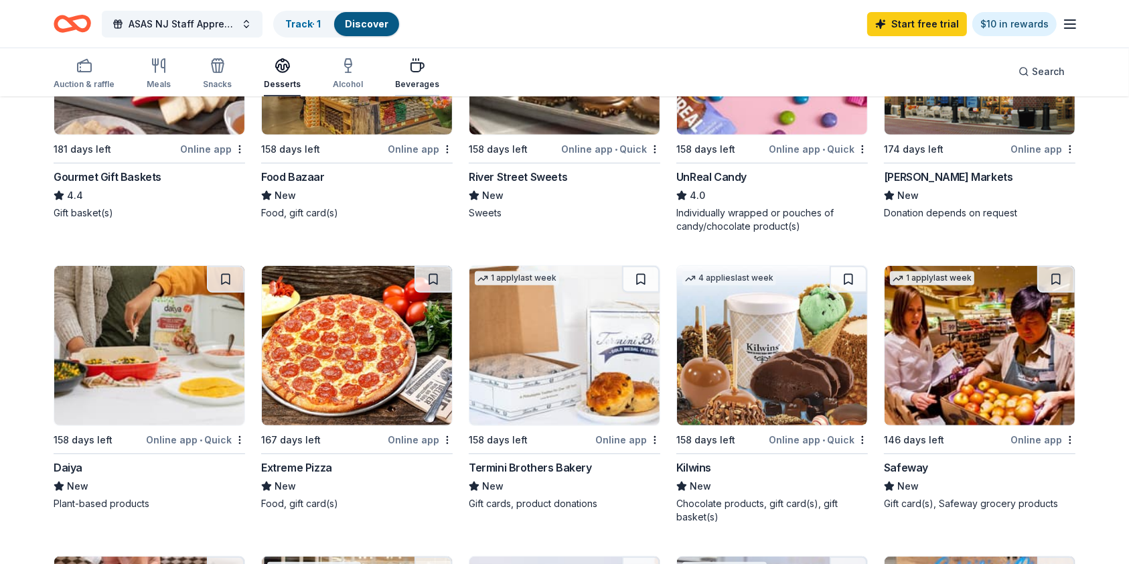
click at [418, 69] on icon "button" at bounding box center [417, 66] width 16 height 16
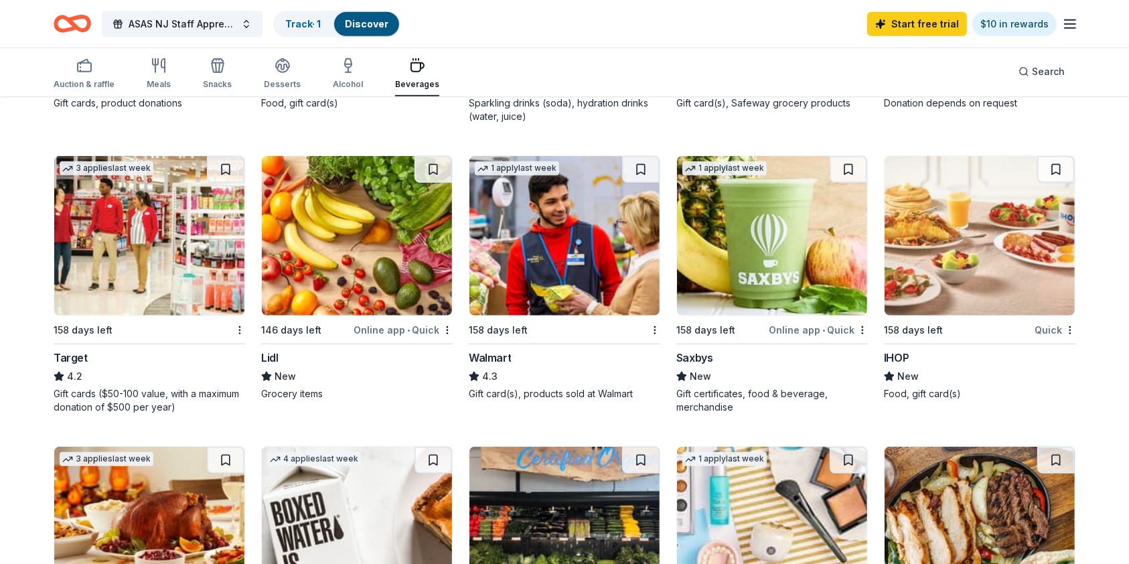
scroll to position [675, 0]
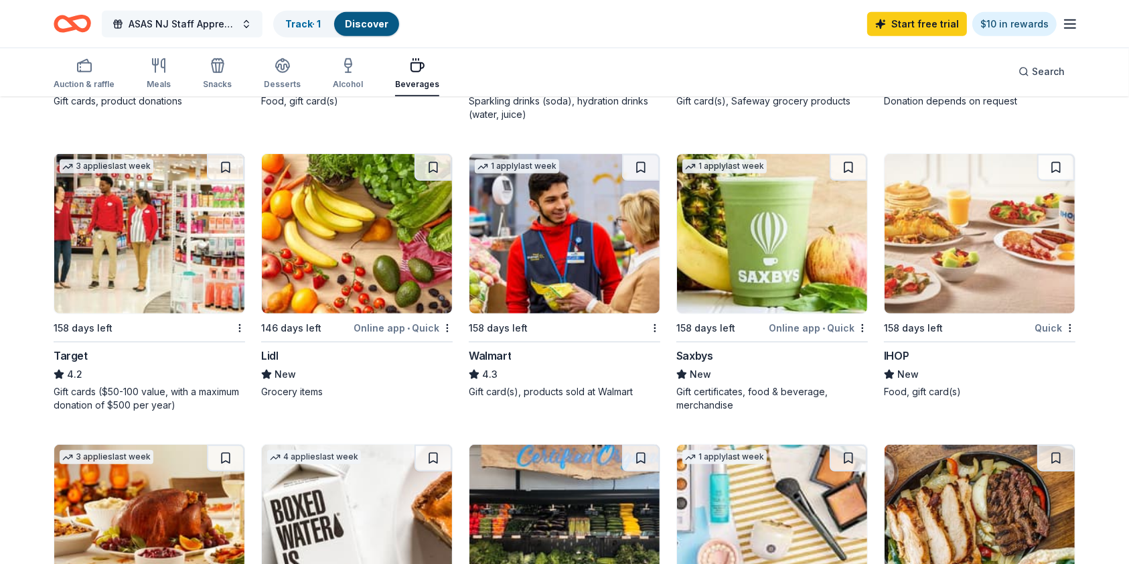
click at [245, 25] on button "ASAS NJ Staff Appreciation Week" at bounding box center [182, 24] width 161 height 27
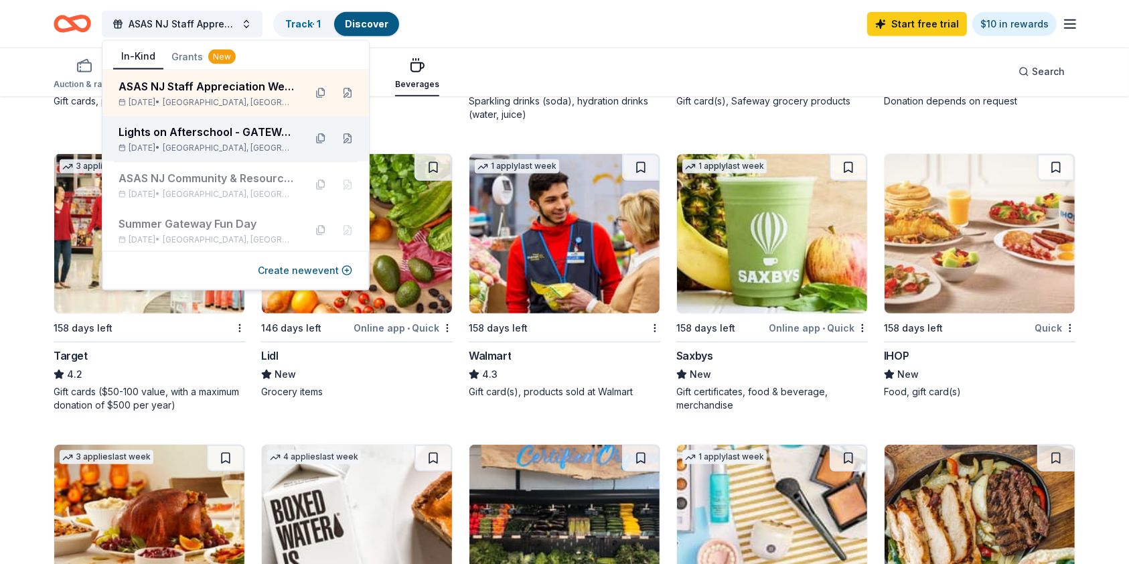
click at [230, 135] on div "Lights on Afterschool - GATEWAY" at bounding box center [207, 132] width 176 height 16
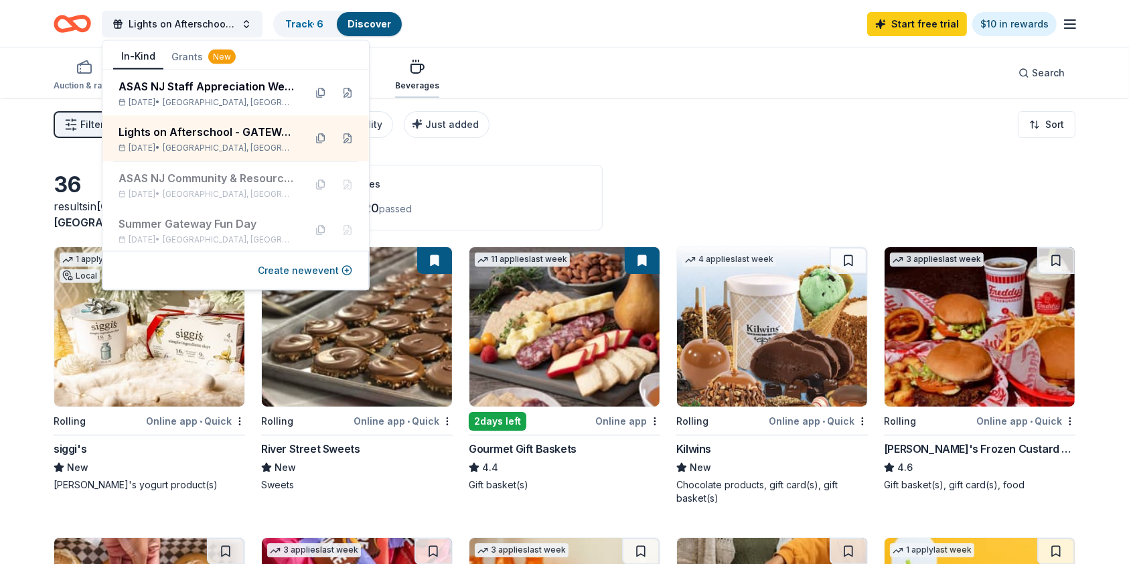
click at [409, 74] on icon "button" at bounding box center [417, 67] width 16 height 16
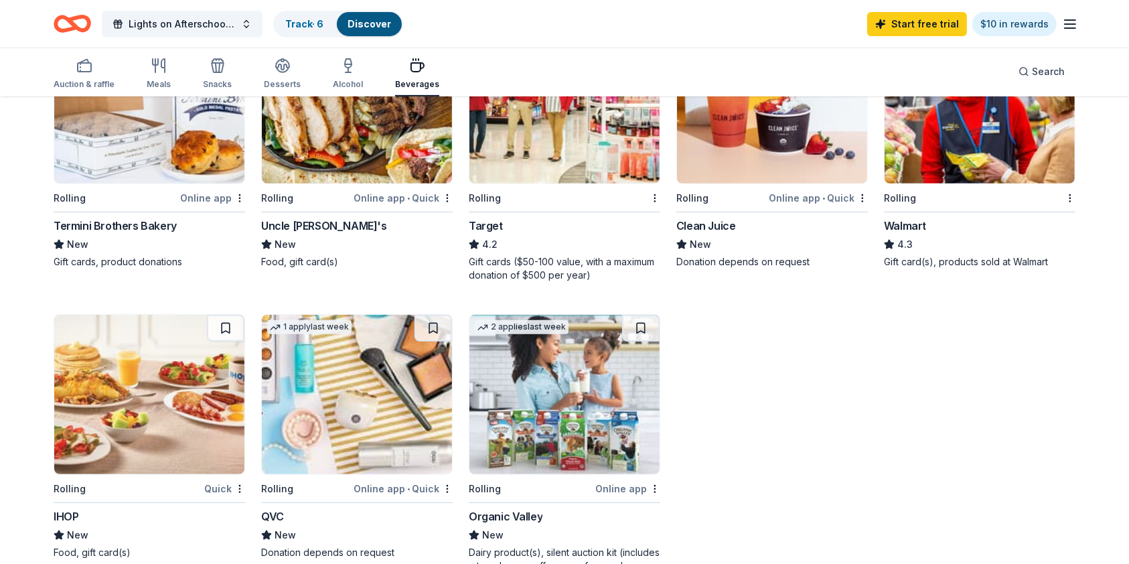
scroll to position [512, 0]
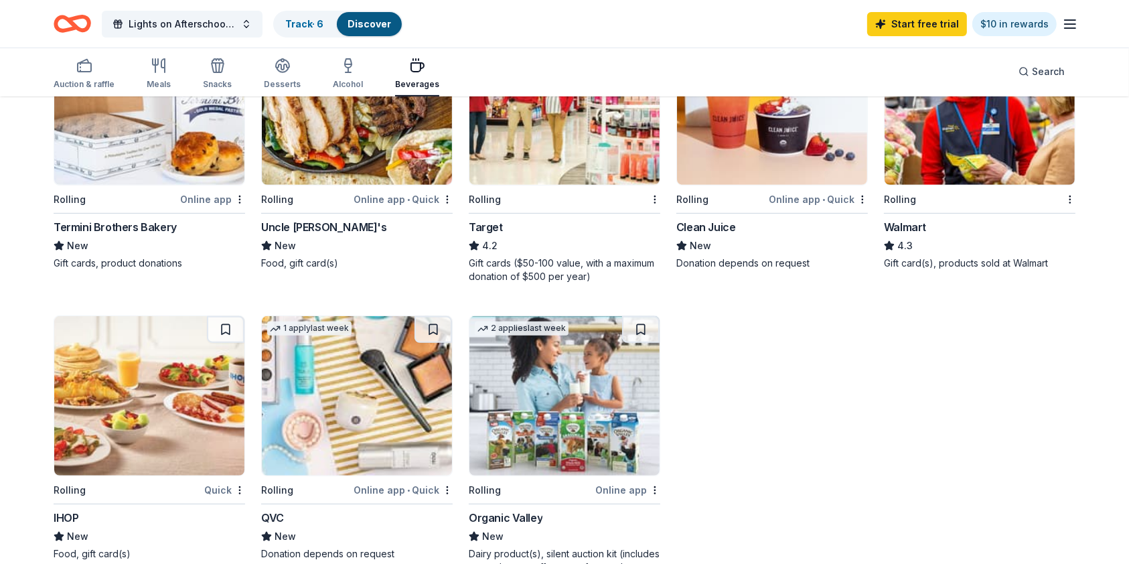
click at [150, 381] on img at bounding box center [149, 395] width 190 height 159
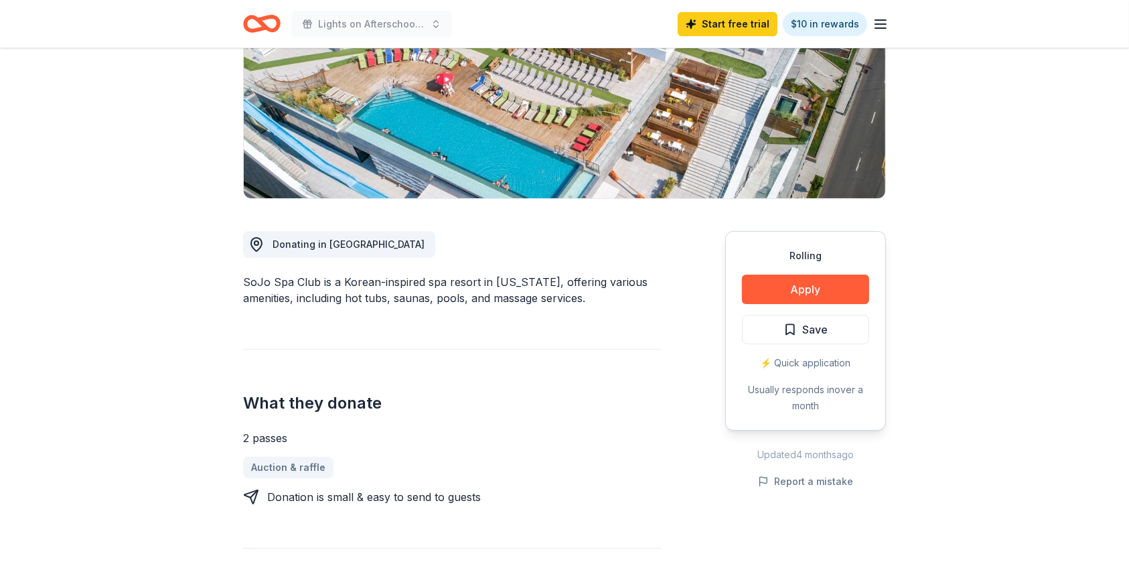
scroll to position [212, 0]
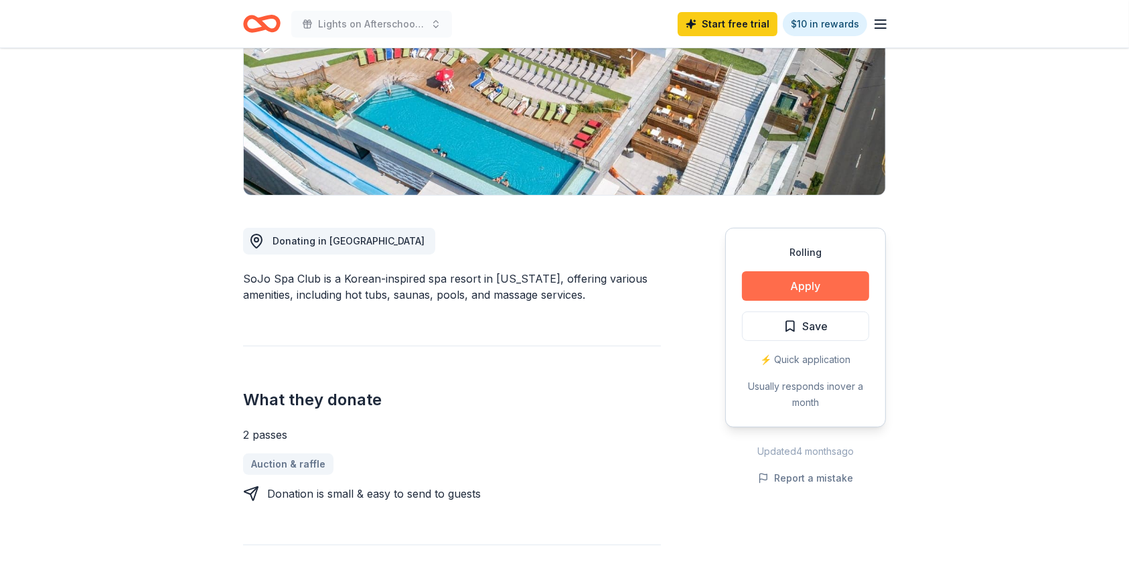
click at [819, 285] on button "Apply" at bounding box center [805, 285] width 127 height 29
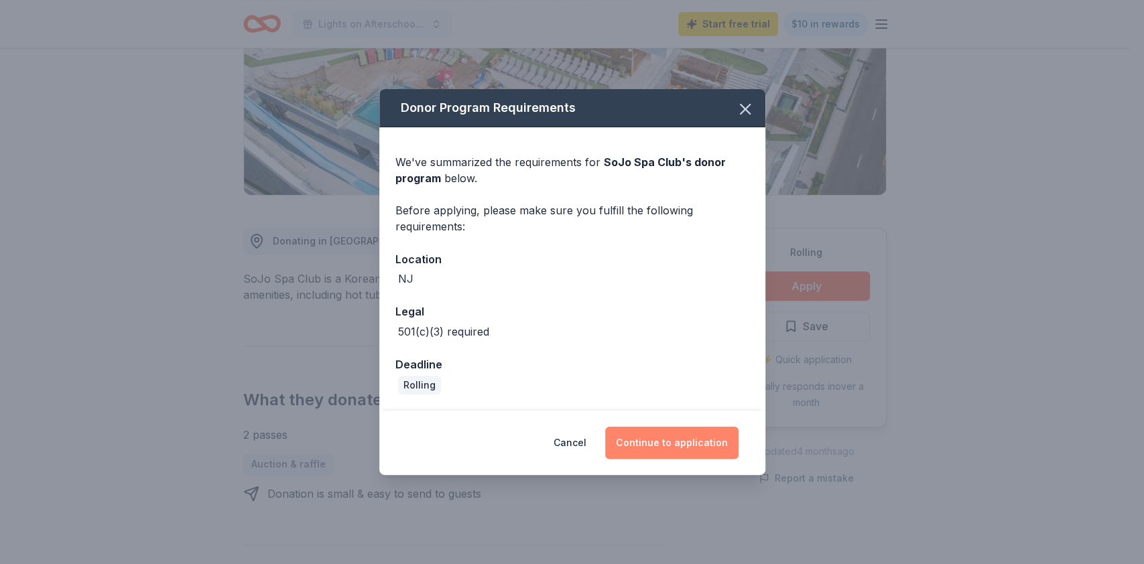
click at [679, 439] on button "Continue to application" at bounding box center [671, 443] width 133 height 32
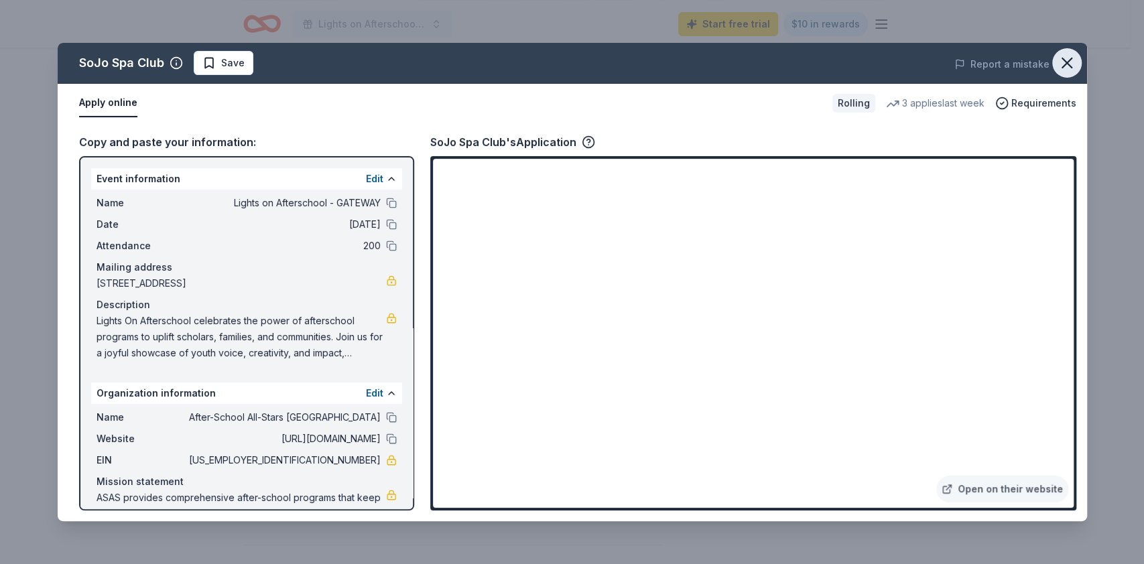
click at [1065, 60] on icon "button" at bounding box center [1066, 63] width 19 height 19
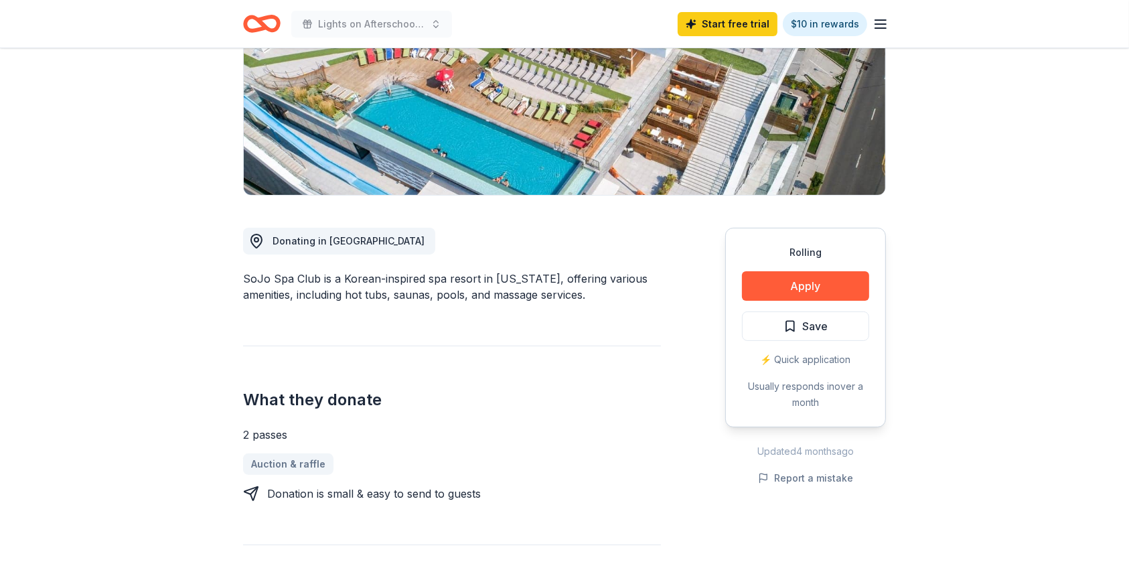
scroll to position [0, 0]
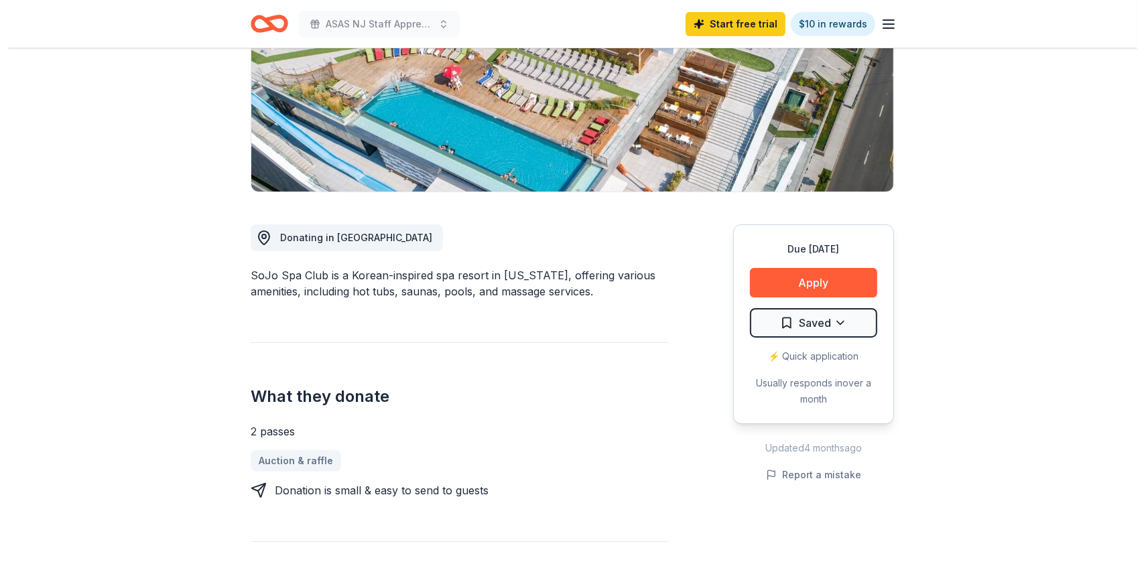
scroll to position [219, 0]
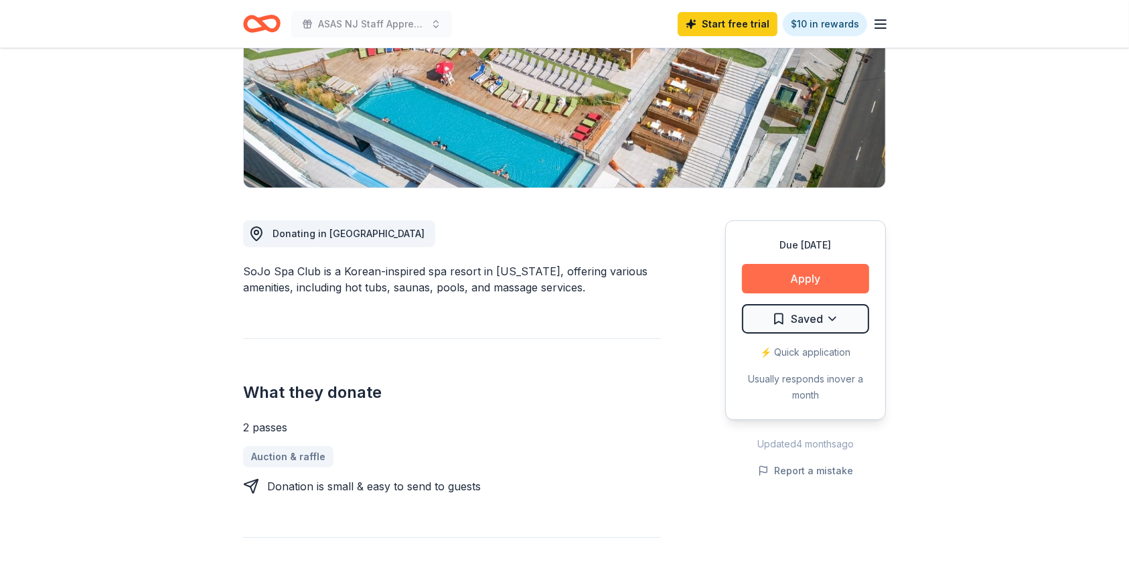
click at [794, 281] on button "Apply" at bounding box center [805, 278] width 127 height 29
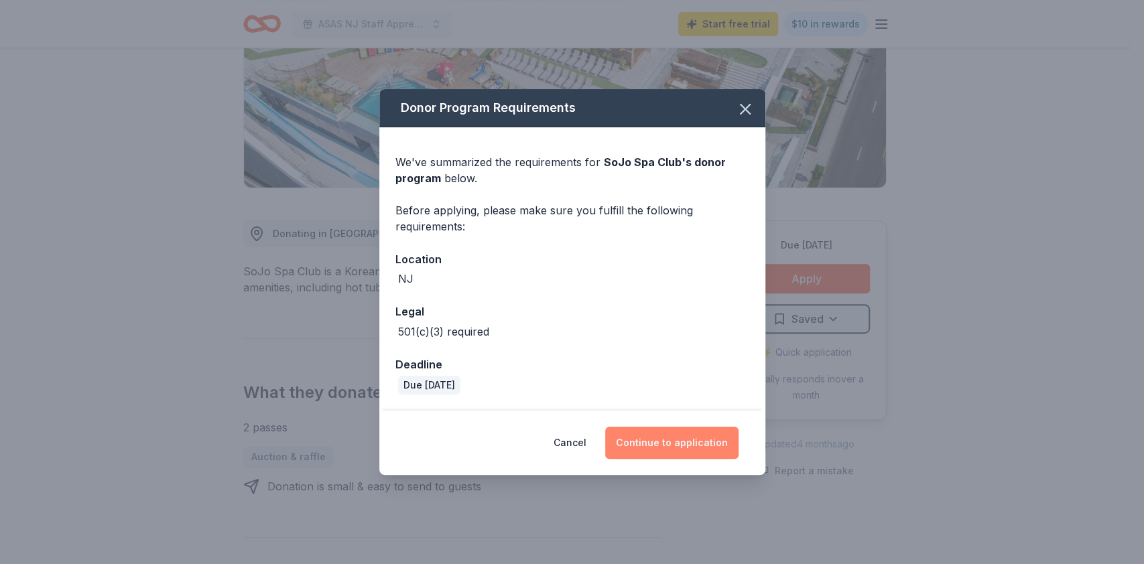
click at [665, 450] on button "Continue to application" at bounding box center [671, 443] width 133 height 32
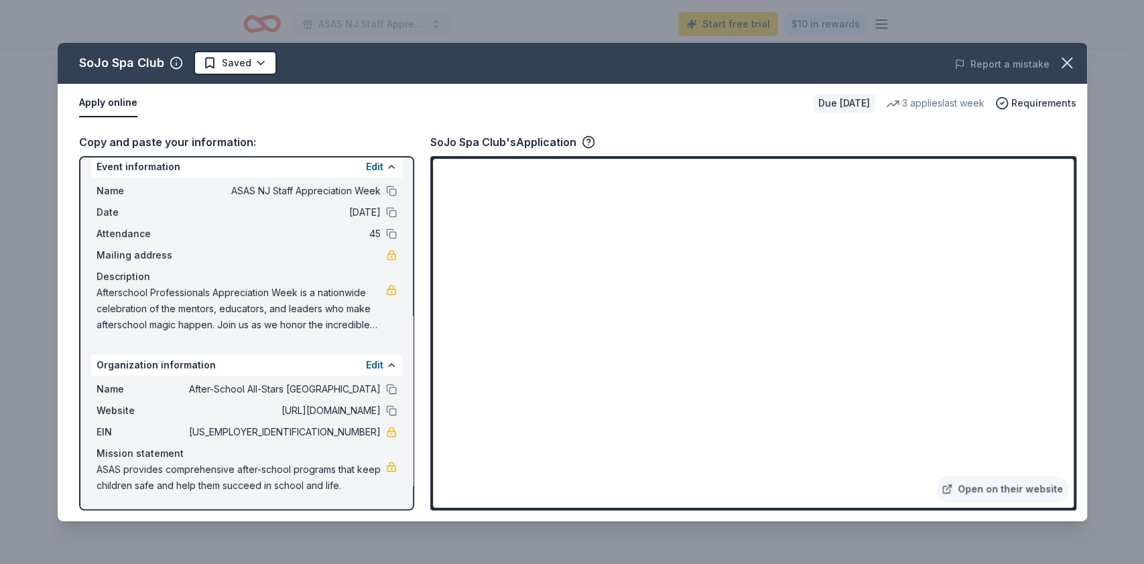
scroll to position [0, 0]
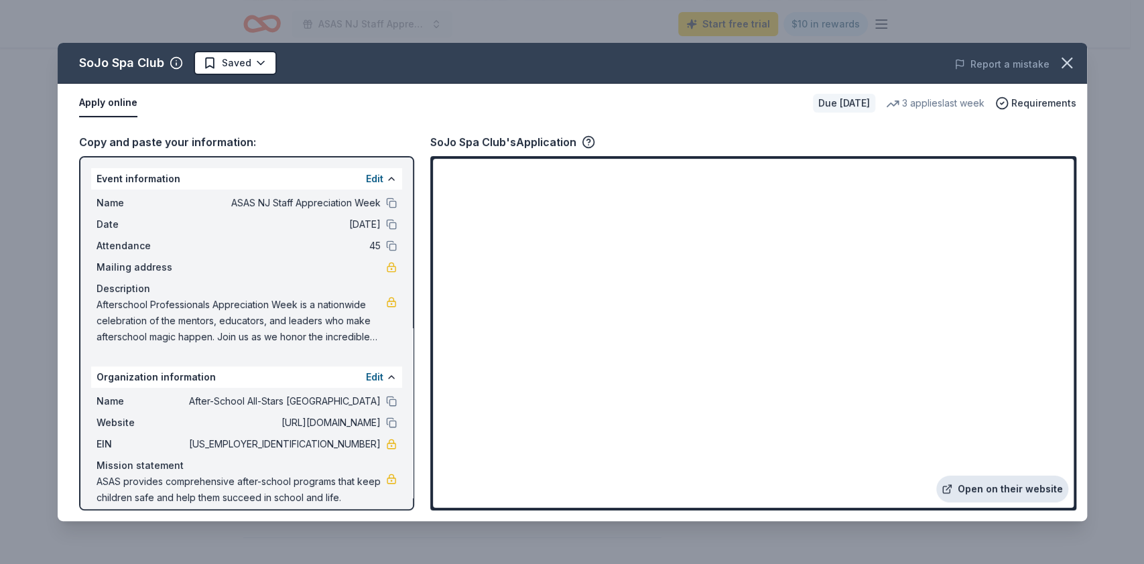
click at [1008, 489] on link "Open on their website" at bounding box center [1002, 489] width 132 height 27
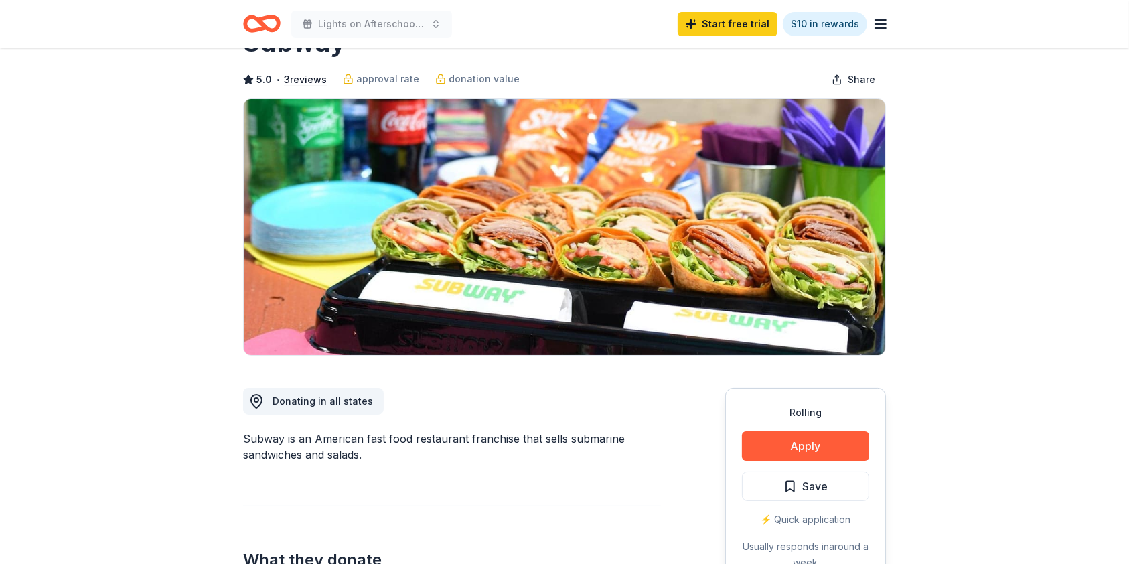
scroll to position [49, 0]
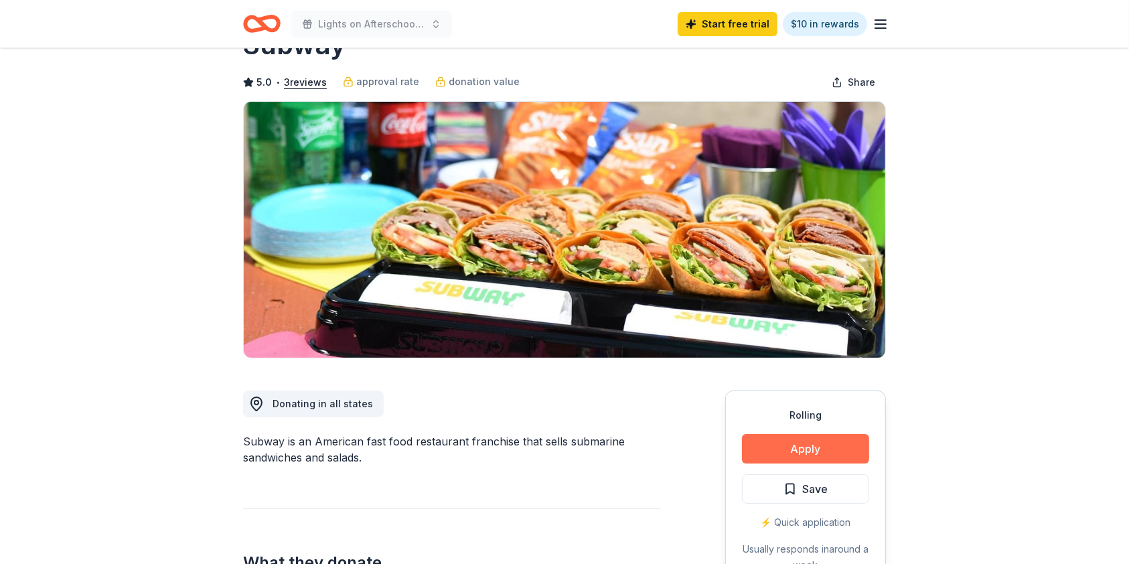
click at [803, 448] on button "Apply" at bounding box center [805, 448] width 127 height 29
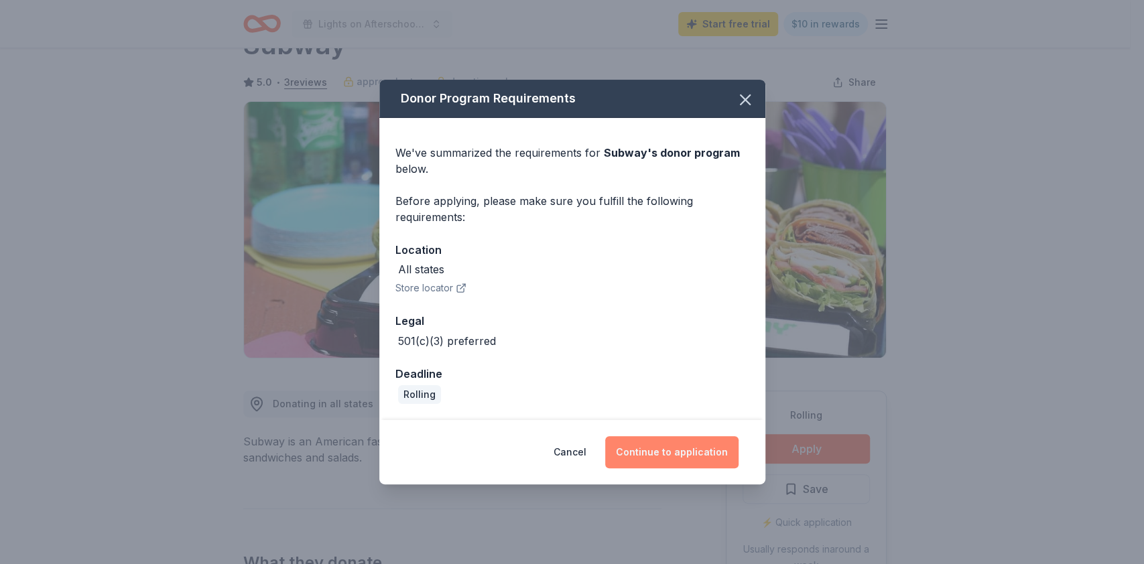
click at [673, 452] on button "Continue to application" at bounding box center [671, 452] width 133 height 32
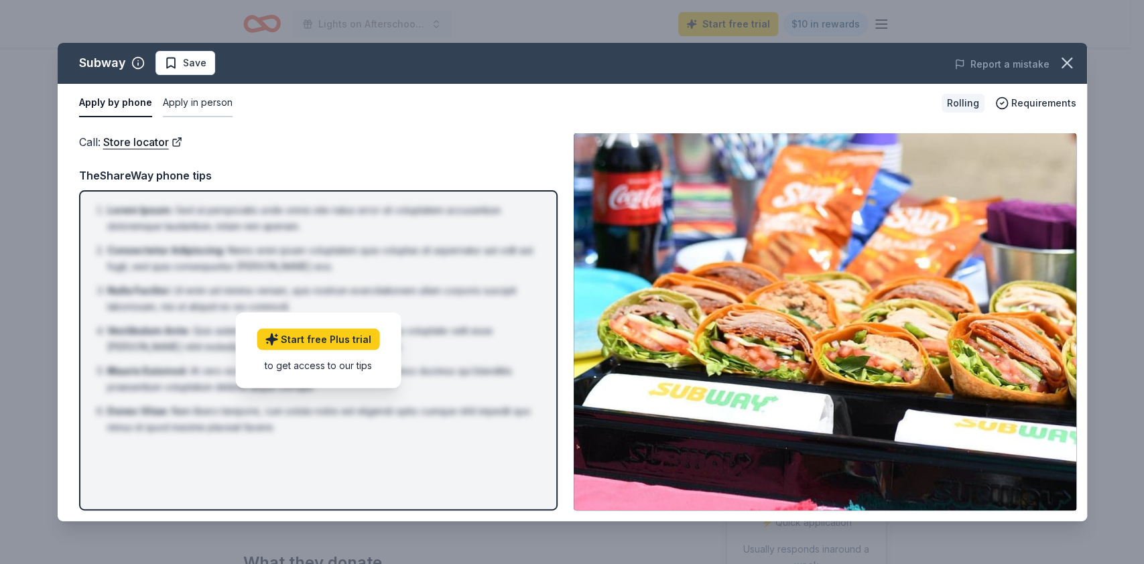
click at [203, 109] on button "Apply in person" at bounding box center [198, 103] width 70 height 28
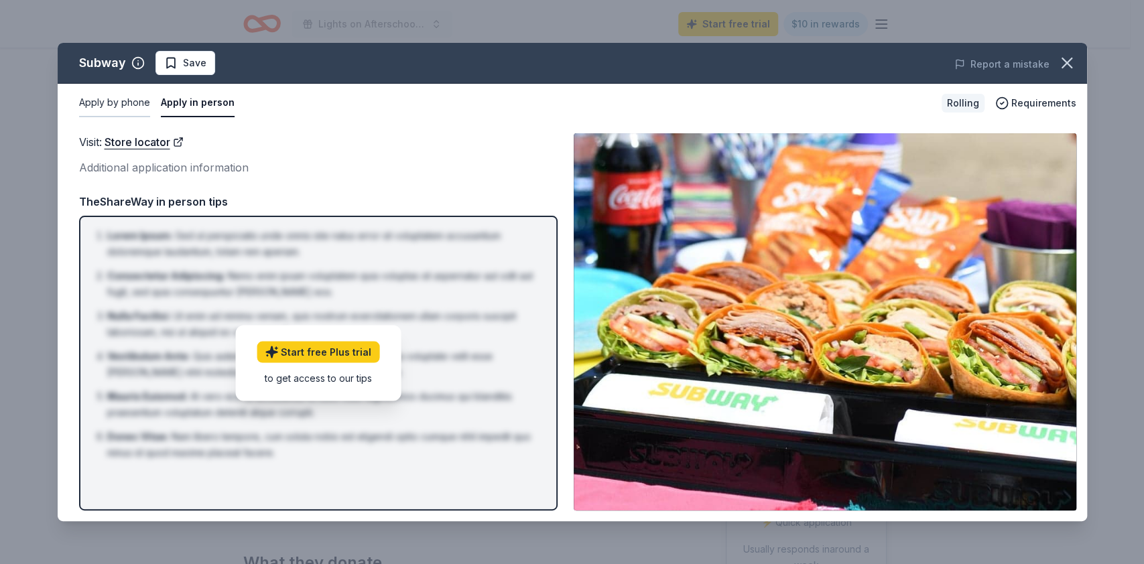
click at [114, 103] on button "Apply by phone" at bounding box center [114, 103] width 71 height 28
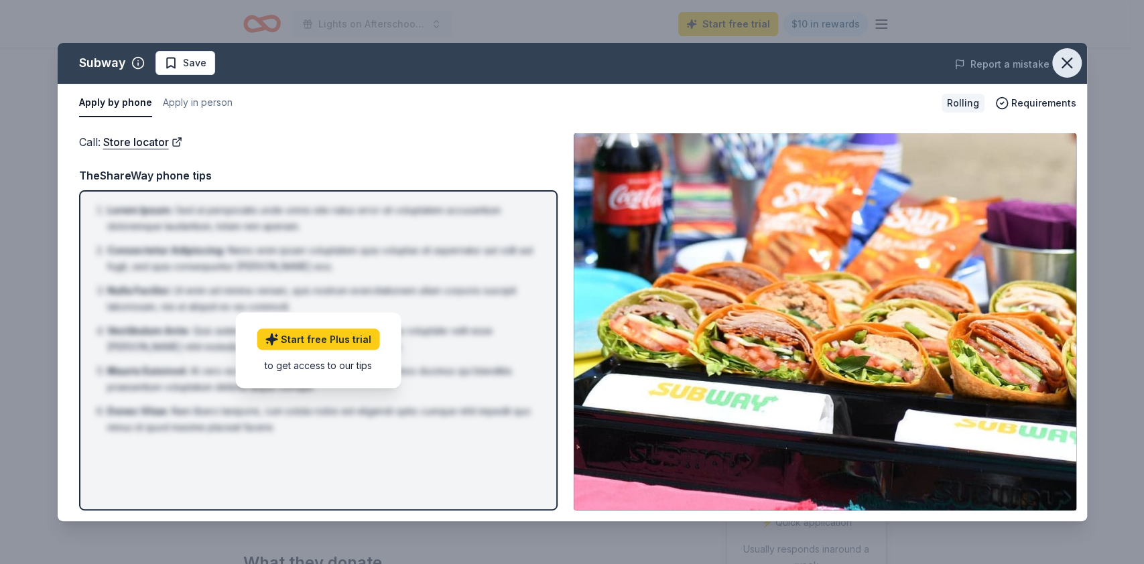
click at [1063, 62] on icon "button" at bounding box center [1066, 63] width 19 height 19
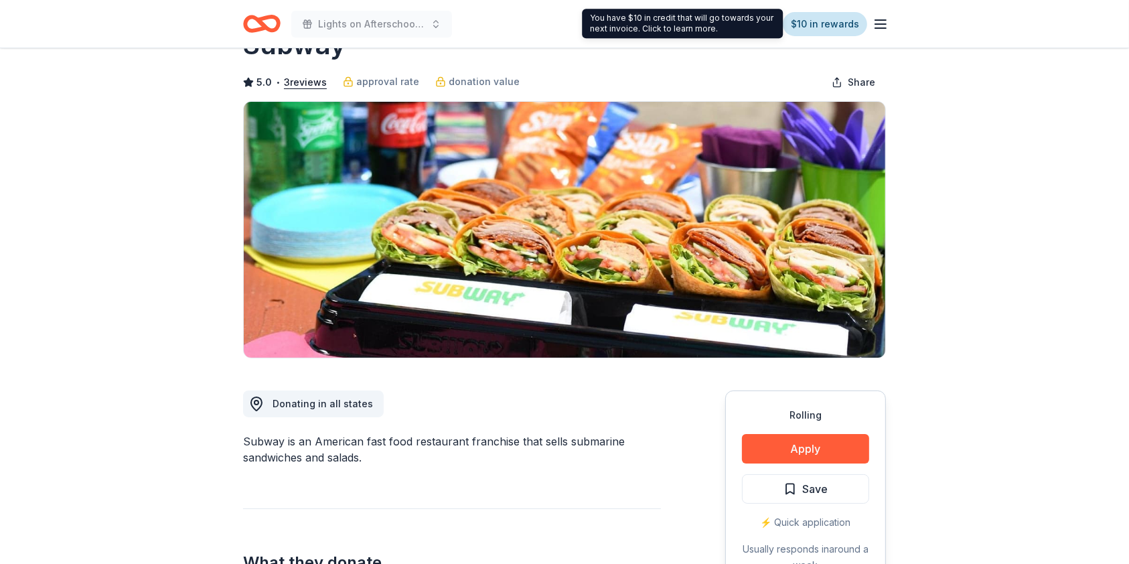
click at [825, 22] on link "$10 in rewards" at bounding box center [825, 24] width 84 height 24
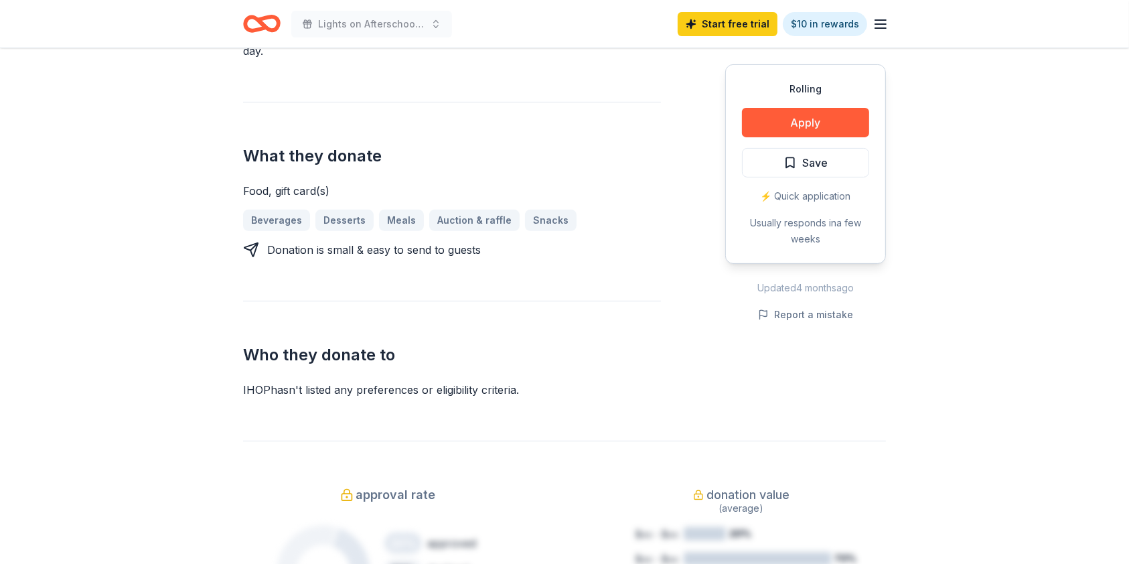
scroll to position [512, 0]
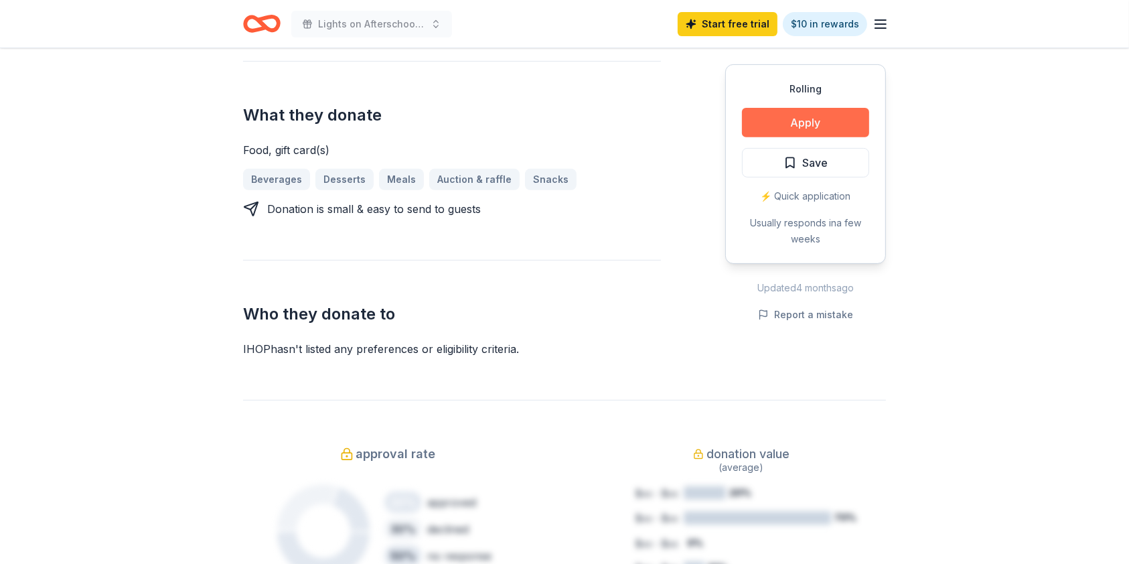
click at [807, 122] on button "Apply" at bounding box center [805, 122] width 127 height 29
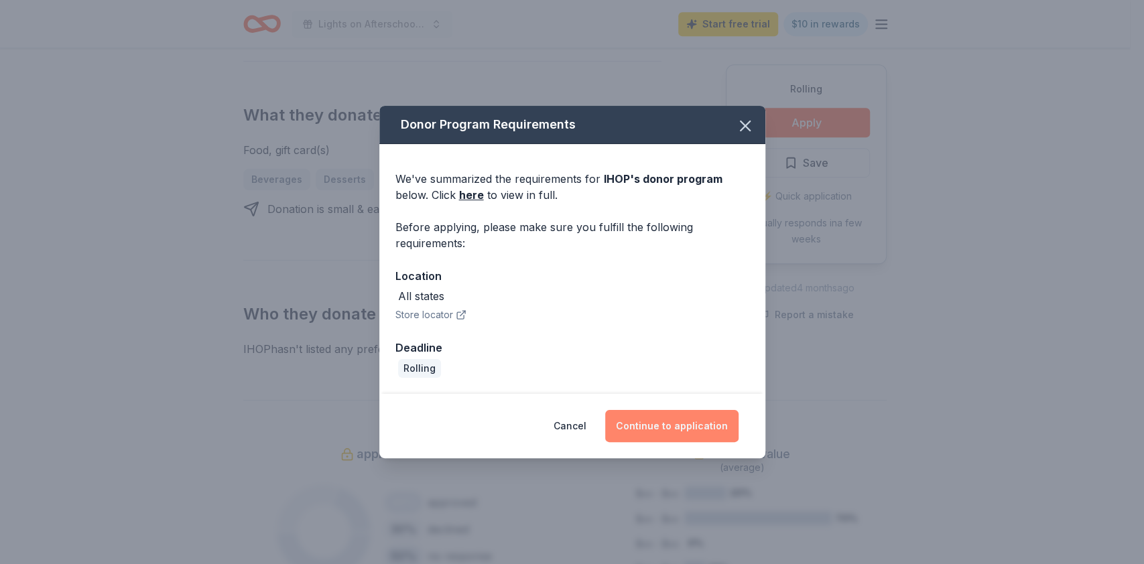
click at [697, 426] on button "Continue to application" at bounding box center [671, 426] width 133 height 32
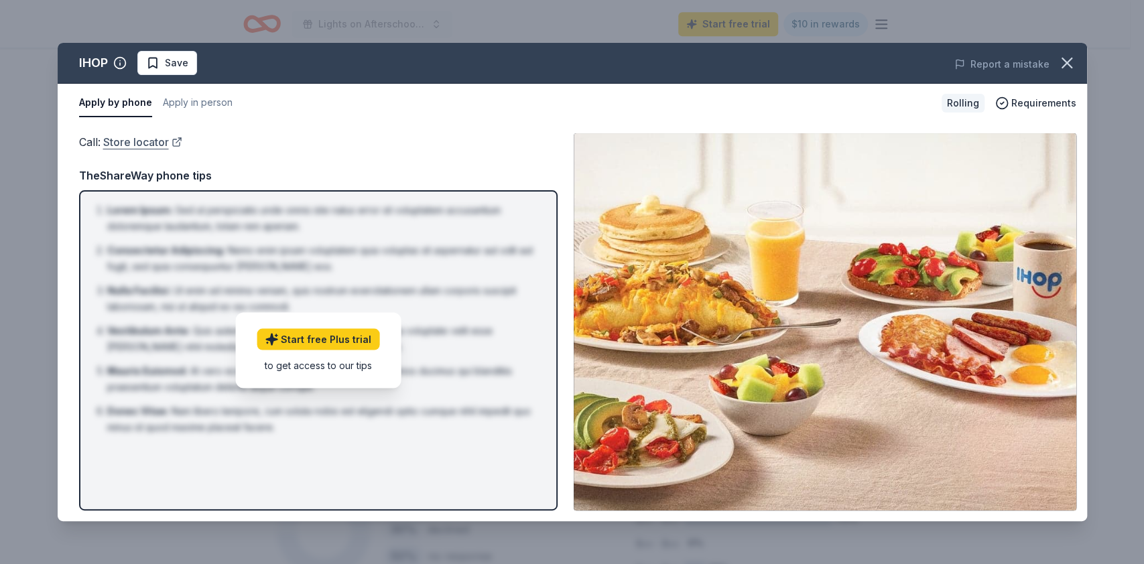
click at [129, 141] on link "Store locator" at bounding box center [142, 141] width 79 height 17
click at [135, 143] on link "Store locator" at bounding box center [142, 141] width 79 height 17
click at [1068, 56] on icon "button" at bounding box center [1066, 63] width 19 height 19
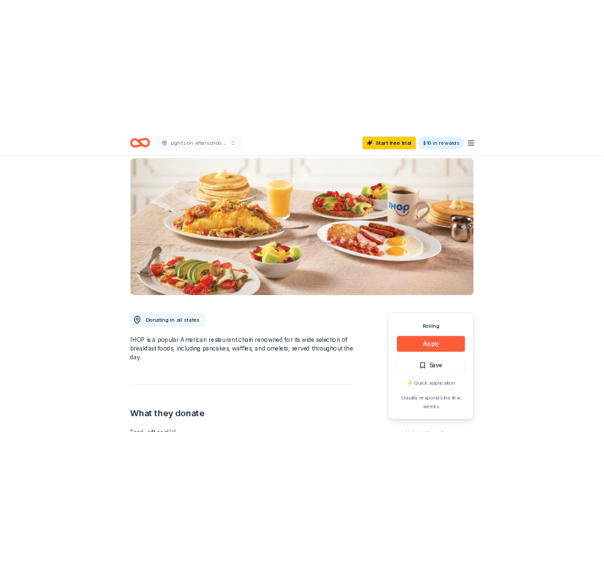
scroll to position [0, 0]
